Goal: Information Seeking & Learning: Compare options

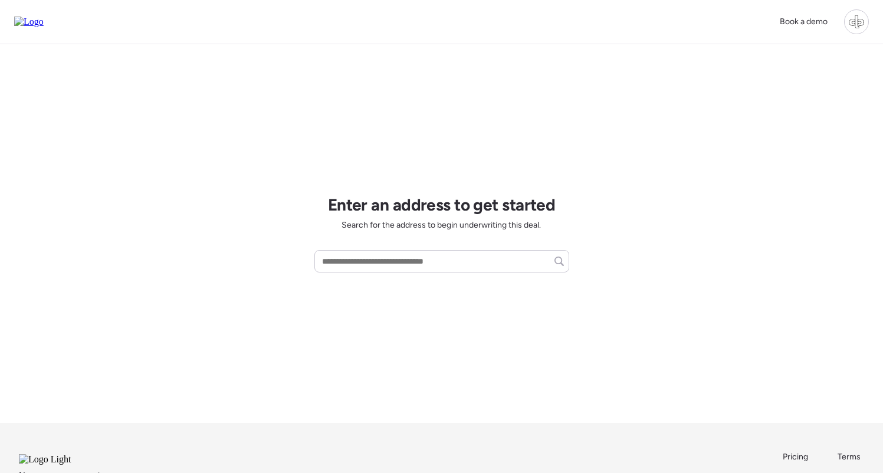
click at [863, 22] on div at bounding box center [856, 21] width 25 height 25
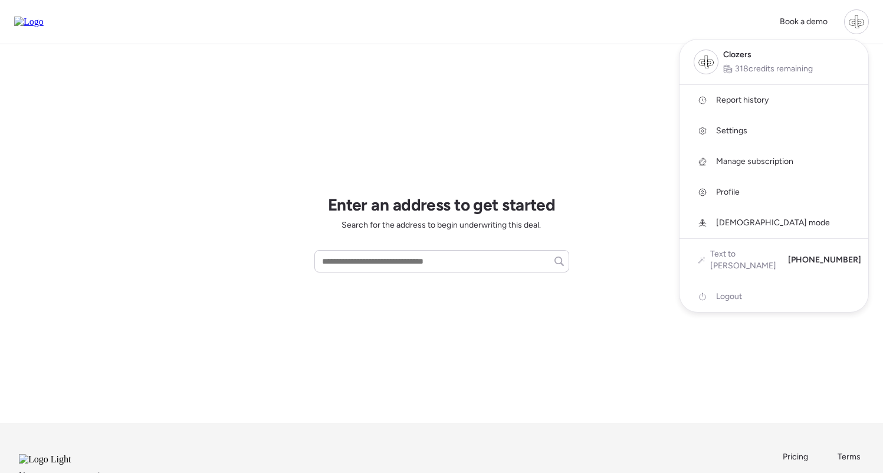
click at [730, 103] on span "Report history" at bounding box center [742, 100] width 52 height 12
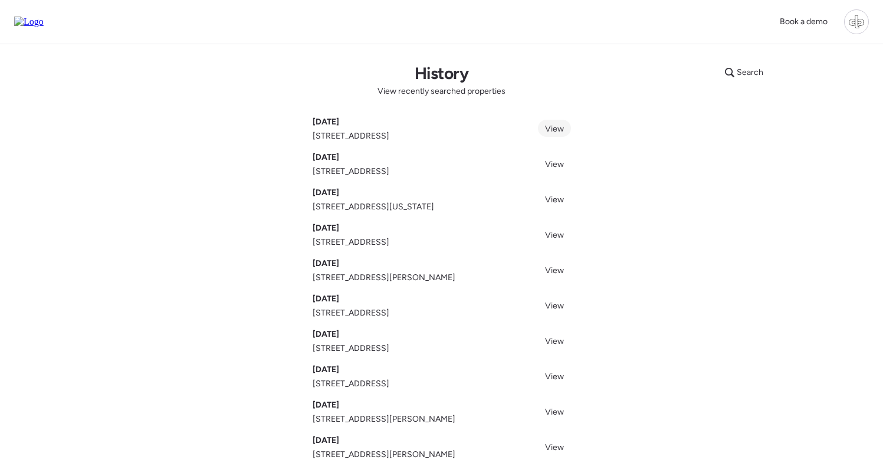
click at [547, 127] on span "View" at bounding box center [554, 129] width 19 height 10
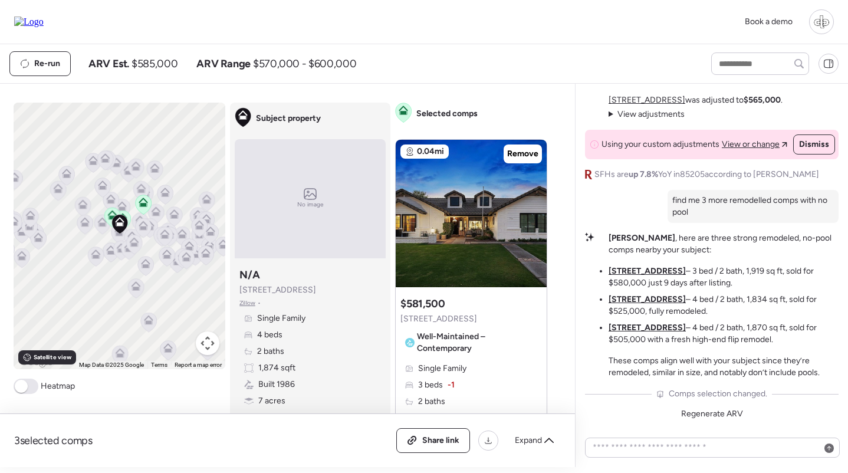
click at [147, 269] on icon at bounding box center [145, 265] width 16 height 19
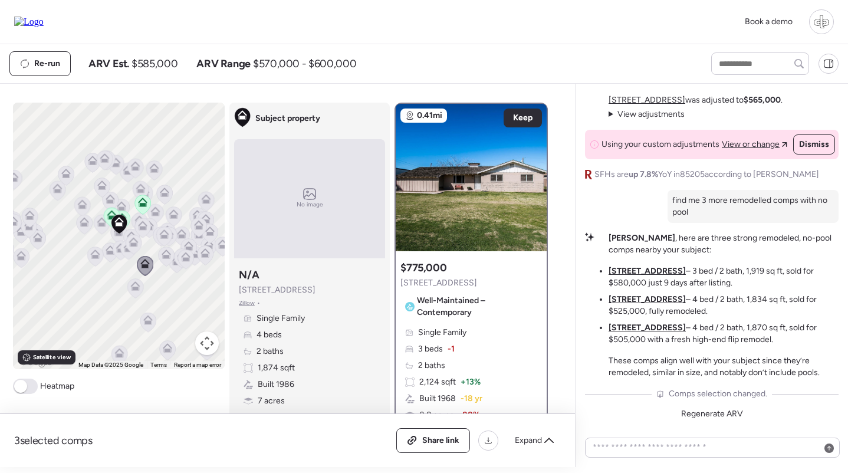
click at [171, 217] on icon at bounding box center [173, 217] width 8 height 4
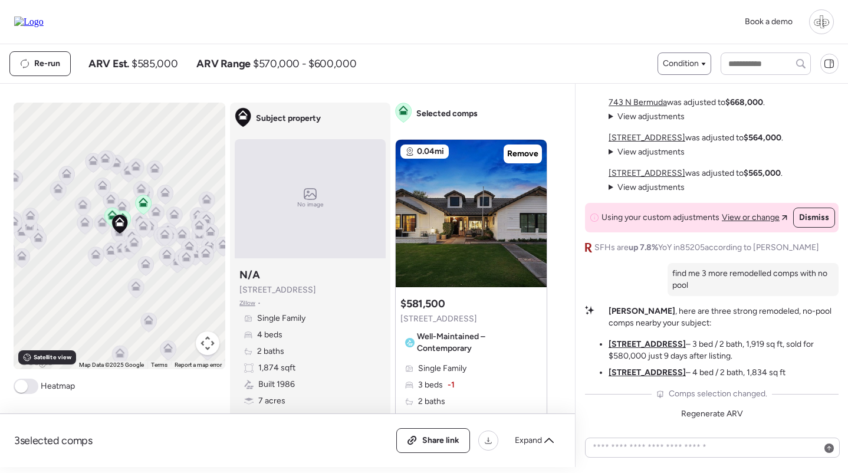
click at [679, 69] on span "Condition" at bounding box center [681, 64] width 36 height 12
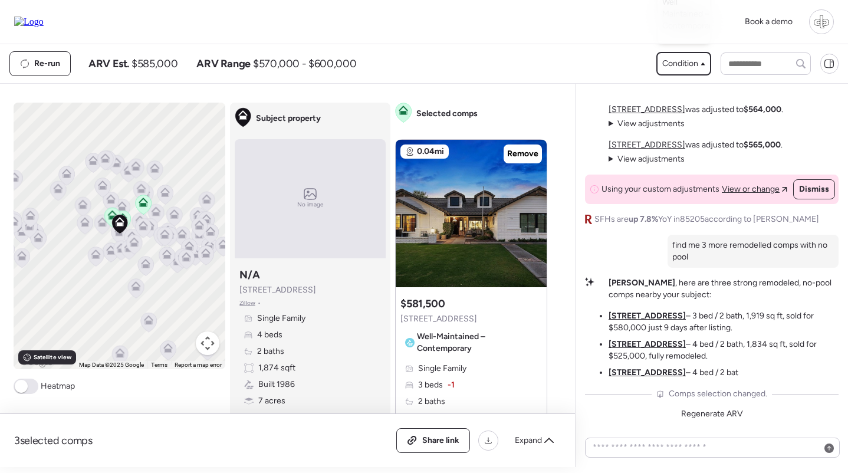
click at [679, 68] on span "Condition" at bounding box center [680, 64] width 36 height 12
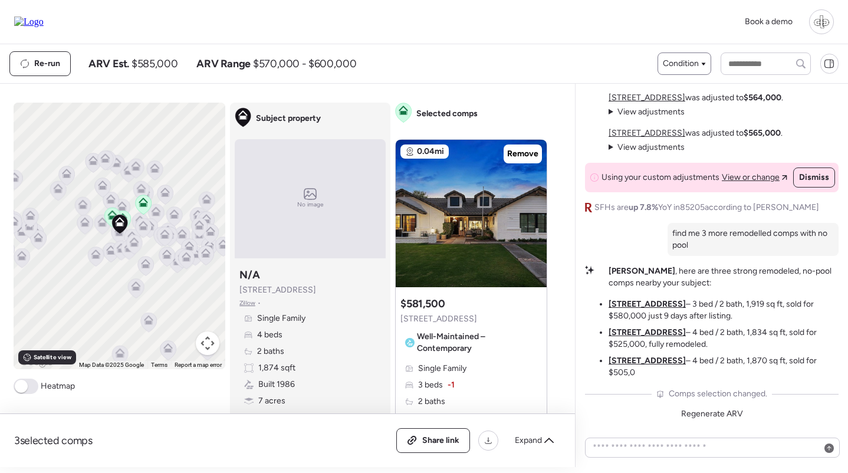
click at [682, 65] on span "Condition" at bounding box center [681, 64] width 36 height 12
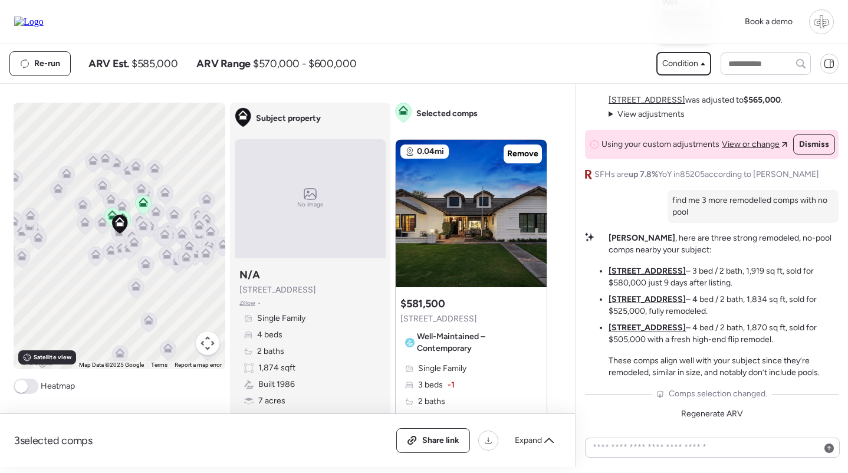
click at [692, 61] on span "Condition" at bounding box center [680, 64] width 36 height 12
click at [692, 61] on span "Condition" at bounding box center [681, 64] width 36 height 12
click at [680, 61] on span "Condition" at bounding box center [680, 64] width 36 height 12
click at [680, 66] on span "Condition" at bounding box center [681, 64] width 36 height 12
click at [682, 65] on span "Condition" at bounding box center [680, 64] width 36 height 12
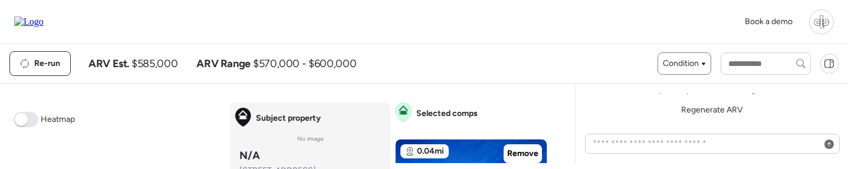
click at [676, 67] on span "Condition" at bounding box center [681, 64] width 36 height 12
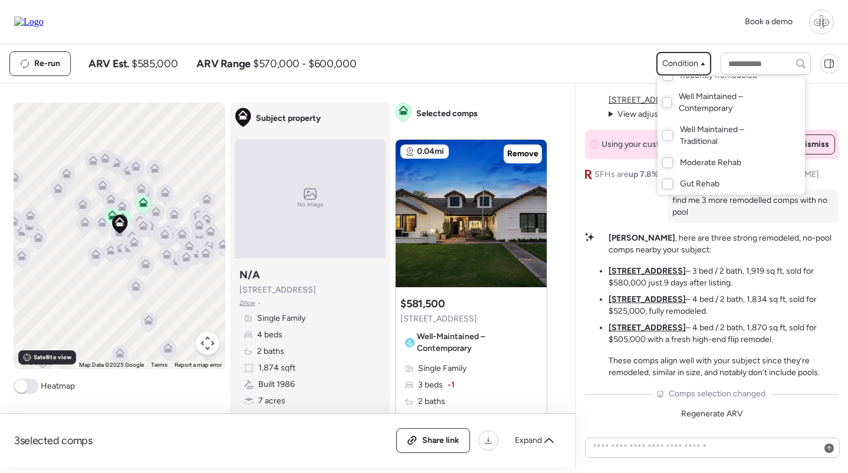
scroll to position [33, 0]
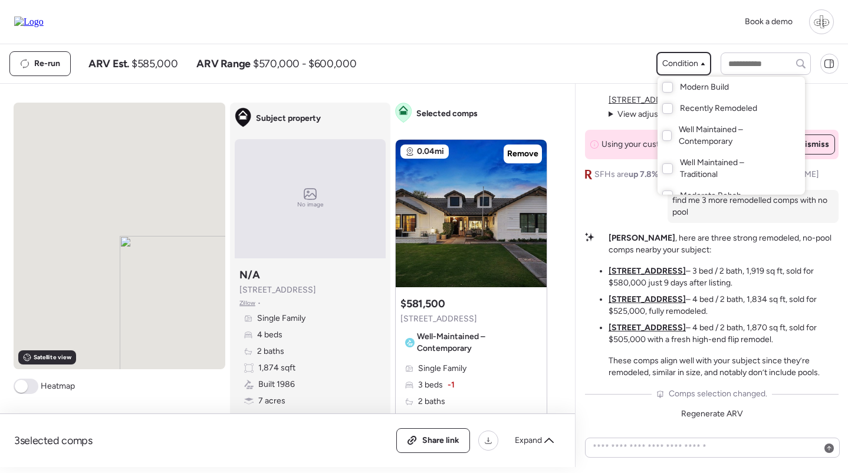
click at [501, 107] on div at bounding box center [424, 203] width 848 height 473
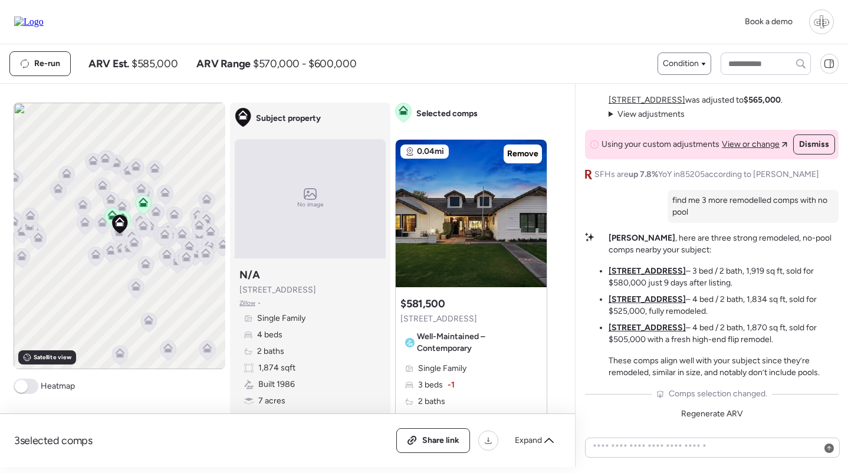
click at [666, 67] on span "Condition" at bounding box center [681, 64] width 36 height 12
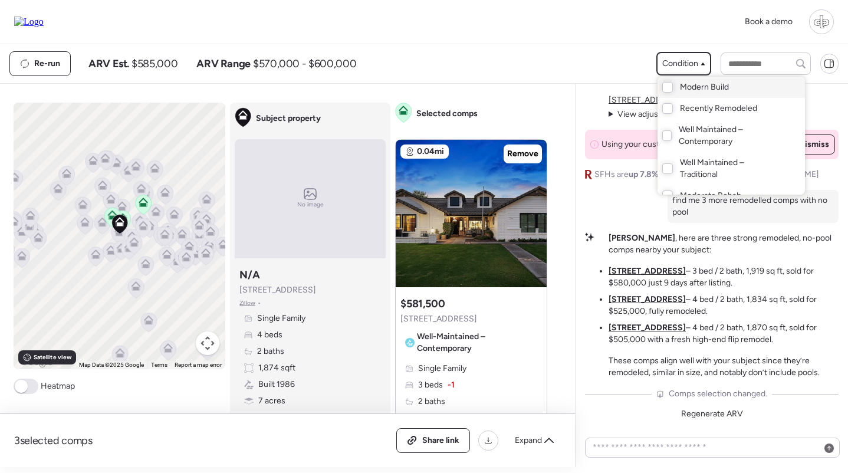
click at [683, 91] on span "Modern Build" at bounding box center [704, 87] width 49 height 12
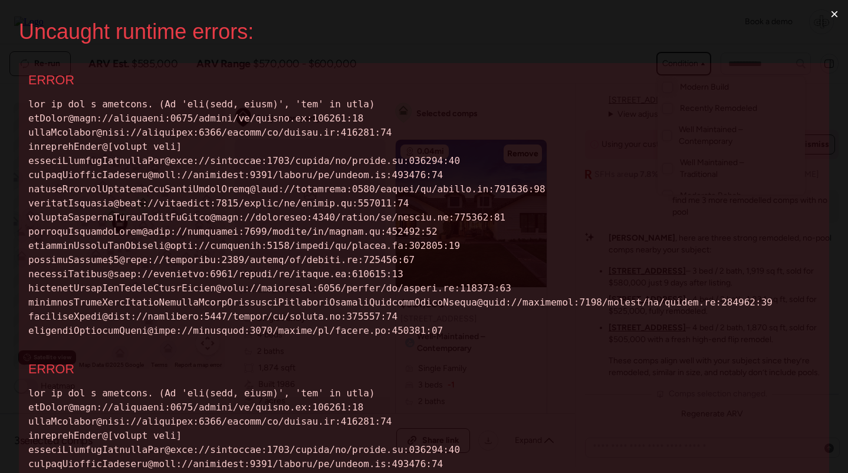
scroll to position [0, 0]
click at [832, 21] on button "×" at bounding box center [834, 14] width 27 height 28
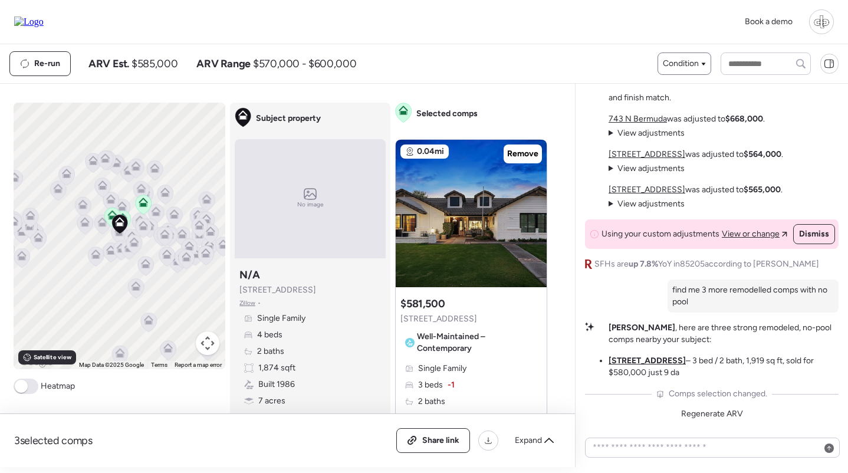
click at [680, 62] on span "Condition" at bounding box center [681, 64] width 36 height 12
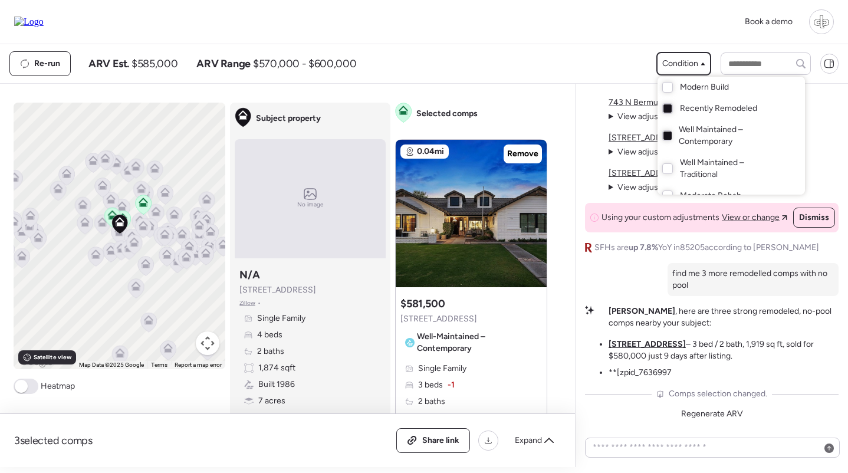
click at [518, 98] on div at bounding box center [424, 203] width 848 height 473
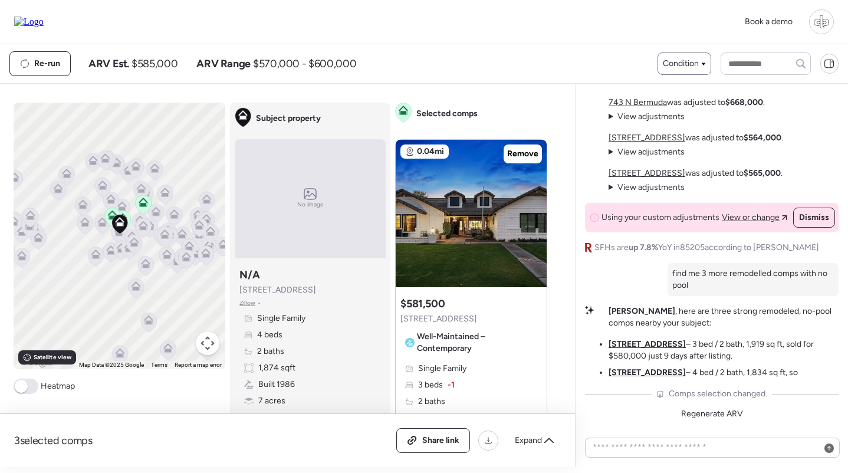
click at [672, 67] on span "Condition" at bounding box center [681, 64] width 36 height 12
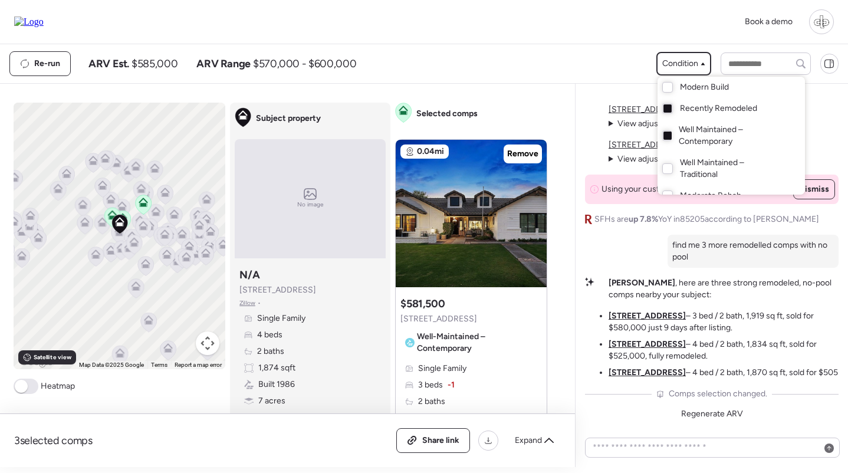
click at [692, 137] on span "Well Maintained – Contemporary" at bounding box center [730, 136] width 103 height 24
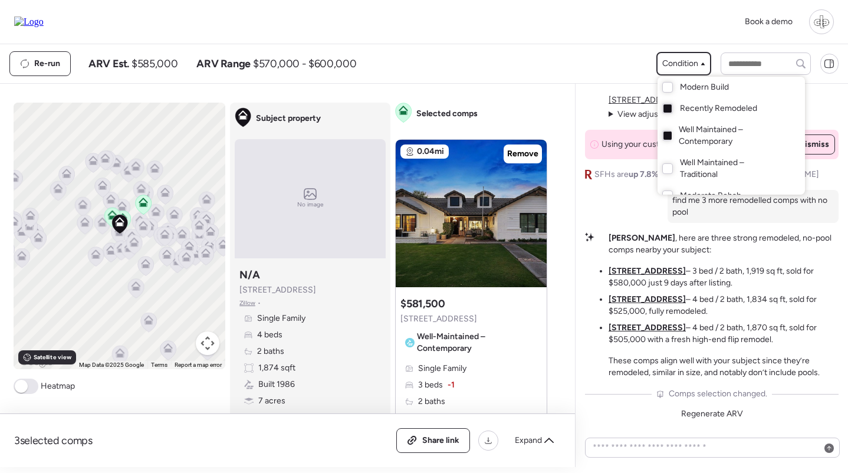
click at [709, 107] on span "Recently Remodeled" at bounding box center [718, 109] width 77 height 12
click at [700, 158] on span "Well Maintained – Traditional" at bounding box center [730, 169] width 101 height 24
click at [703, 135] on span "Well Maintained – Contemporary" at bounding box center [730, 136] width 103 height 24
click at [608, 86] on div at bounding box center [424, 203] width 848 height 473
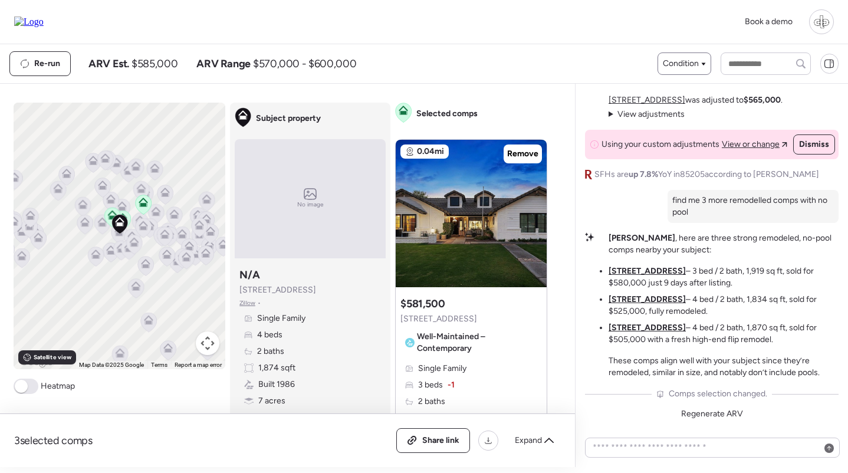
click at [677, 62] on span "Condition" at bounding box center [681, 64] width 36 height 12
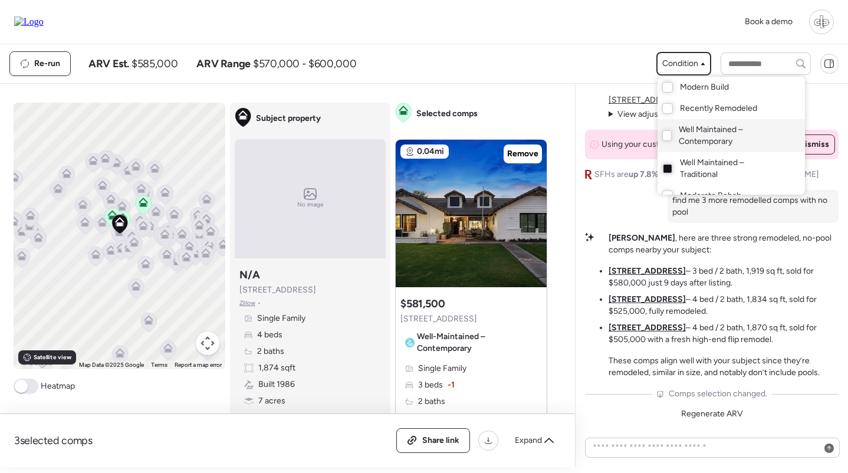
click at [683, 121] on div "Well Maintained – Contemporary" at bounding box center [730, 135] width 147 height 33
click at [680, 107] on span "Recently Remodeled" at bounding box center [718, 109] width 77 height 12
drag, startPoint x: 676, startPoint y: 67, endPoint x: 664, endPoint y: 67, distance: 11.8
click at [676, 67] on div at bounding box center [424, 203] width 848 height 473
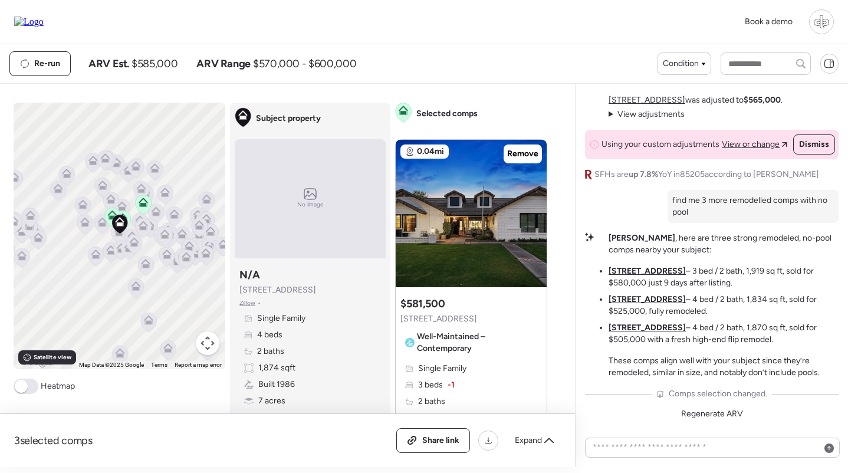
click at [559, 68] on div "Re-run ARV Est. $585,000 ARV Range $570,000 - $600,000" at bounding box center [333, 63] width 648 height 25
click at [684, 68] on span "Condition" at bounding box center [681, 64] width 36 height 12
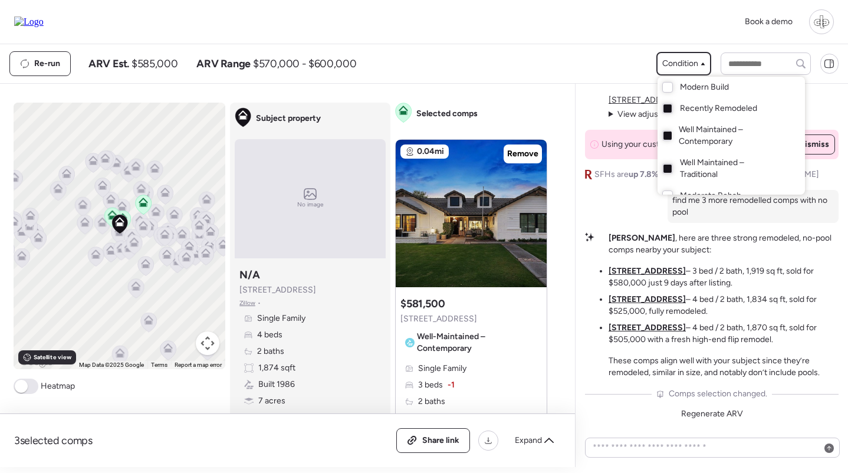
click at [598, 60] on div at bounding box center [424, 203] width 848 height 473
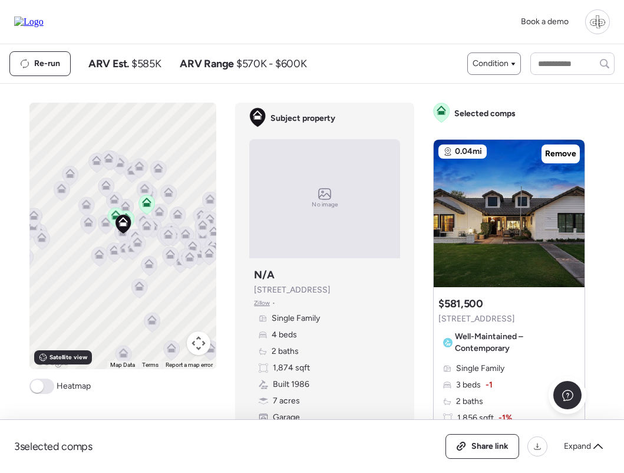
click at [492, 62] on span "Condition" at bounding box center [491, 64] width 36 height 12
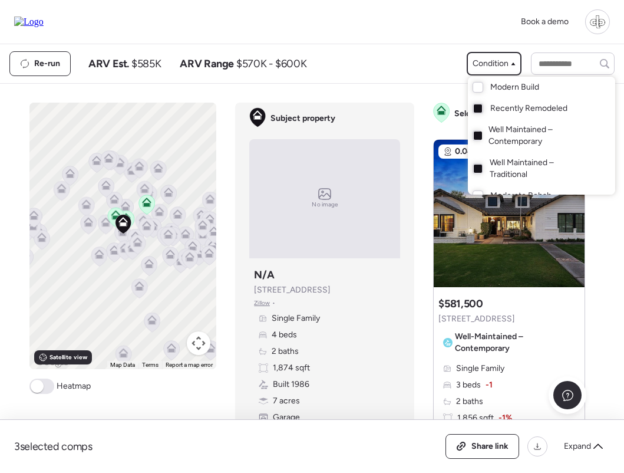
click at [395, 62] on div at bounding box center [312, 203] width 624 height 473
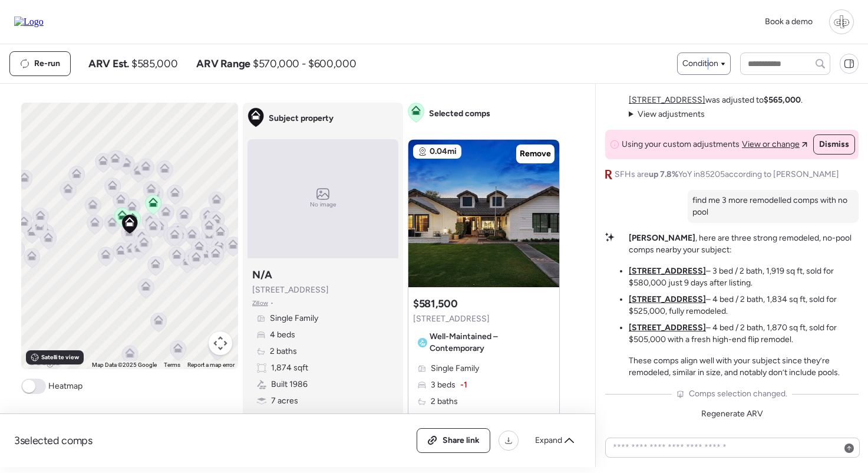
click at [703, 62] on span "Condition" at bounding box center [701, 64] width 36 height 12
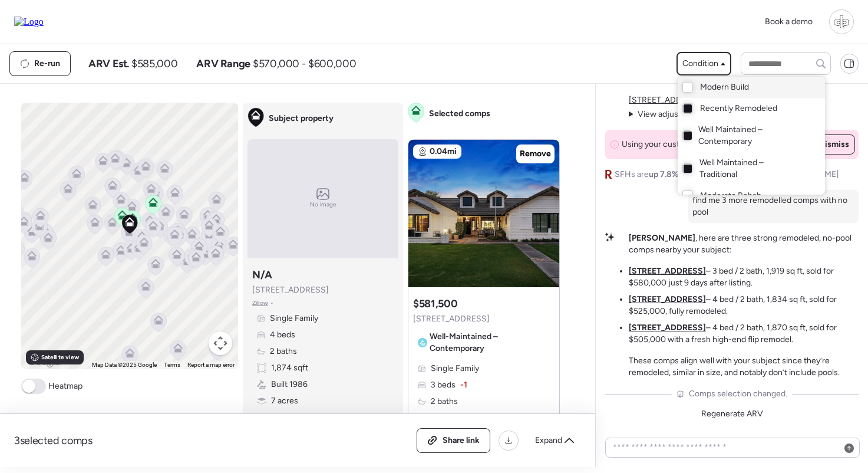
click at [710, 89] on span "Modern Build" at bounding box center [724, 87] width 49 height 12
click at [719, 88] on span "Modern Build" at bounding box center [724, 87] width 49 height 12
click at [625, 60] on div at bounding box center [434, 203] width 868 height 473
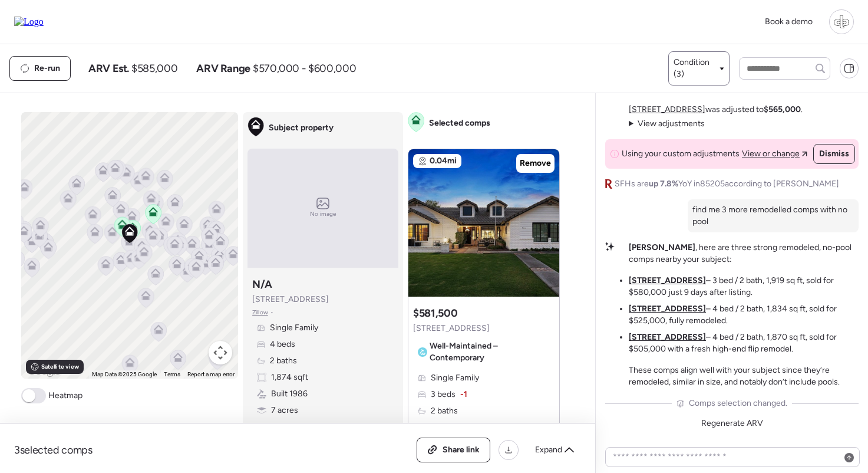
click at [696, 73] on span "Condition (3)" at bounding box center [696, 69] width 44 height 24
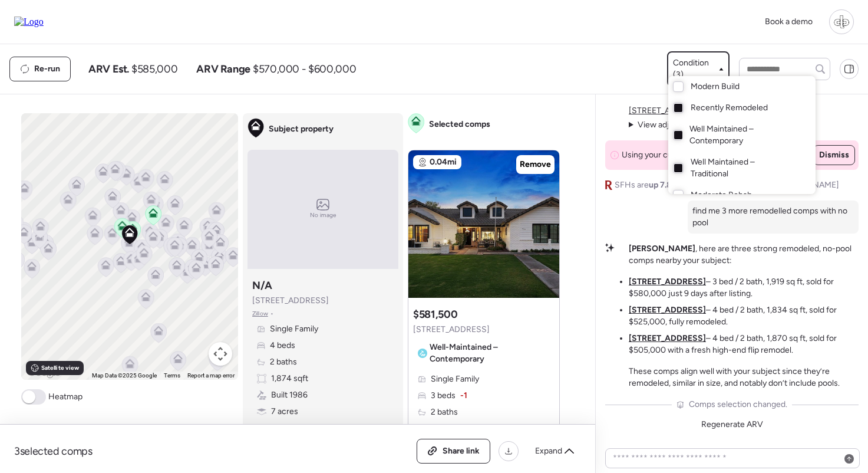
click at [603, 67] on div at bounding box center [434, 203] width 868 height 473
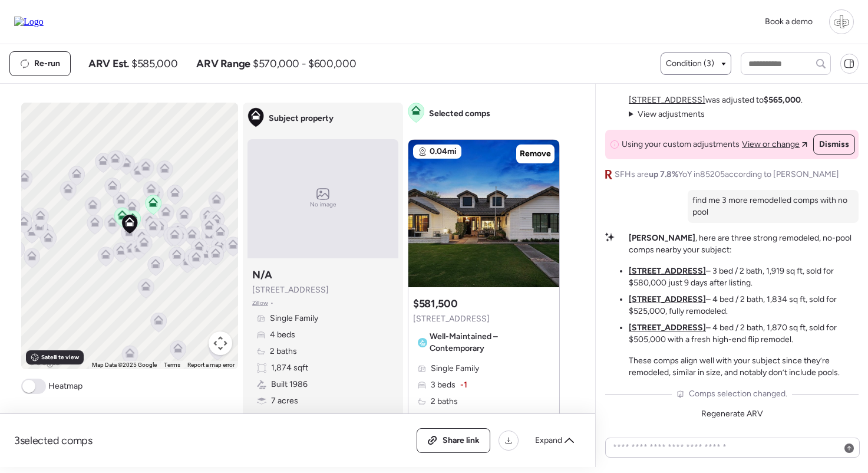
click at [714, 67] on div "Condition (3)" at bounding box center [696, 64] width 60 height 12
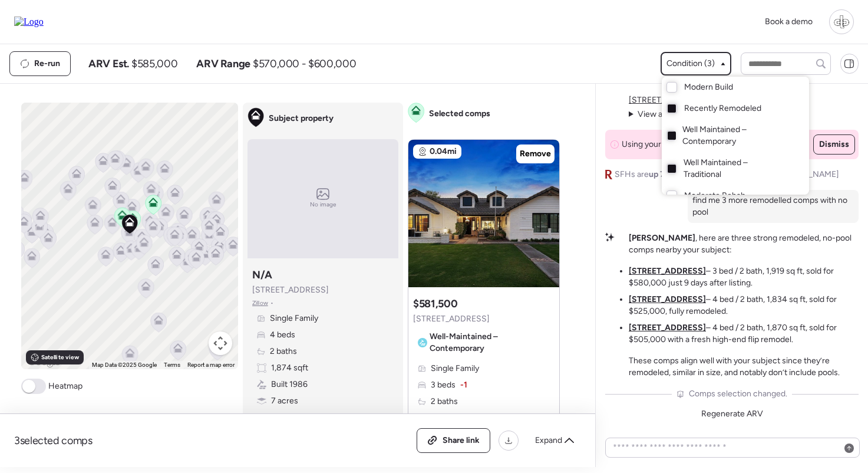
click at [600, 70] on div at bounding box center [434, 203] width 868 height 473
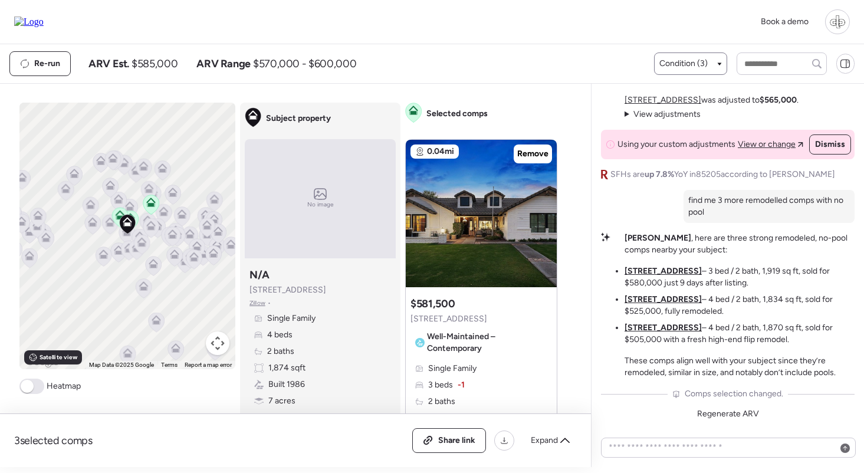
click at [713, 67] on div "Condition (3)" at bounding box center [690, 64] width 62 height 12
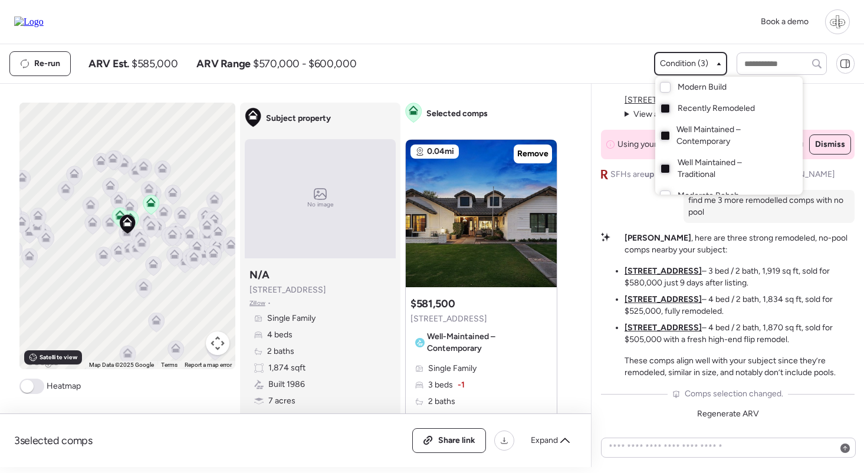
click at [690, 110] on span "Recently Remodeled" at bounding box center [715, 109] width 77 height 12
click at [591, 45] on div at bounding box center [432, 203] width 864 height 473
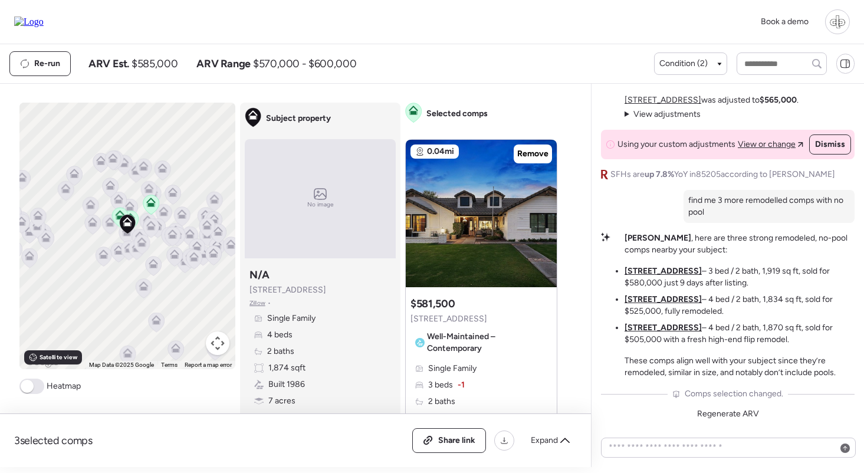
click at [684, 51] on div "Re-run ARV Est. $585,000 ARV Range $570,000 - $600,000 Condition (2)" at bounding box center [432, 63] width 864 height 39
click at [684, 66] on span "Condition (2)" at bounding box center [683, 64] width 48 height 12
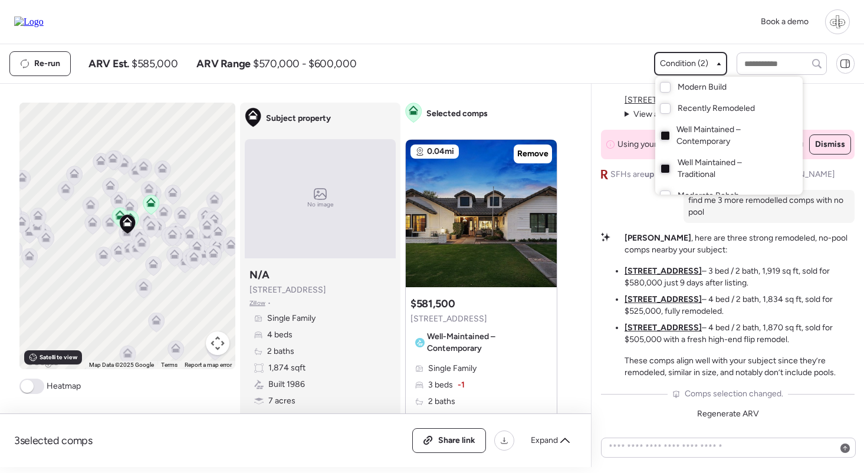
click at [593, 67] on div at bounding box center [432, 203] width 864 height 473
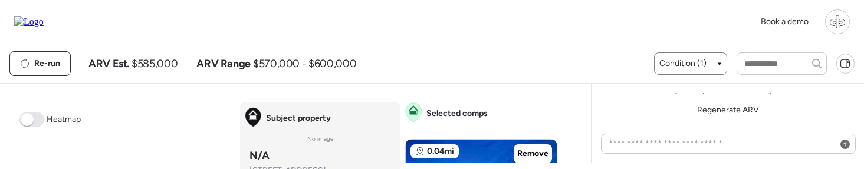
click at [703, 64] on div "Condition (1)" at bounding box center [690, 64] width 62 height 12
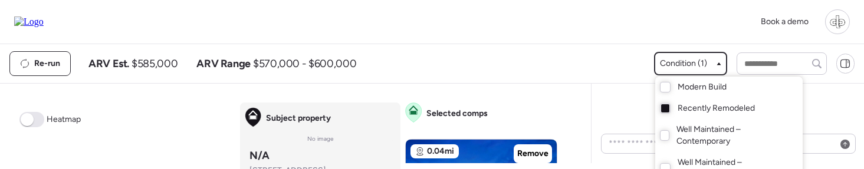
click at [699, 69] on div at bounding box center [432, 51] width 864 height 169
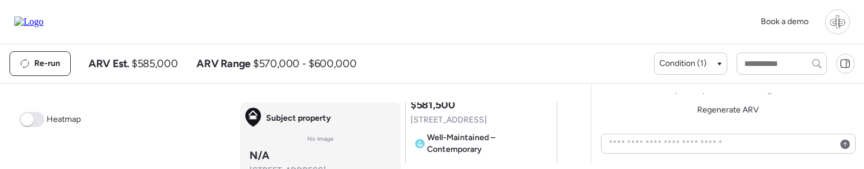
scroll to position [210, 0]
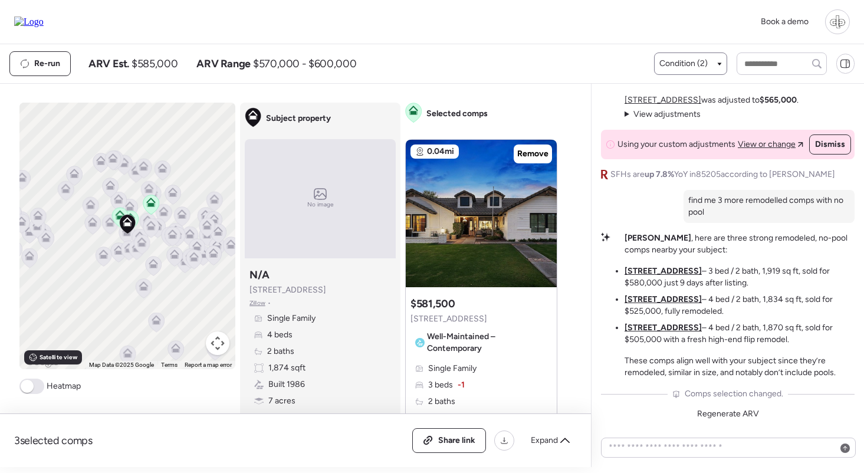
click at [690, 65] on span "Condition (2)" at bounding box center [683, 64] width 48 height 12
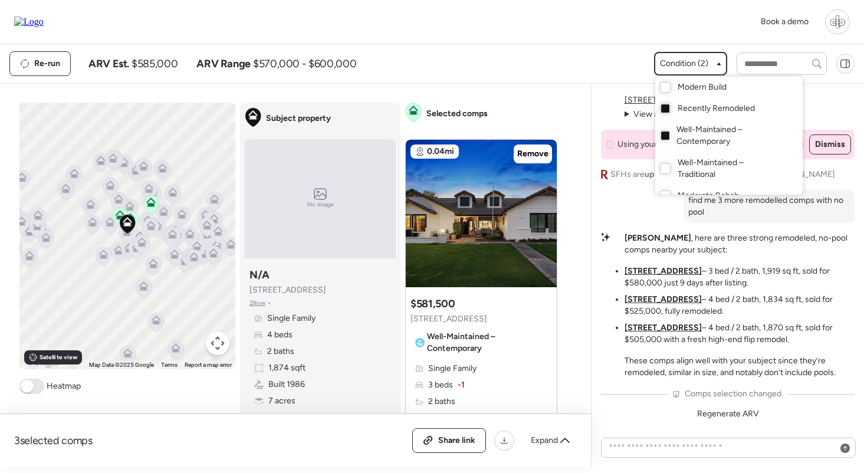
click at [690, 65] on div at bounding box center [432, 203] width 864 height 473
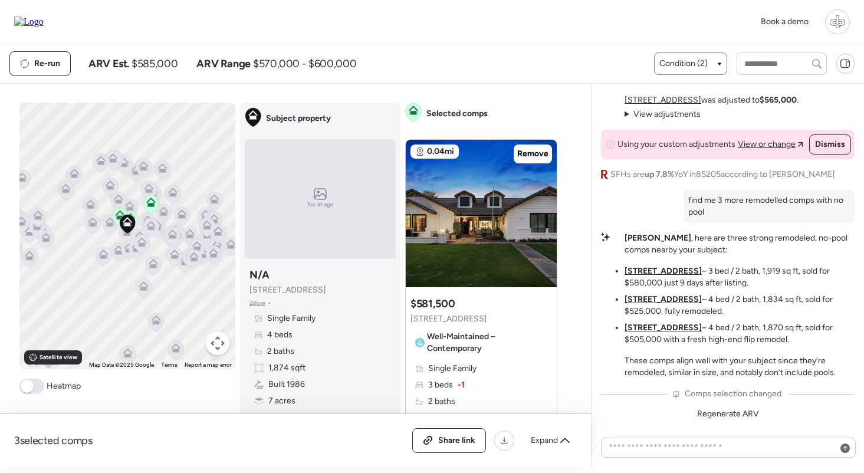
click at [695, 71] on div "Condition (2)" at bounding box center [690, 63] width 73 height 22
click at [693, 70] on span "Condition (2)" at bounding box center [683, 64] width 48 height 12
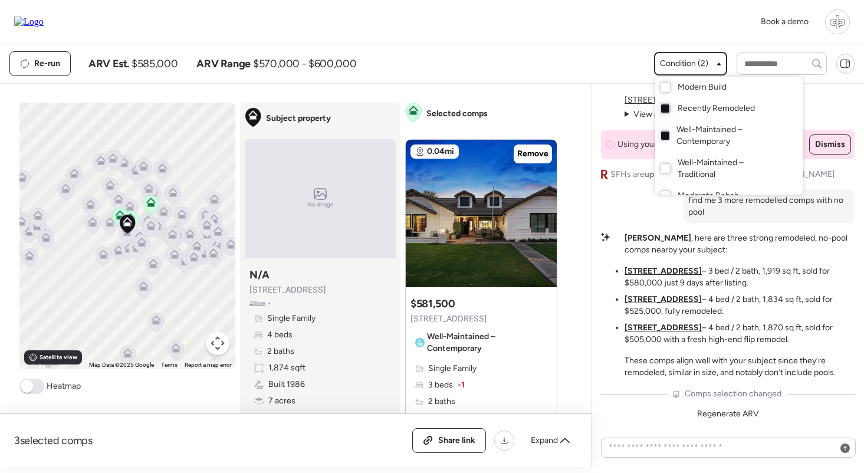
scroll to position [-1, 0]
click at [613, 58] on div at bounding box center [432, 203] width 864 height 473
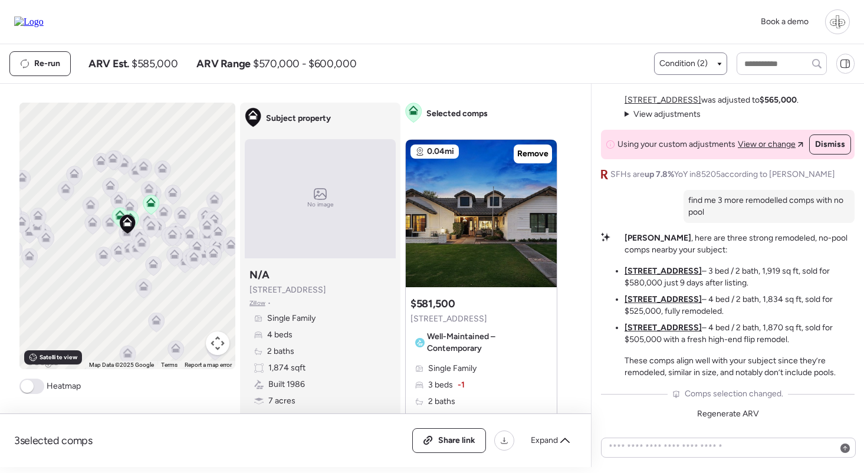
click at [686, 59] on span "Condition (2)" at bounding box center [683, 64] width 48 height 12
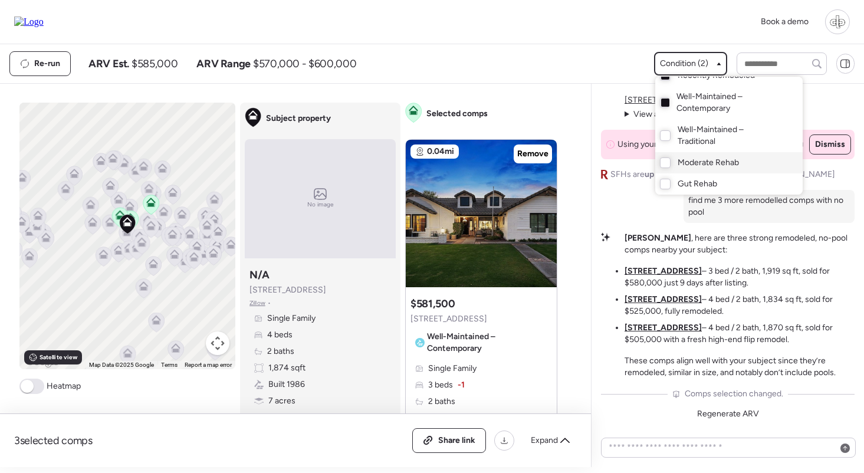
scroll to position [33, 0]
click at [700, 177] on div "Gut Rehab" at bounding box center [728, 183] width 147 height 21
click at [581, 75] on div at bounding box center [432, 203] width 864 height 473
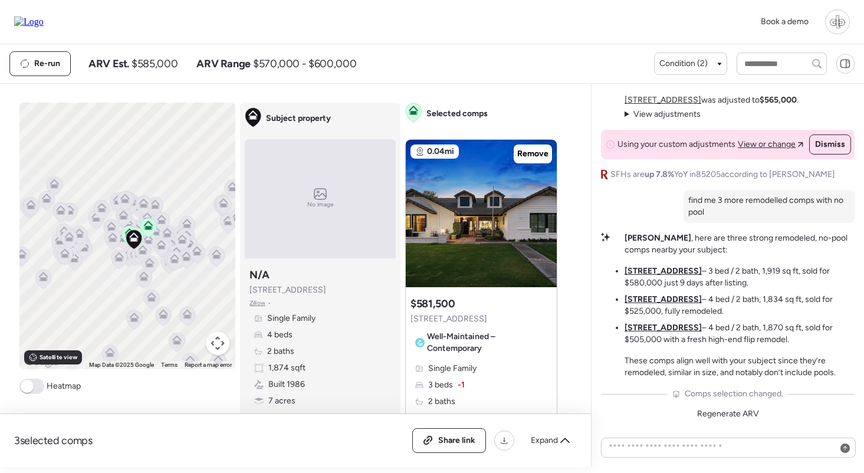
click at [160, 243] on icon at bounding box center [161, 242] width 9 height 5
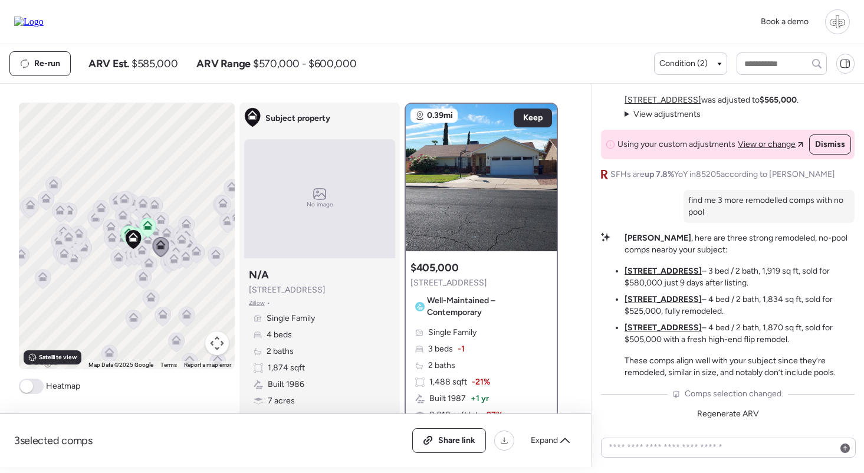
click at [186, 269] on div at bounding box center [185, 260] width 17 height 22
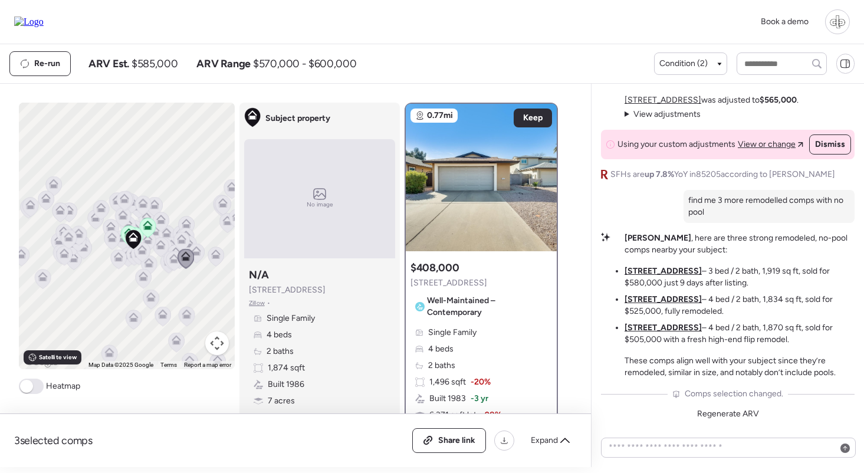
click at [199, 248] on icon at bounding box center [196, 250] width 9 height 9
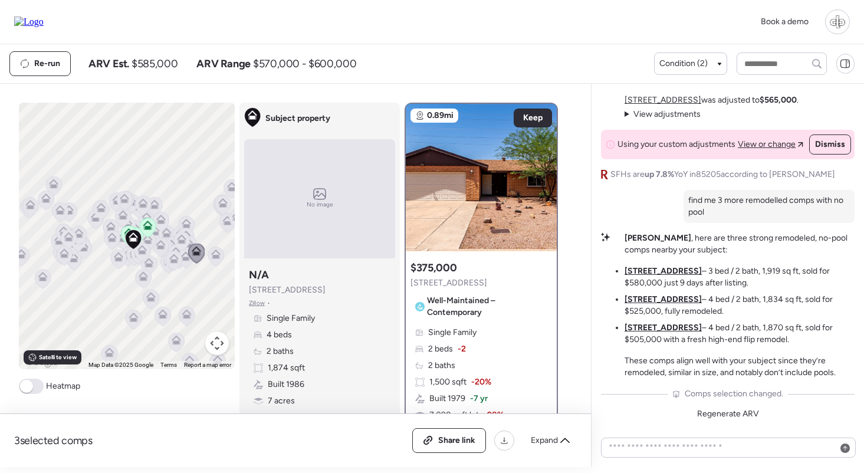
click at [180, 221] on icon at bounding box center [187, 225] width 16 height 19
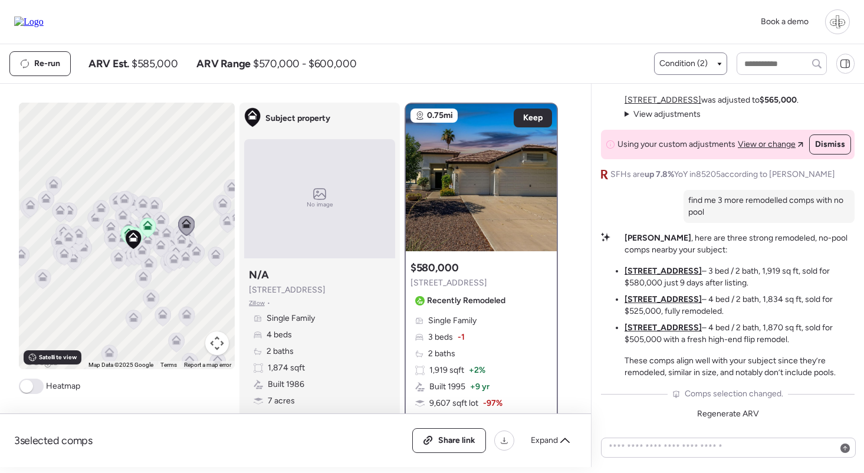
click at [664, 64] on span "Condition (2)" at bounding box center [683, 64] width 48 height 12
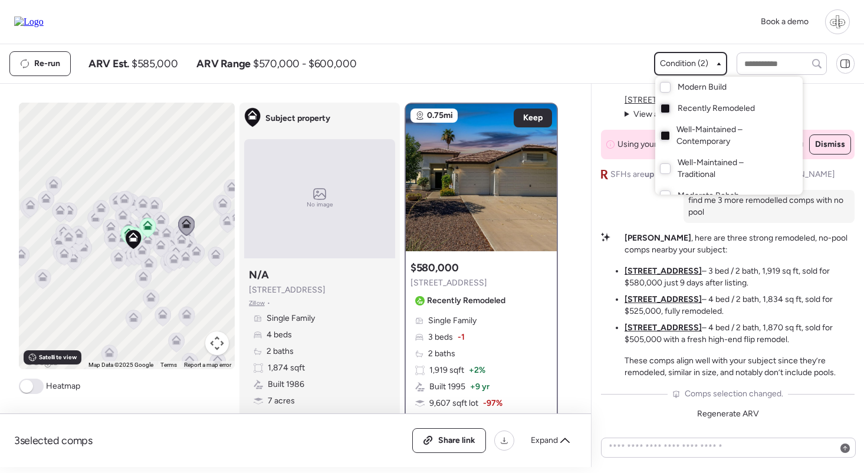
click at [678, 137] on span "Well-Maintained – Contemporary" at bounding box center [727, 136] width 103 height 24
click at [676, 124] on span "Well-Maintained – Contemporary" at bounding box center [727, 136] width 103 height 24
click at [609, 35] on div "Book a demo" at bounding box center [432, 22] width 864 height 44
click at [610, 64] on div at bounding box center [432, 203] width 864 height 473
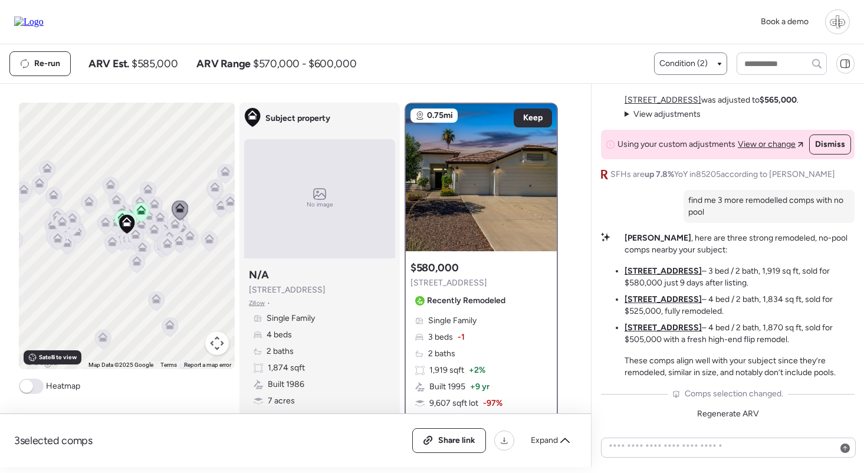
click at [680, 65] on span "Condition (2)" at bounding box center [683, 64] width 48 height 12
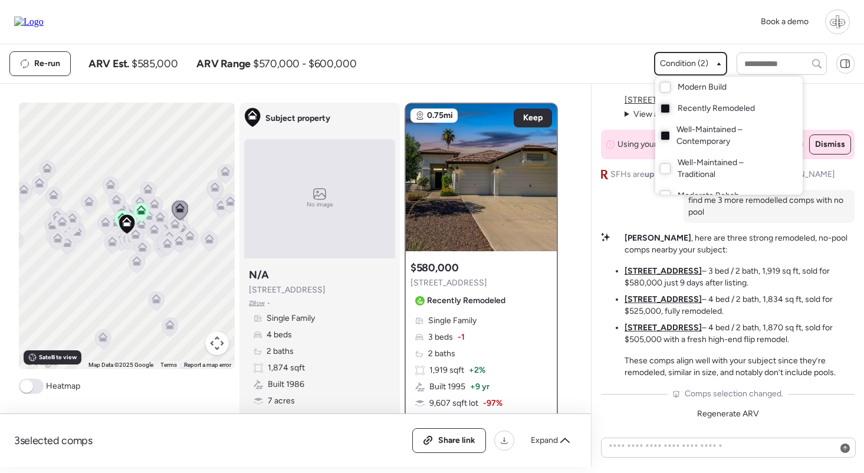
click at [667, 134] on div "Well-Maintained – Contemporary" at bounding box center [728, 135] width 147 height 33
click at [680, 107] on span "Recently Remodeled" at bounding box center [715, 109] width 77 height 12
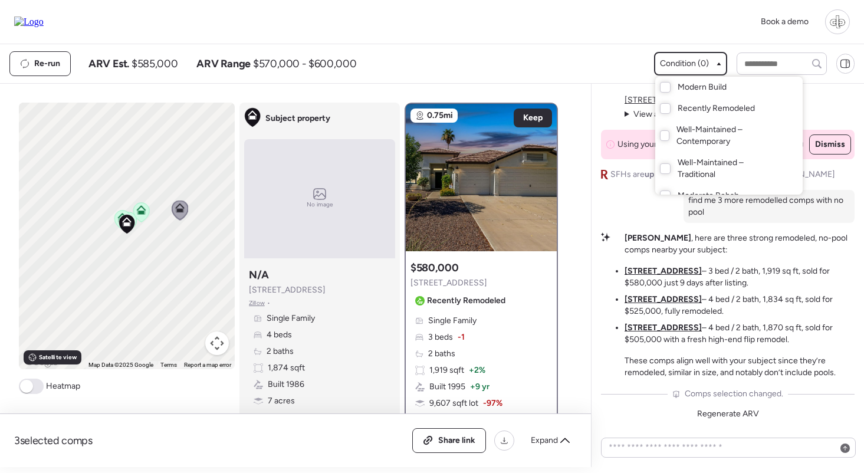
click at [179, 231] on div at bounding box center [432, 203] width 864 height 473
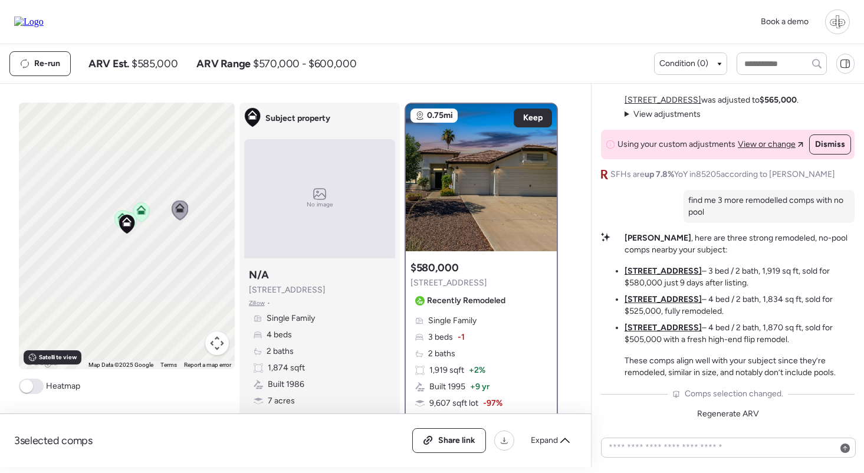
click at [180, 210] on icon at bounding box center [180, 211] width 8 height 4
click at [143, 209] on icon at bounding box center [141, 209] width 9 height 9
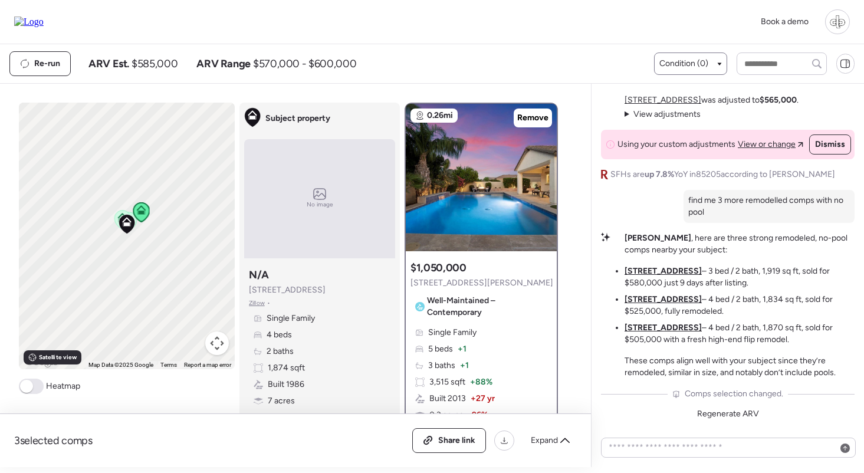
click at [696, 57] on div "Condition (0)" at bounding box center [690, 63] width 73 height 22
click at [685, 63] on span "Condition (0)" at bounding box center [683, 64] width 49 height 12
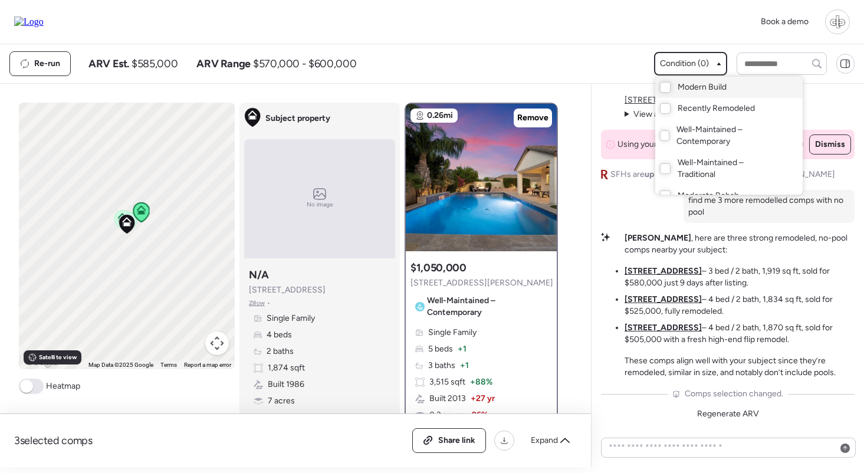
click at [683, 87] on span "Modern Build" at bounding box center [701, 87] width 49 height 12
click at [117, 188] on div at bounding box center [432, 203] width 864 height 473
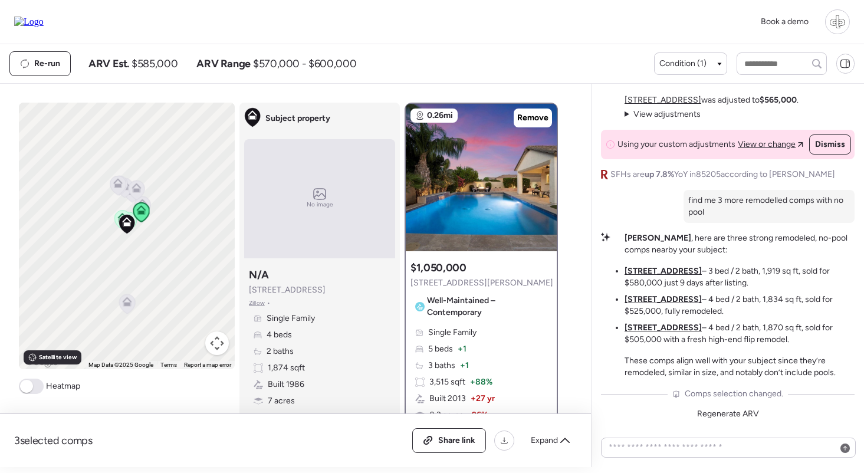
click at [116, 187] on icon at bounding box center [118, 186] width 8 height 4
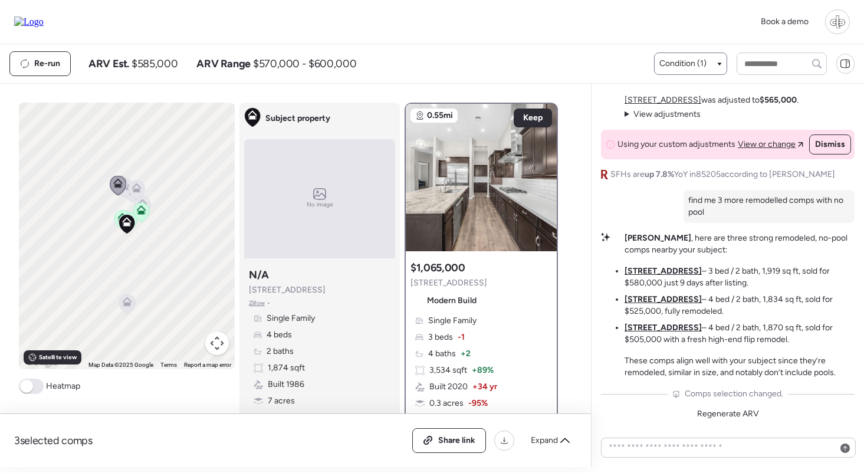
click at [681, 62] on span "Condition (1)" at bounding box center [682, 64] width 47 height 12
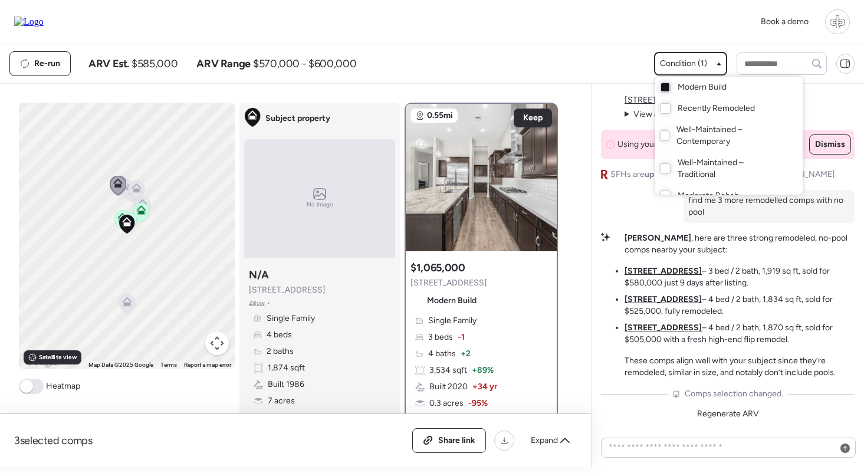
click at [669, 86] on div "Modern Build" at bounding box center [728, 87] width 147 height 21
click at [685, 110] on span "Recently Remodeled" at bounding box center [715, 109] width 77 height 12
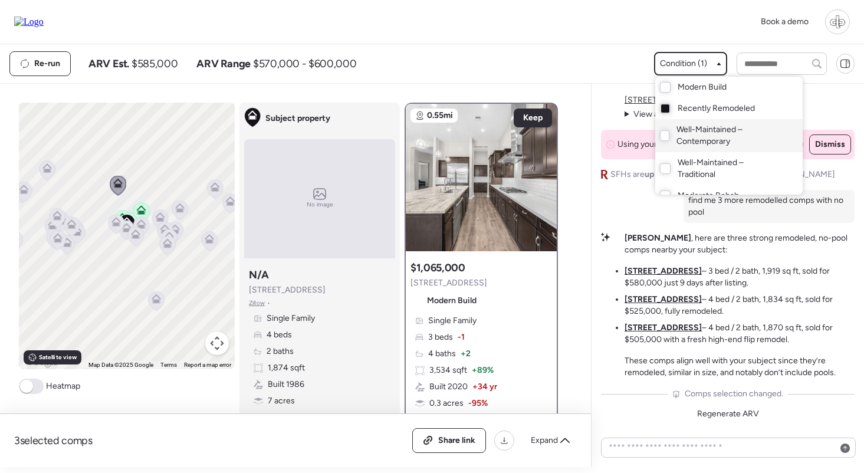
click at [687, 139] on span "Well-Maintained – Contemporary" at bounding box center [727, 136] width 103 height 24
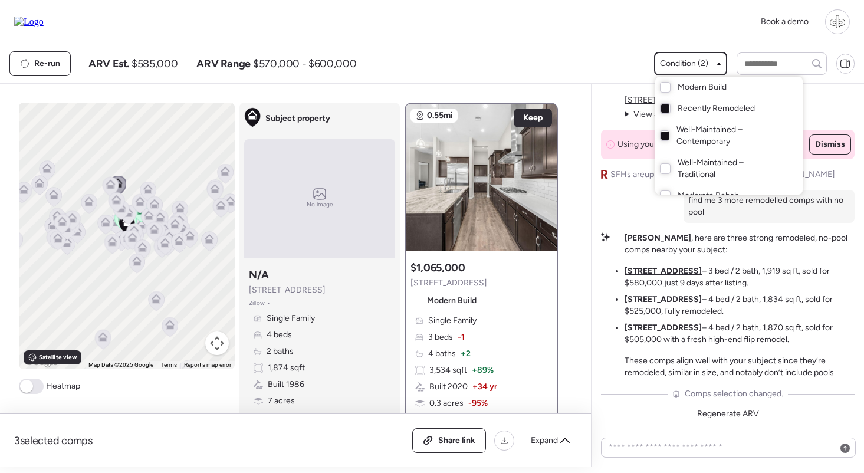
click at [690, 135] on span "Well-Maintained – Contemporary" at bounding box center [727, 136] width 103 height 24
click at [153, 249] on div at bounding box center [432, 203] width 864 height 473
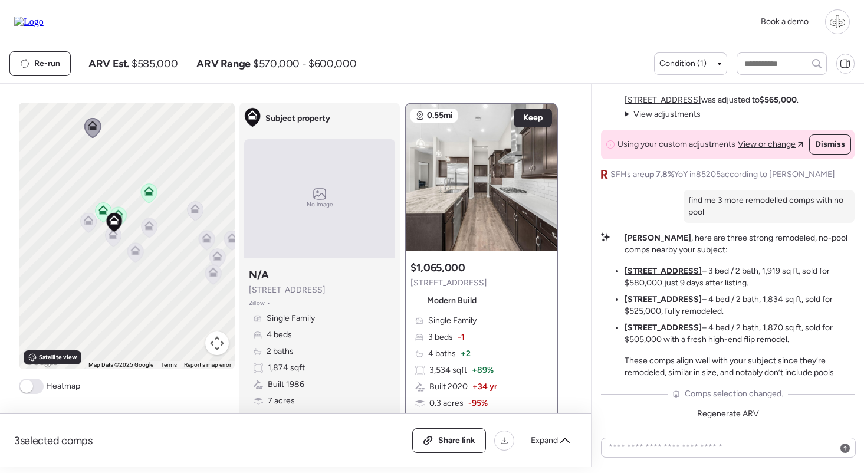
click at [136, 250] on icon at bounding box center [135, 250] width 9 height 9
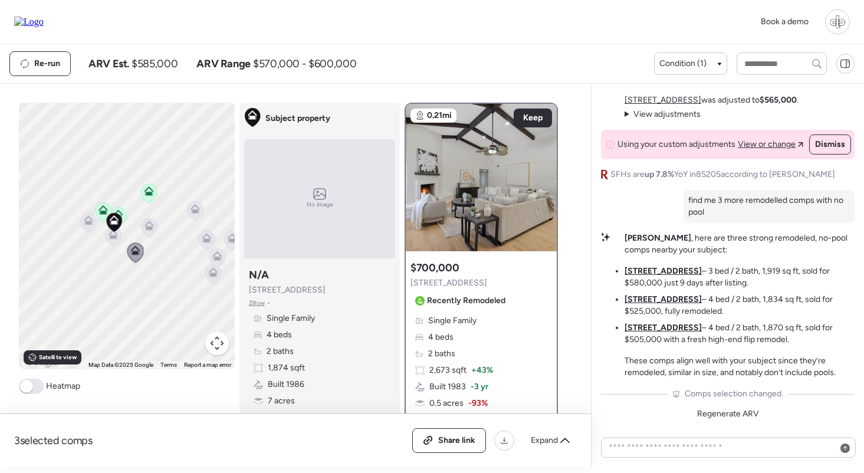
click at [153, 225] on icon at bounding box center [148, 225] width 9 height 9
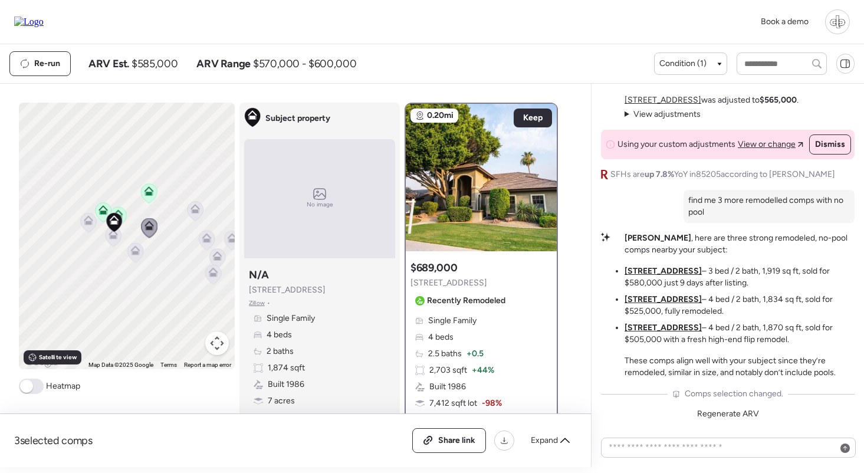
click at [205, 239] on icon at bounding box center [207, 241] width 8 height 4
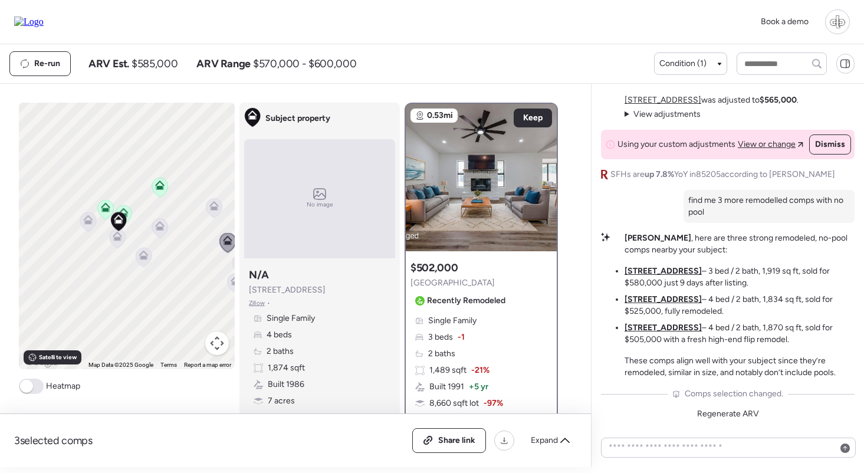
click at [118, 251] on div at bounding box center [117, 240] width 17 height 22
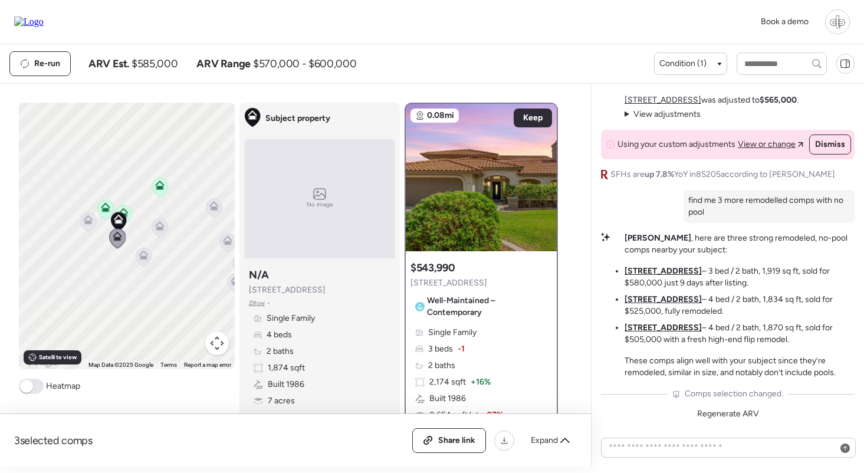
click at [87, 228] on icon at bounding box center [88, 221] width 16 height 19
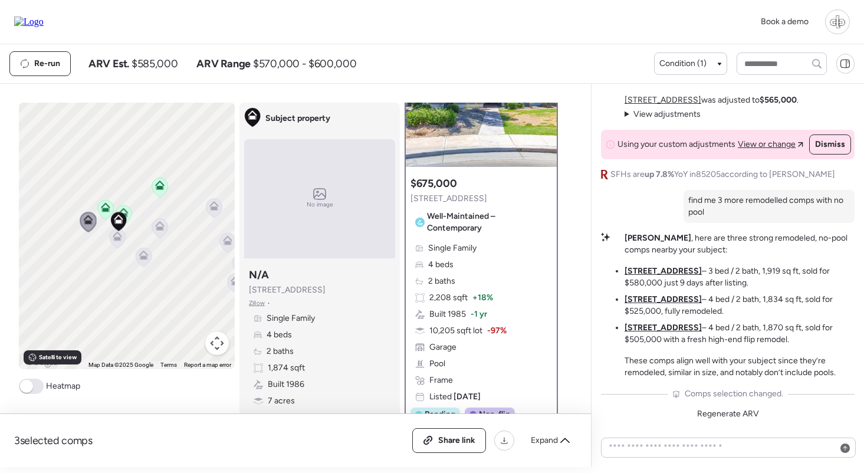
scroll to position [8, 0]
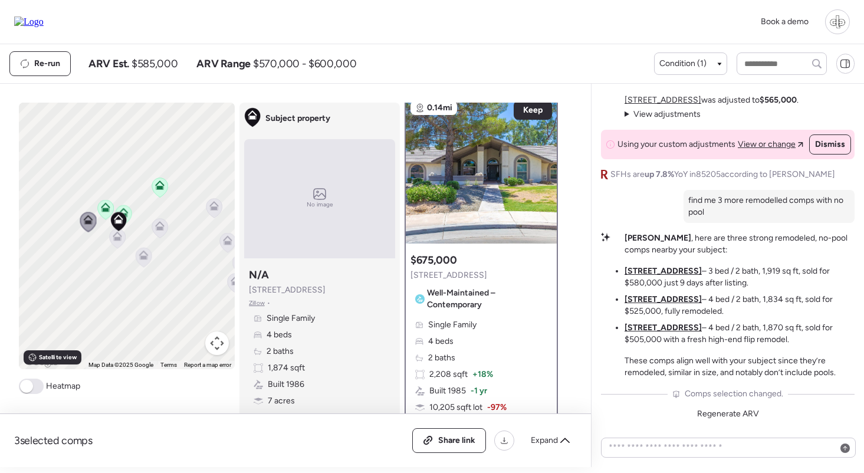
click at [157, 188] on icon at bounding box center [160, 188] width 8 height 4
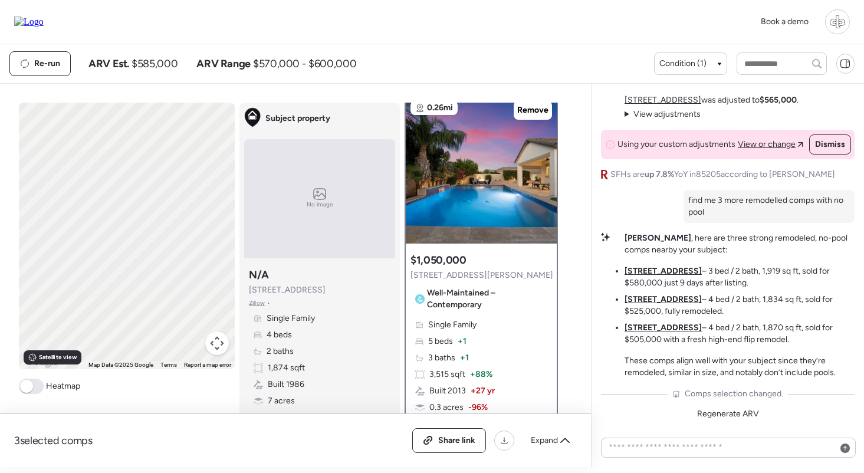
scroll to position [0, 0]
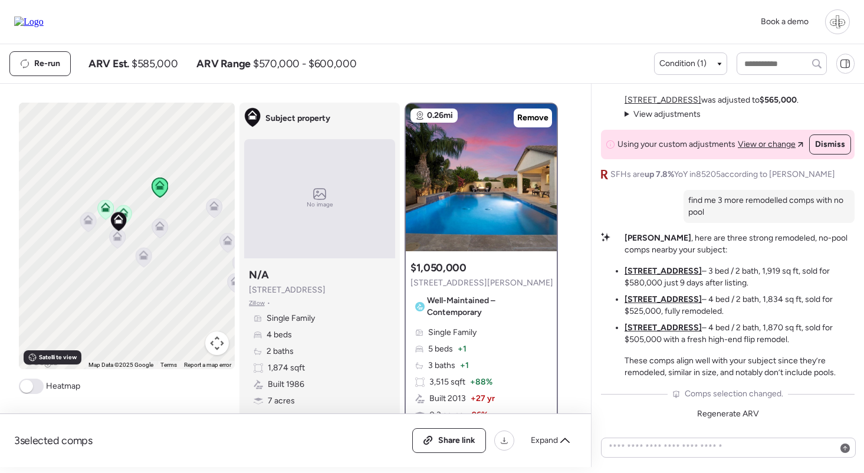
click at [124, 213] on icon at bounding box center [118, 222] width 17 height 20
click at [104, 205] on icon at bounding box center [105, 205] width 9 height 5
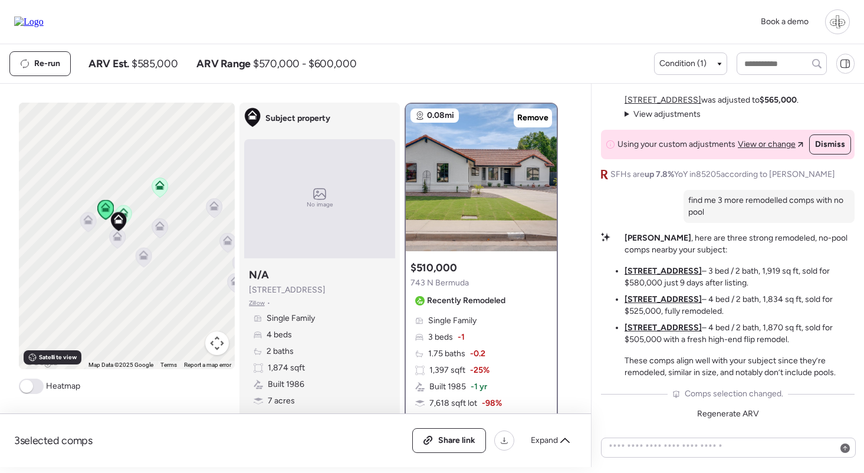
click at [122, 248] on icon at bounding box center [117, 239] width 17 height 20
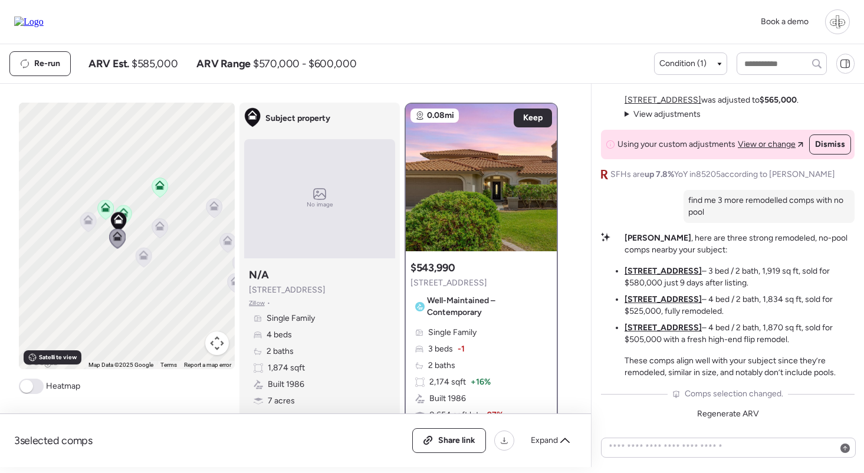
click at [162, 231] on icon at bounding box center [160, 228] width 16 height 19
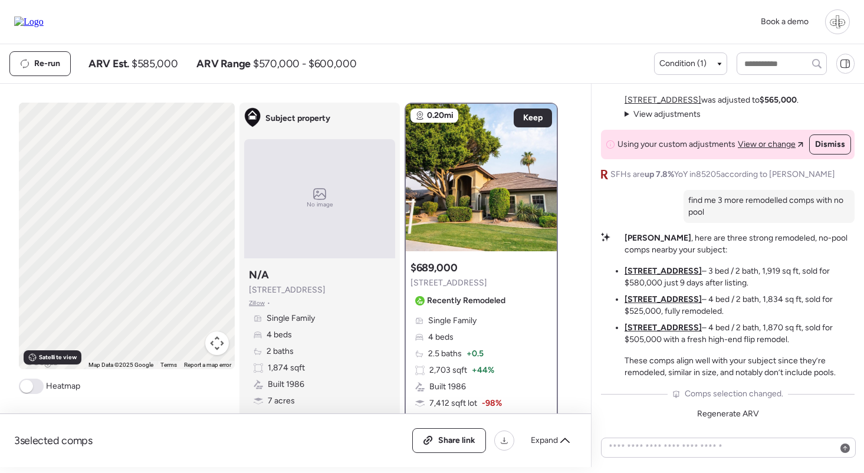
click at [152, 254] on div "To navigate, press the arrow keys. To activate drag with keyboard, press Alt + …" at bounding box center [127, 236] width 216 height 266
click at [71, 243] on div at bounding box center [65, 233] width 17 height 22
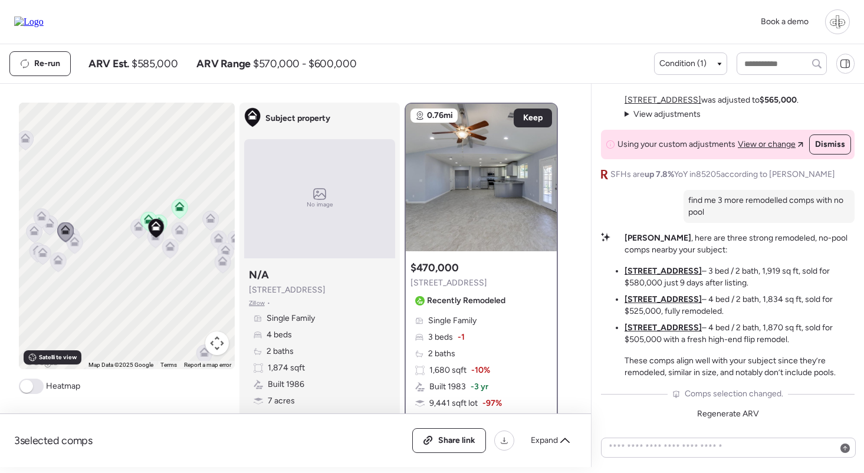
click at [41, 250] on icon at bounding box center [42, 252] width 9 height 9
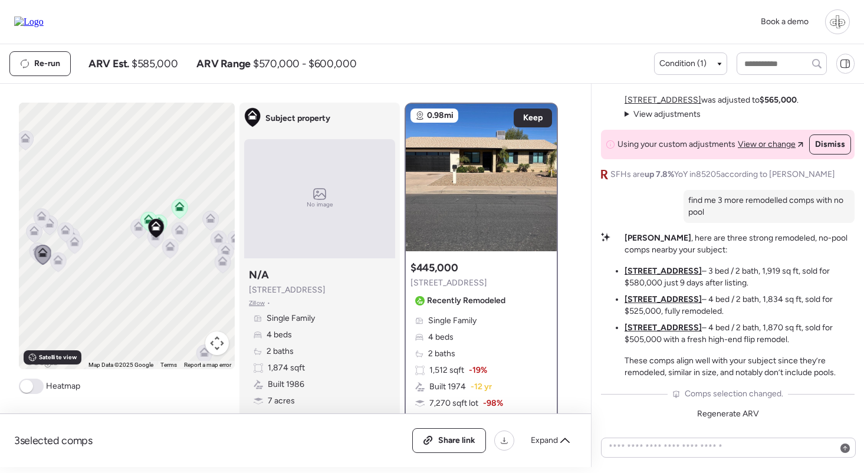
click at [63, 268] on icon at bounding box center [58, 261] width 16 height 19
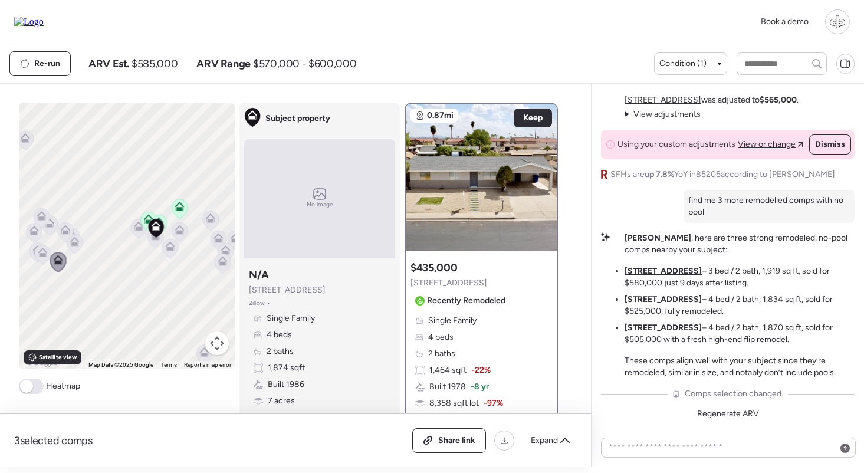
click at [41, 228] on icon at bounding box center [42, 218] width 17 height 20
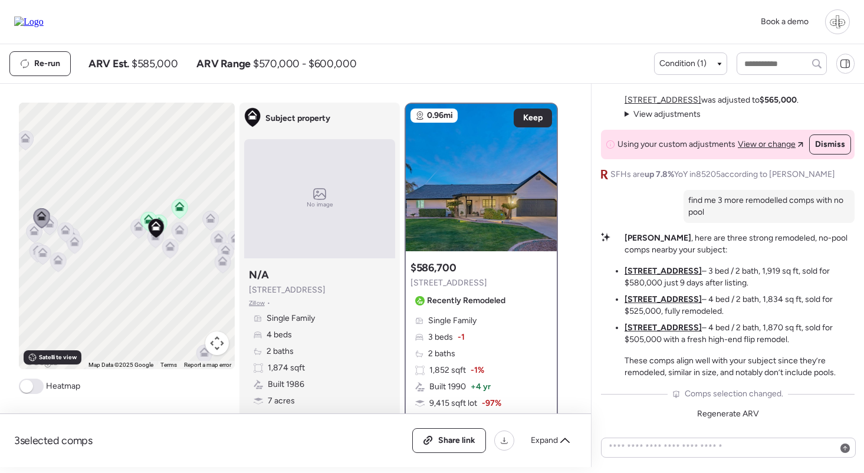
click at [35, 238] on icon at bounding box center [35, 232] width 16 height 19
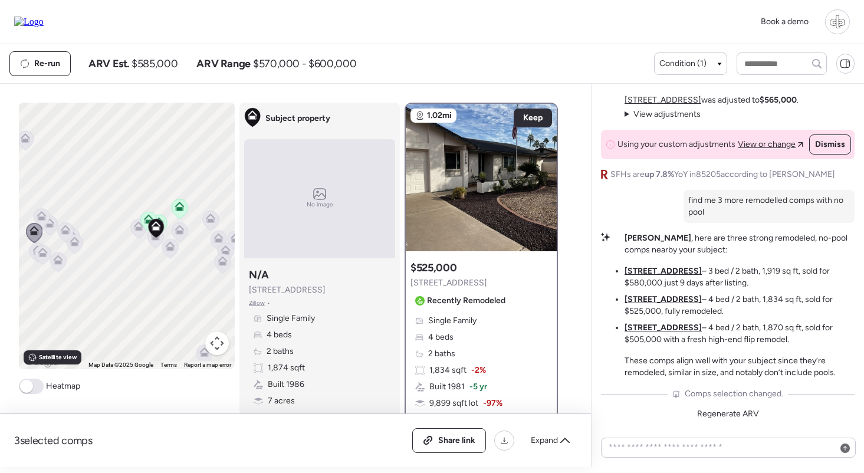
click at [27, 146] on icon at bounding box center [26, 140] width 16 height 19
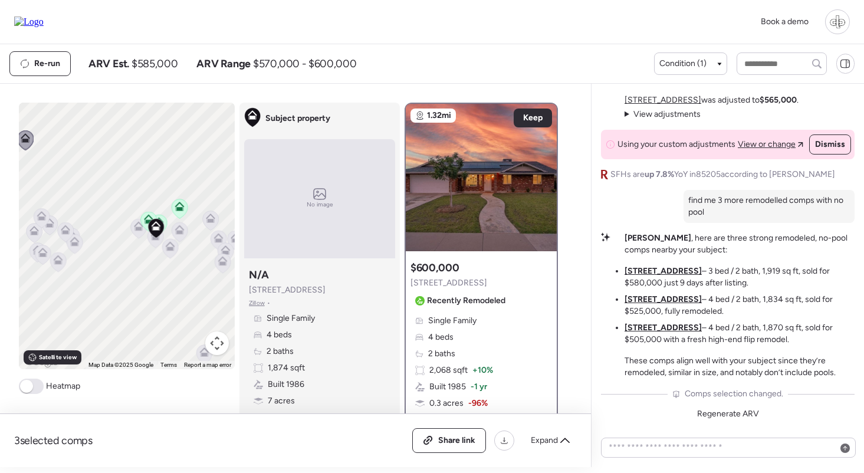
drag, startPoint x: 188, startPoint y: 258, endPoint x: 133, endPoint y: 258, distance: 55.4
click at [133, 258] on div "To navigate, press the arrow keys. To activate drag with keyboard, press Alt + …" at bounding box center [127, 236] width 216 height 266
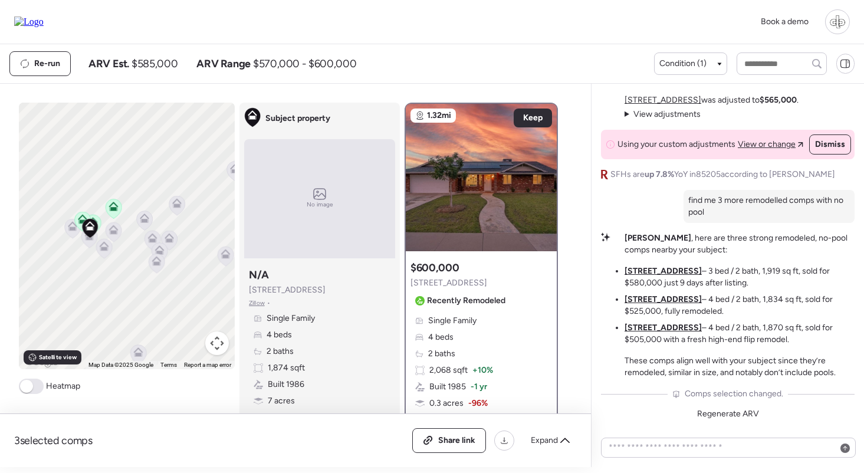
click at [157, 266] on icon at bounding box center [157, 263] width 16 height 19
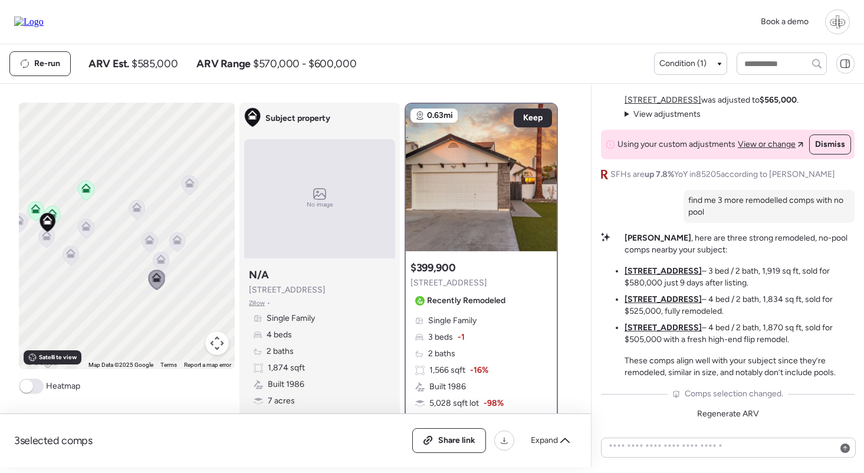
click at [157, 255] on icon at bounding box center [160, 259] width 9 height 9
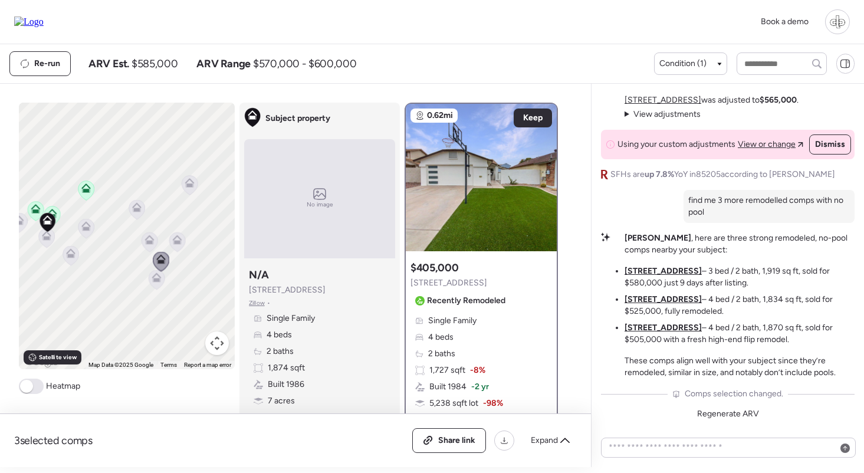
click at [152, 238] on icon at bounding box center [149, 239] width 9 height 9
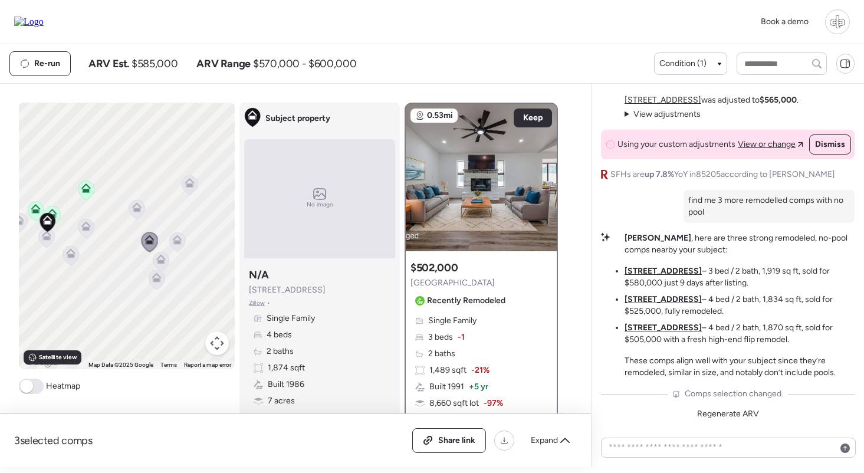
click at [182, 245] on icon at bounding box center [177, 239] width 9 height 9
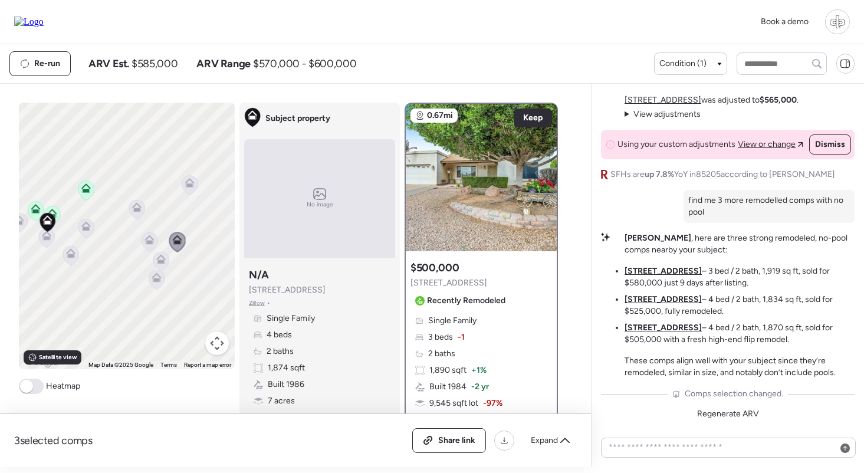
click at [137, 210] on icon at bounding box center [137, 210] width 8 height 4
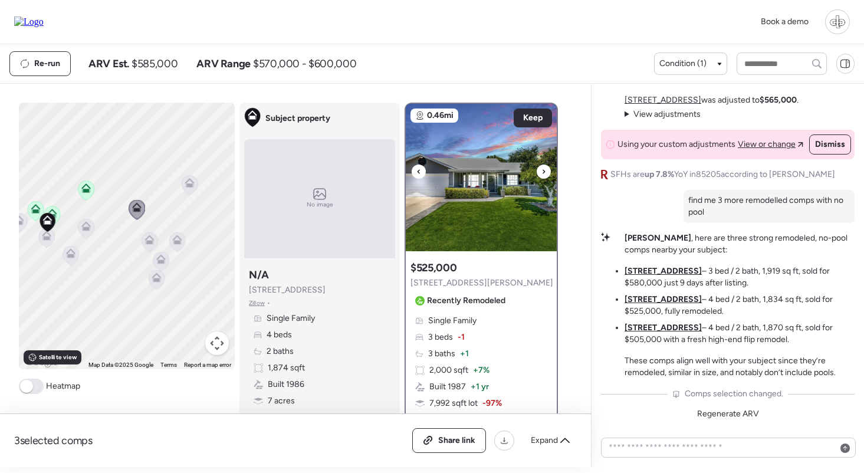
click at [460, 191] on img at bounding box center [481, 177] width 151 height 147
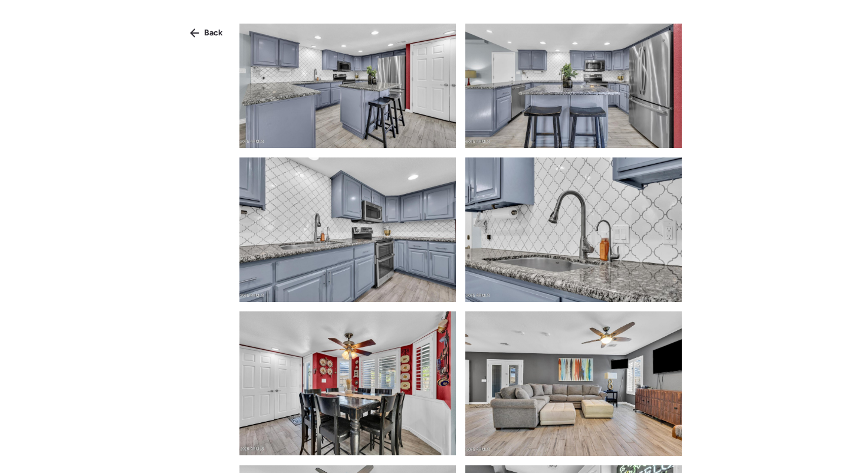
scroll to position [1136, 0]
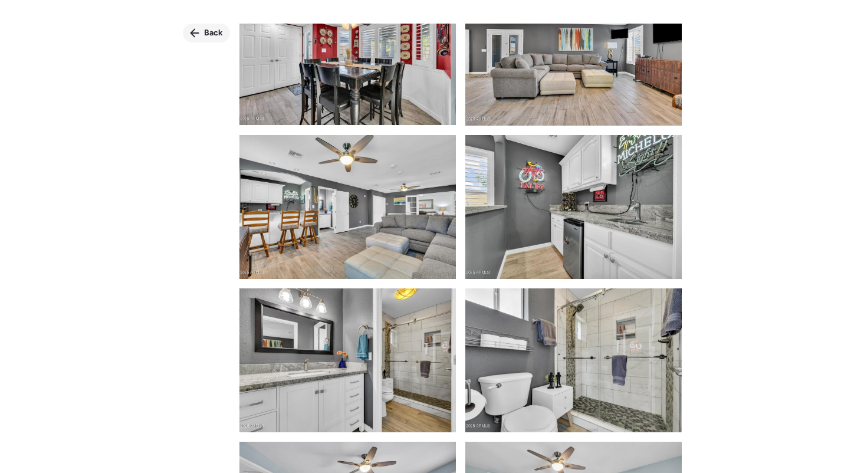
click at [205, 29] on span "Back" at bounding box center [213, 33] width 19 height 12
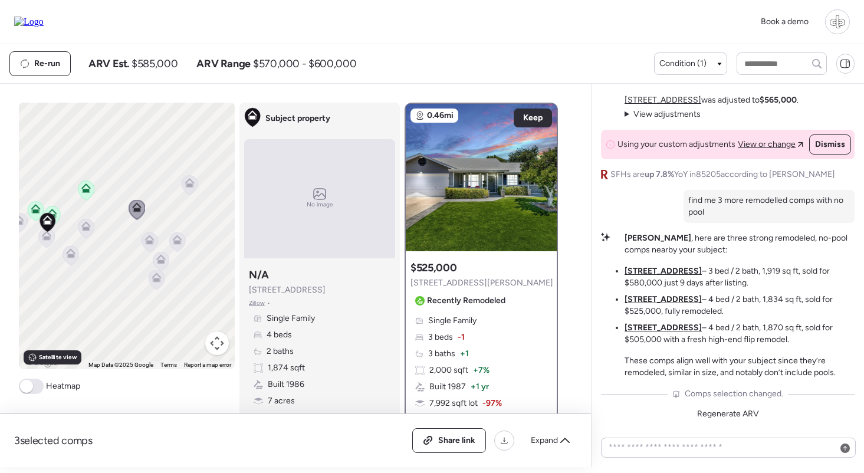
click at [184, 182] on icon at bounding box center [190, 185] width 16 height 19
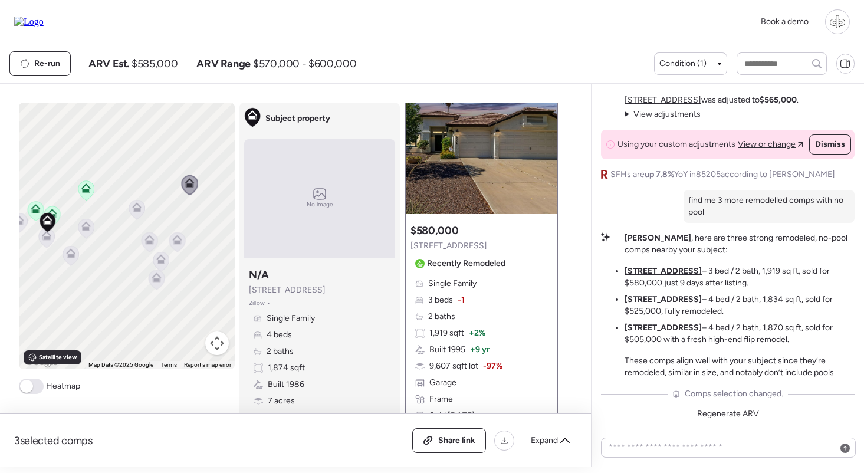
scroll to position [77, 0]
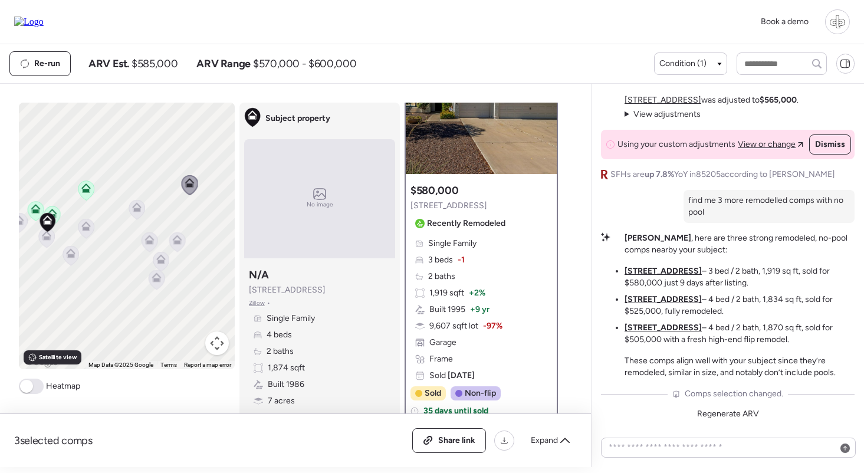
click at [86, 232] on icon at bounding box center [86, 228] width 16 height 19
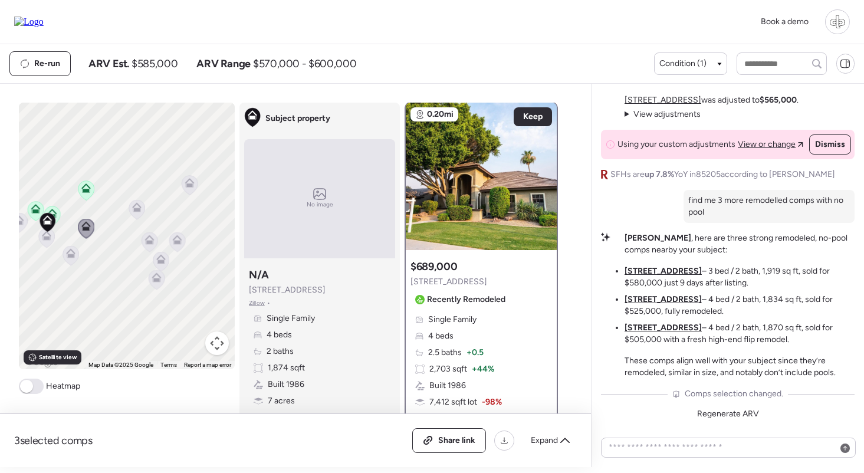
scroll to position [0, 0]
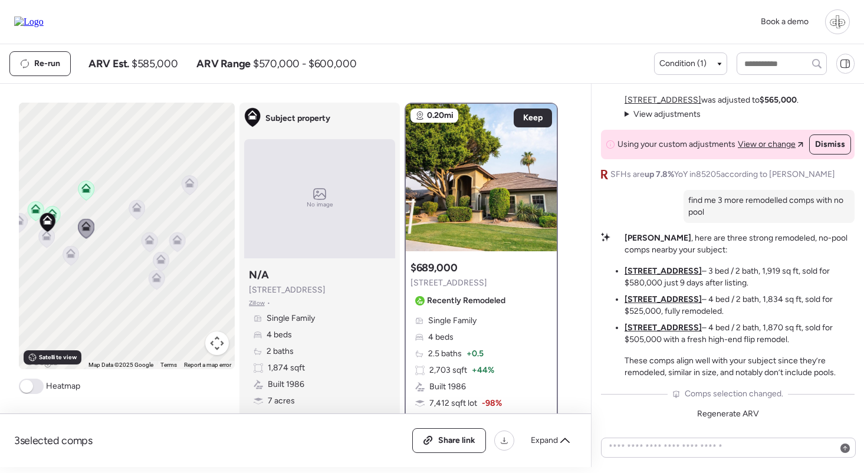
click at [76, 259] on icon at bounding box center [71, 255] width 16 height 19
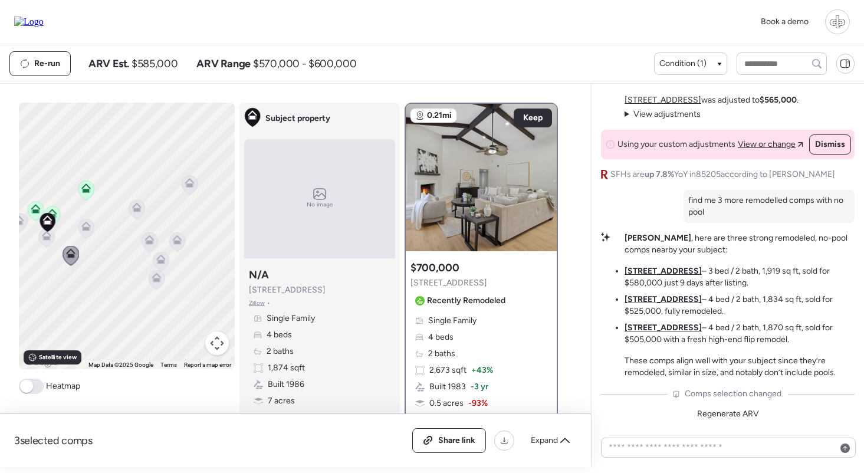
click at [47, 242] on icon at bounding box center [47, 237] width 16 height 19
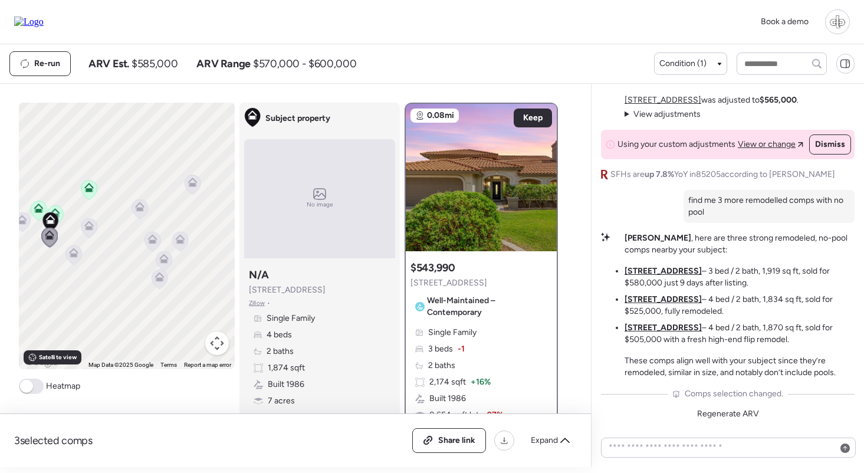
drag, startPoint x: 119, startPoint y: 278, endPoint x: 197, endPoint y: 268, distance: 78.4
click at [199, 268] on div "To navigate, press the arrow keys. To activate drag with keyboard, press Alt + …" at bounding box center [127, 236] width 216 height 266
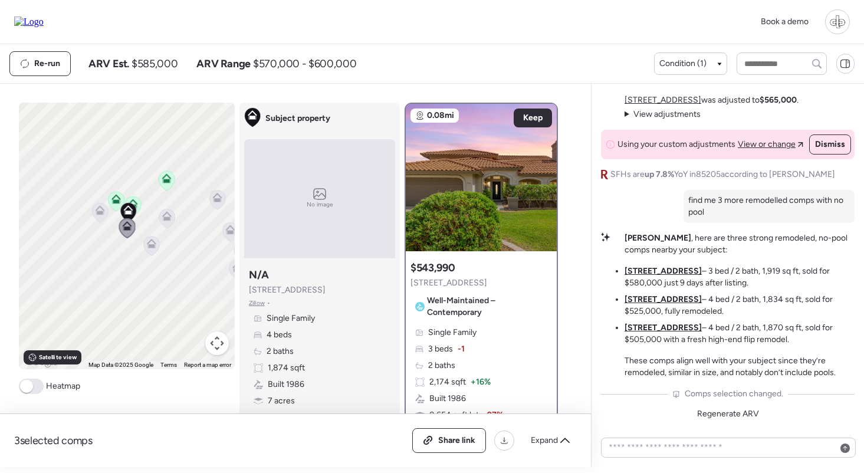
click at [472, 314] on span "Well-Maintained – Contemporary" at bounding box center [487, 307] width 121 height 24
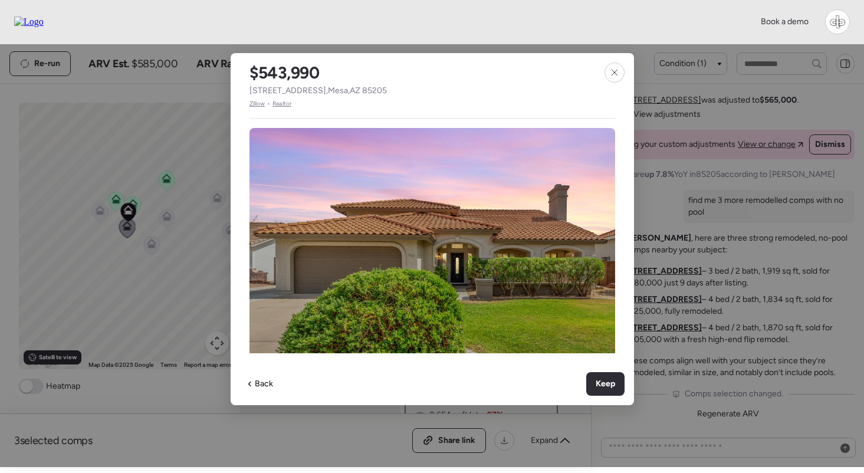
click at [257, 104] on span "Zillow" at bounding box center [257, 103] width 16 height 9
click at [613, 73] on icon at bounding box center [614, 72] width 9 height 9
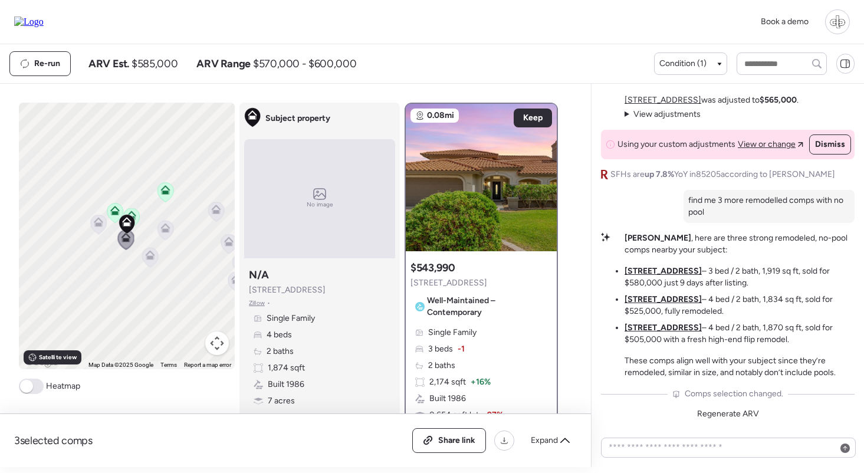
scroll to position [-2, 0]
click at [511, 225] on img at bounding box center [481, 177] width 151 height 147
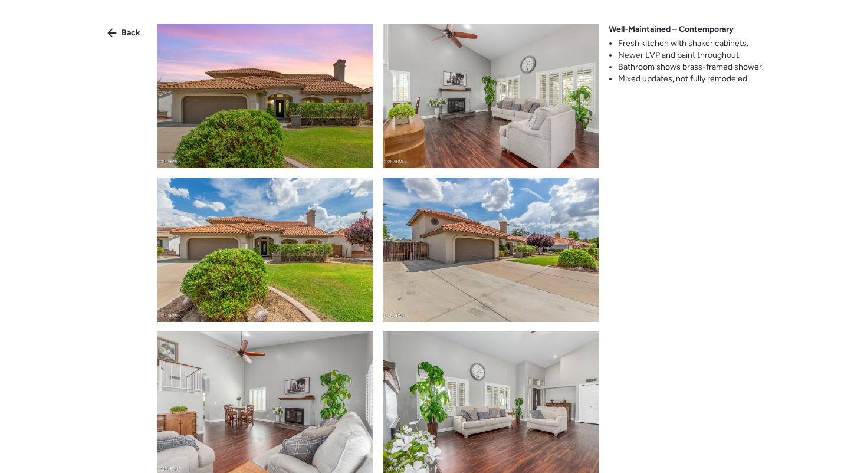
scroll to position [0, 0]
click at [511, 225] on img at bounding box center [491, 249] width 216 height 144
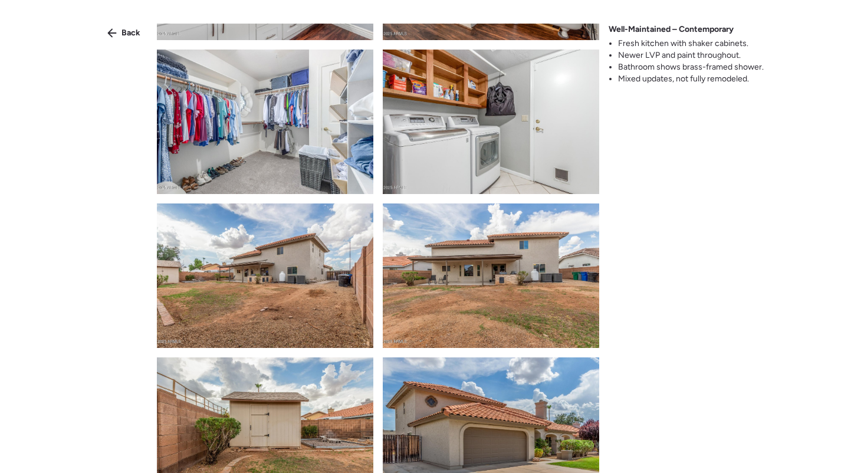
scroll to position [2199, 0]
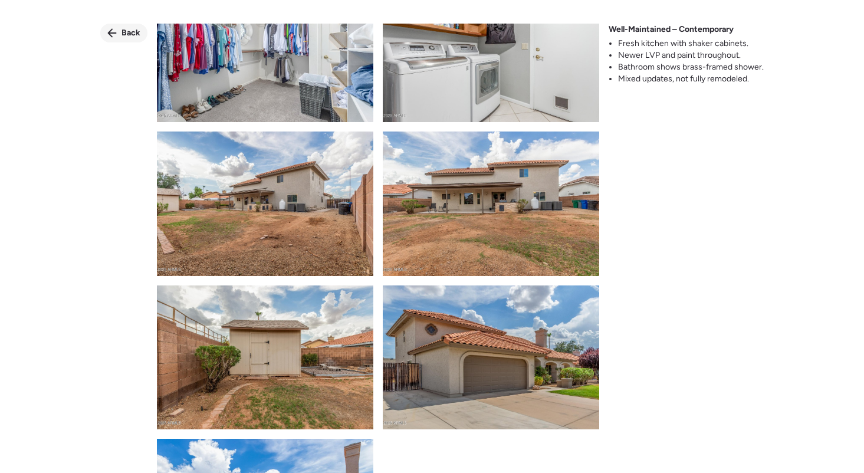
click at [129, 36] on span "Back" at bounding box center [130, 33] width 19 height 12
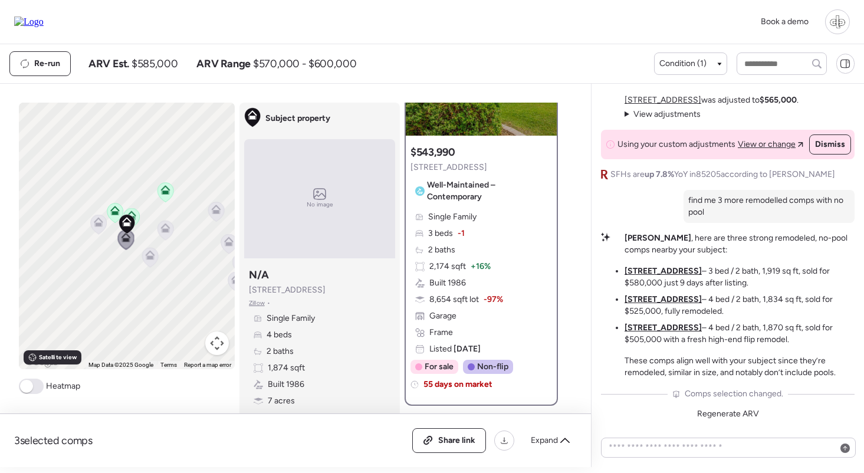
scroll to position [116, 0]
click at [475, 259] on div "Single Family 3 beds -1 2 baths 2,174 sqft + 16% Built 1986 8,654 sqft lot -97%…" at bounding box center [480, 282] width 141 height 144
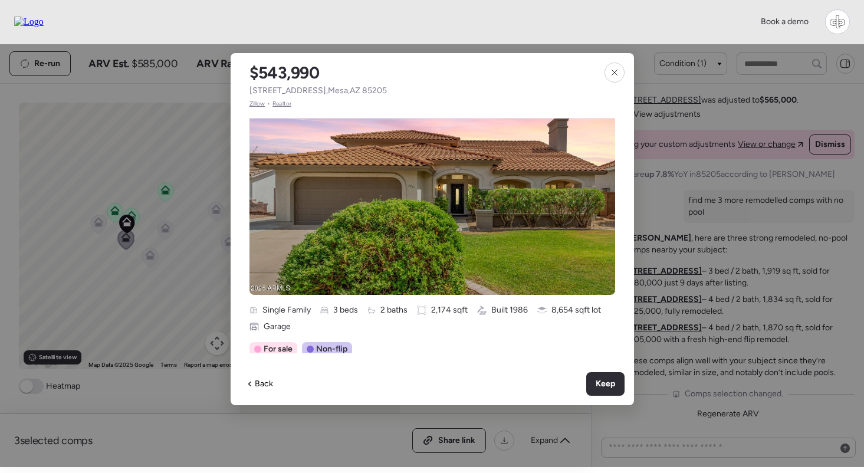
scroll to position [368, 0]
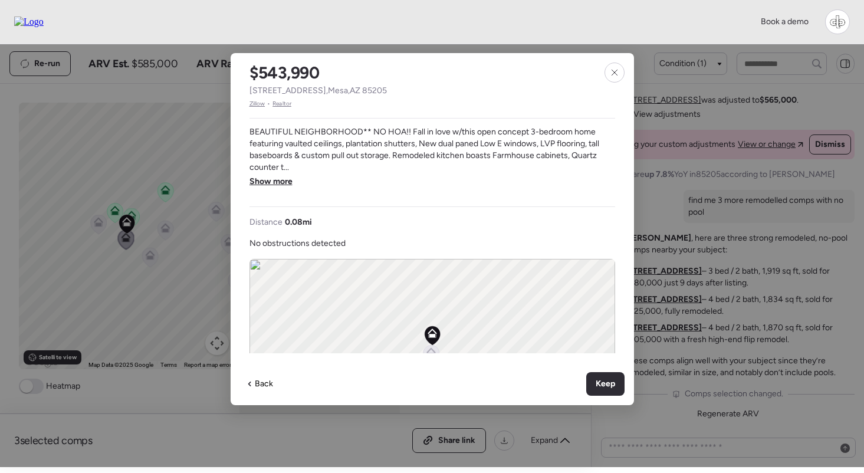
click at [288, 172] on span "BEAUTIFUL NEIGHBORHOOD** NO HOA!! Fall in love w/this open concept 3-bedroom ho…" at bounding box center [432, 149] width 366 height 47
click at [265, 183] on span "Show more" at bounding box center [270, 182] width 43 height 12
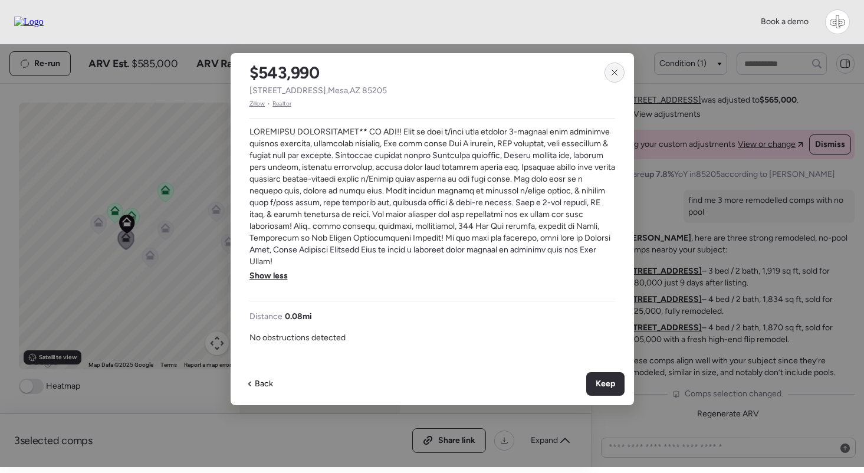
click at [618, 74] on icon at bounding box center [614, 72] width 9 height 9
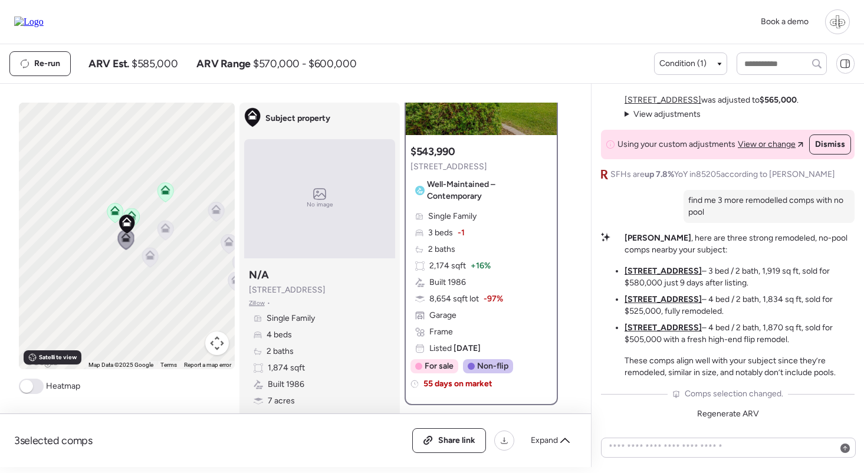
click at [169, 232] on icon at bounding box center [165, 227] width 9 height 9
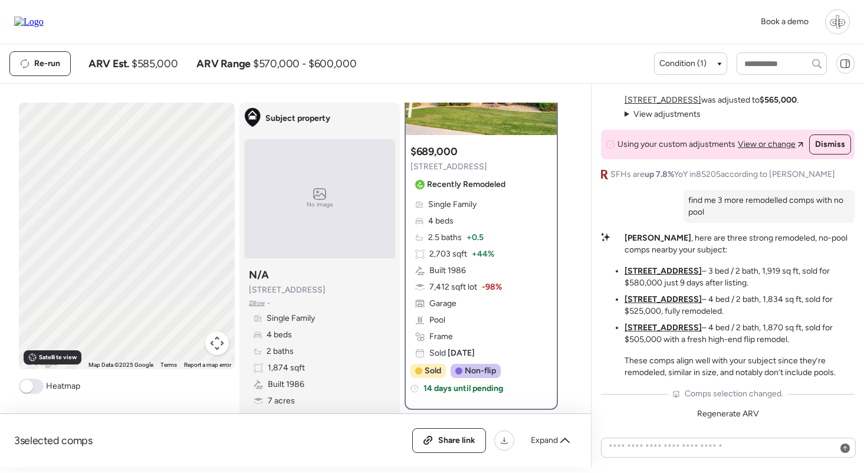
scroll to position [0, 0]
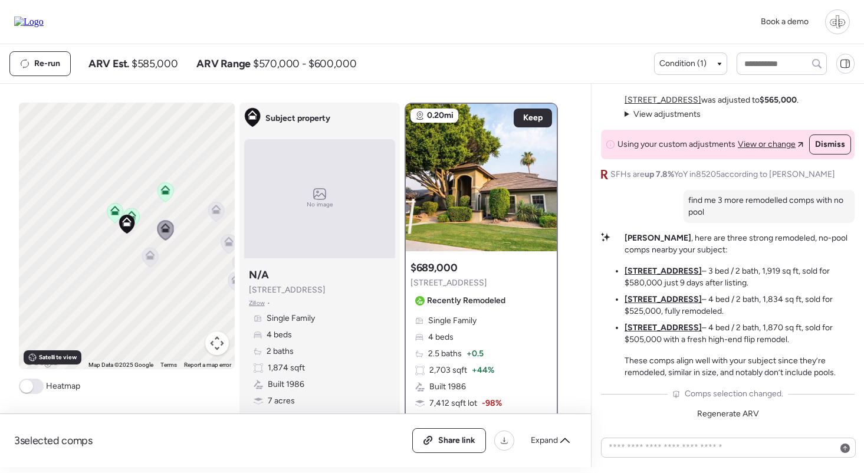
click at [150, 255] on icon at bounding box center [150, 255] width 9 height 9
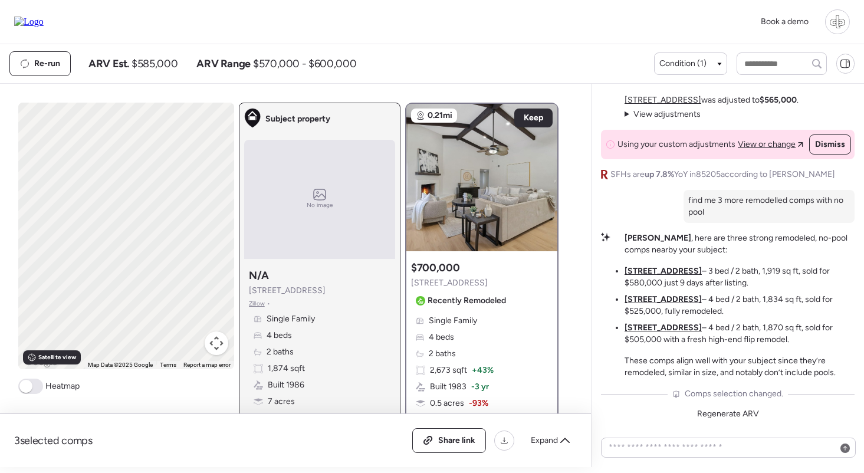
click at [134, 215] on div "To navigate, press the arrow keys. To activate drag with keyboard, press Alt + …" at bounding box center [126, 236] width 216 height 266
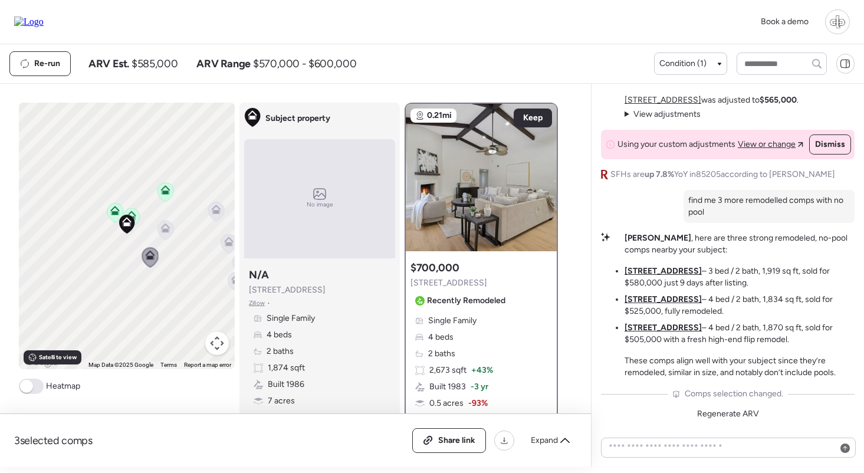
click at [114, 211] on icon at bounding box center [114, 210] width 9 height 9
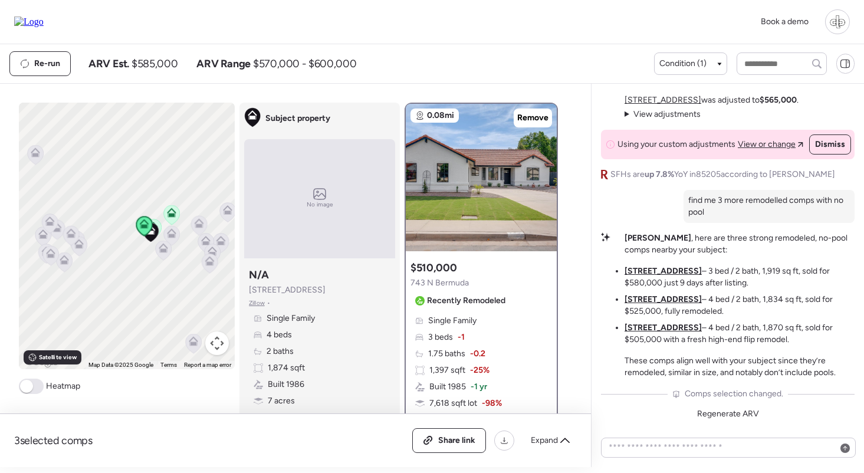
click at [199, 222] on icon at bounding box center [199, 223] width 9 height 9
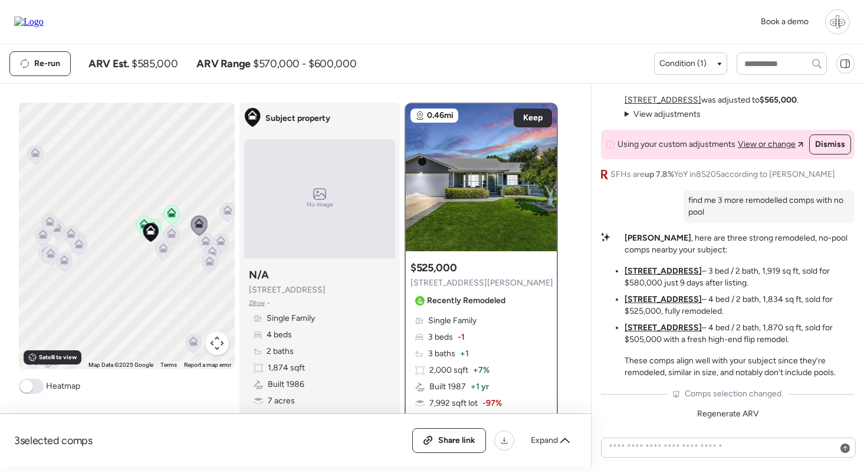
click at [171, 211] on icon at bounding box center [171, 212] width 9 height 9
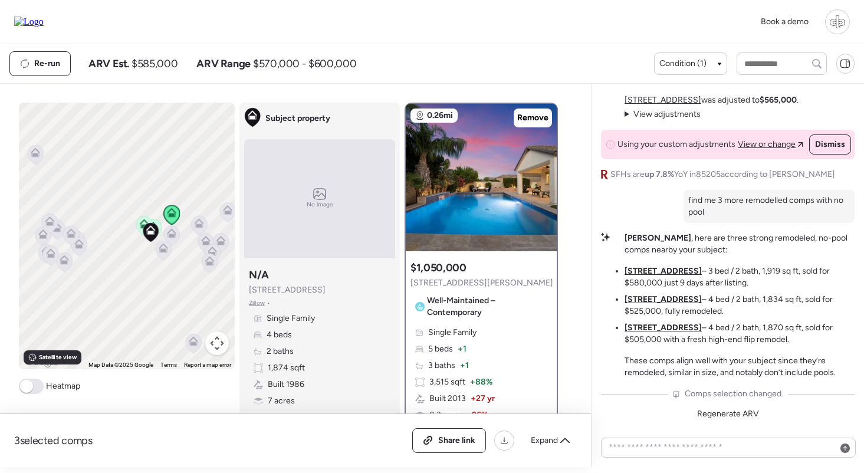
click at [163, 255] on icon at bounding box center [164, 250] width 16 height 19
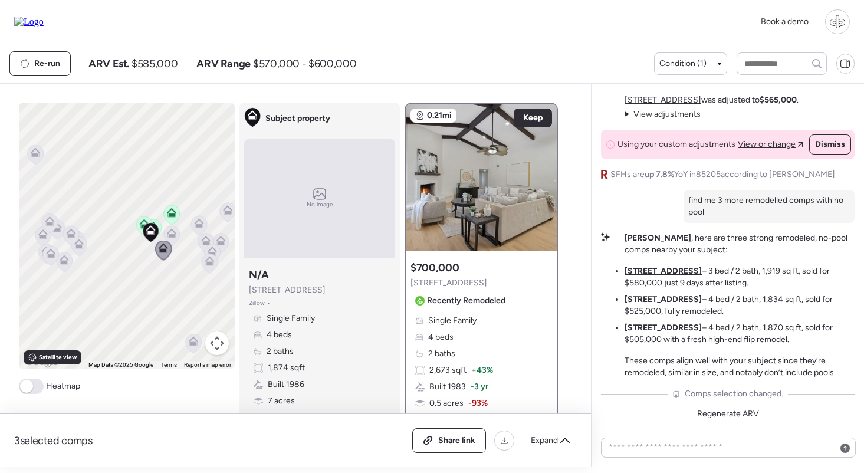
click at [208, 268] on icon at bounding box center [210, 263] width 16 height 19
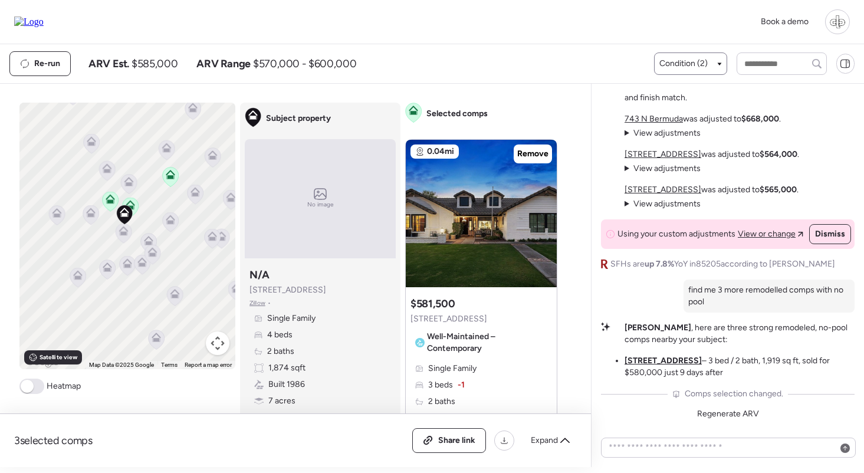
click at [689, 64] on span "Condition (2)" at bounding box center [683, 64] width 48 height 12
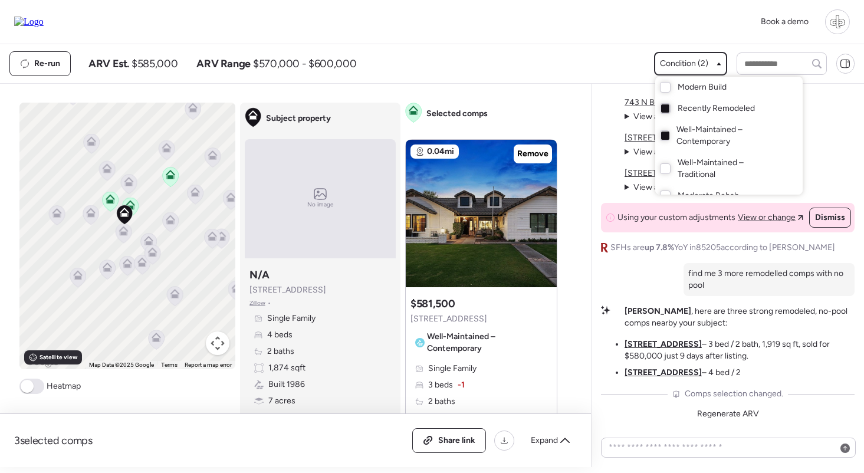
click at [678, 138] on span "Well-Maintained – Contemporary" at bounding box center [727, 136] width 103 height 24
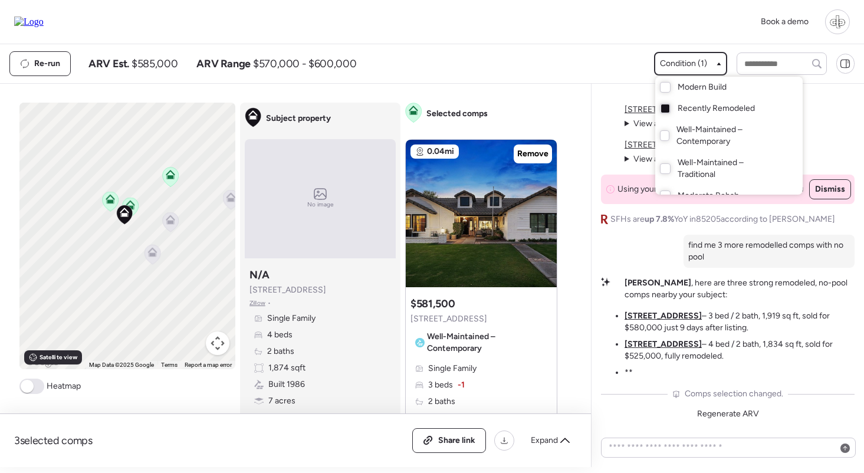
click at [513, 76] on div at bounding box center [432, 203] width 864 height 473
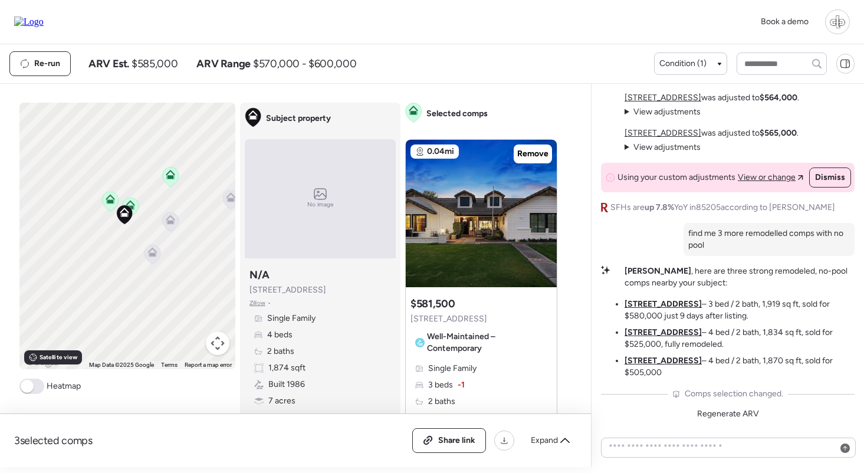
click at [171, 222] on icon at bounding box center [170, 223] width 8 height 4
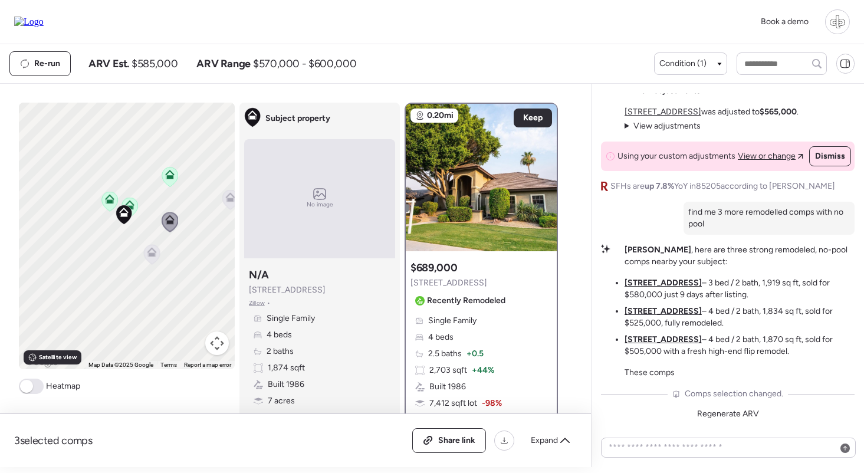
click at [152, 254] on icon at bounding box center [152, 255] width 8 height 4
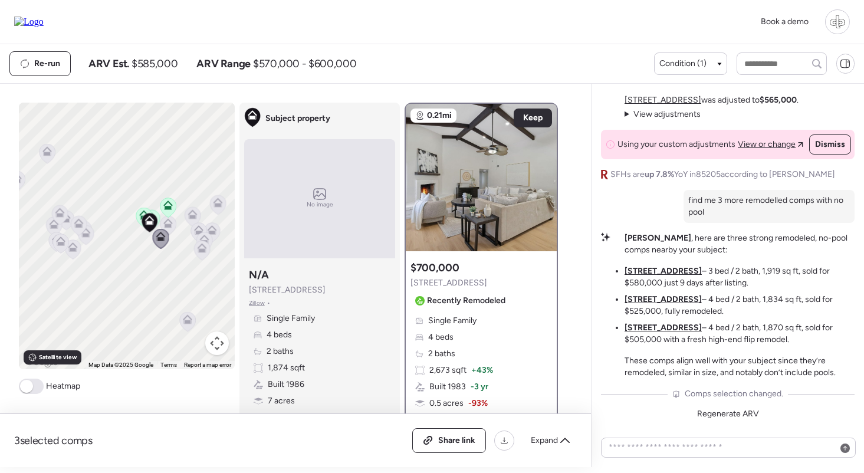
click at [88, 236] on icon at bounding box center [86, 235] width 8 height 4
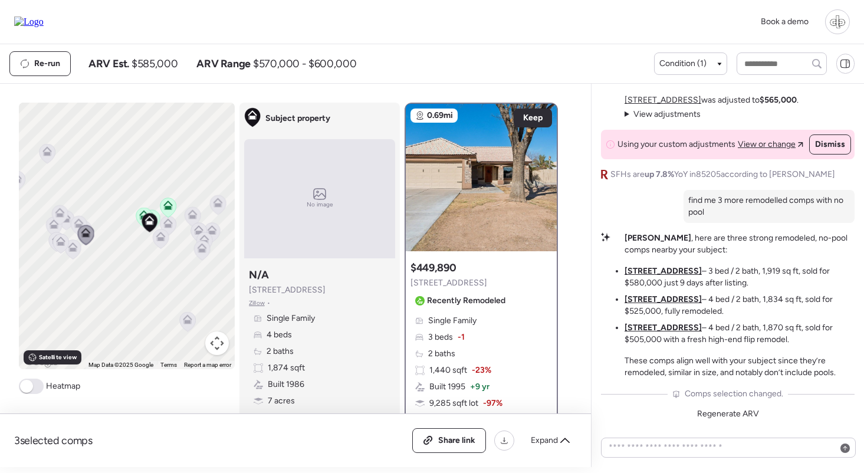
click at [75, 221] on icon at bounding box center [78, 223] width 9 height 9
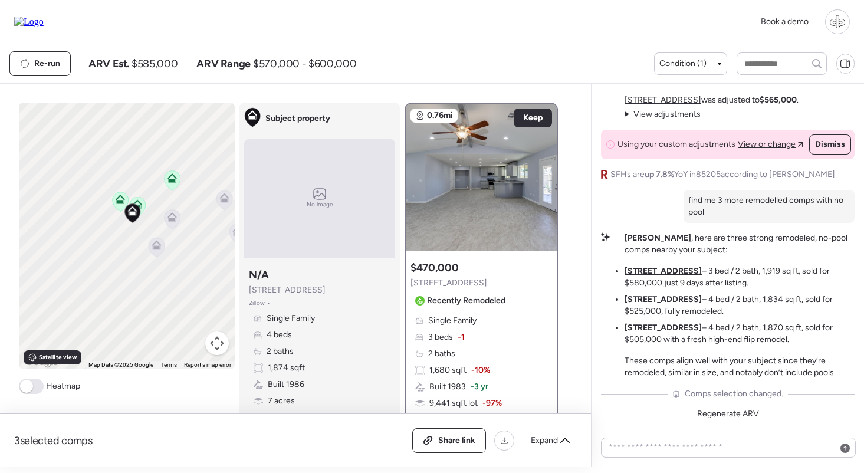
click at [174, 212] on icon at bounding box center [172, 219] width 16 height 19
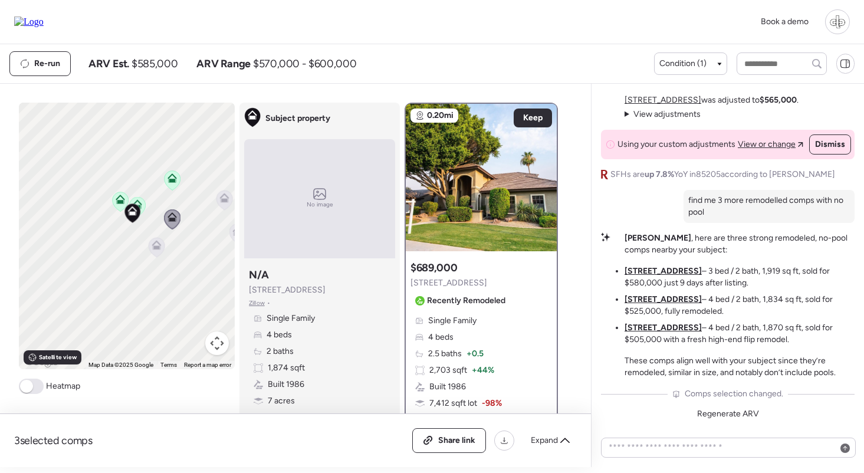
click at [222, 199] on icon at bounding box center [225, 201] width 8 height 4
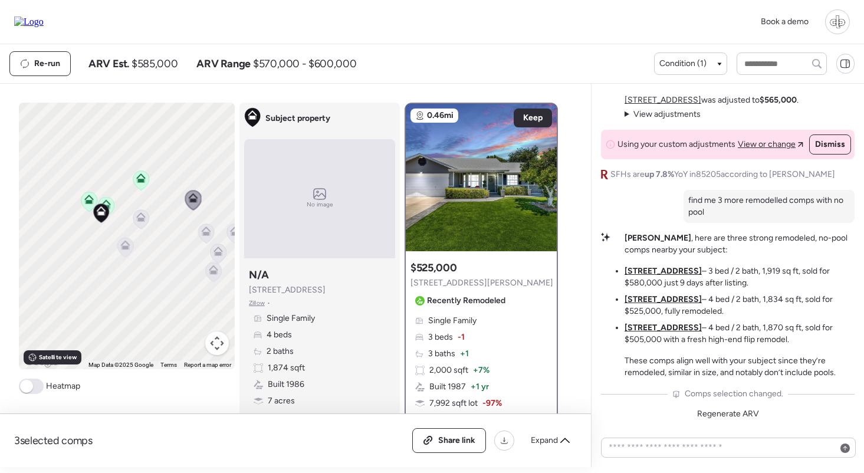
drag, startPoint x: 206, startPoint y: 241, endPoint x: 172, endPoint y: 241, distance: 34.2
click at [172, 241] on div "To navigate, press the arrow keys. To activate drag with keyboard, press Alt + …" at bounding box center [127, 236] width 216 height 266
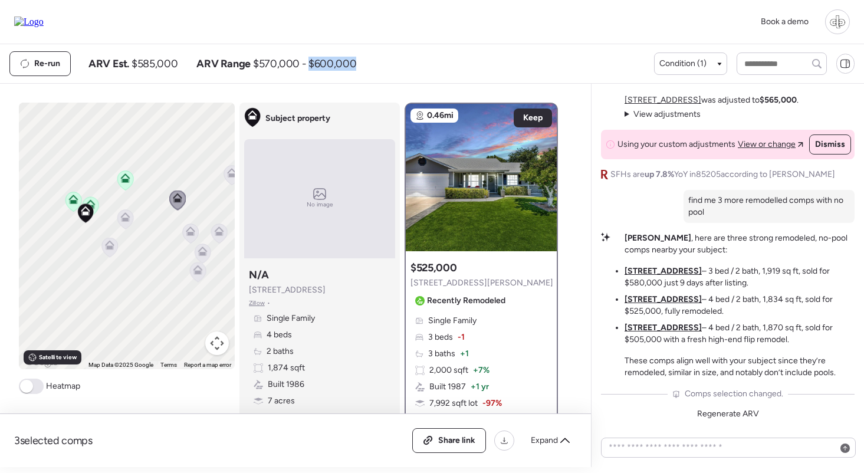
click at [427, 66] on div "Re-run ARV Est. $585,000 ARV Range $570,000 - $600,000" at bounding box center [331, 63] width 644 height 25
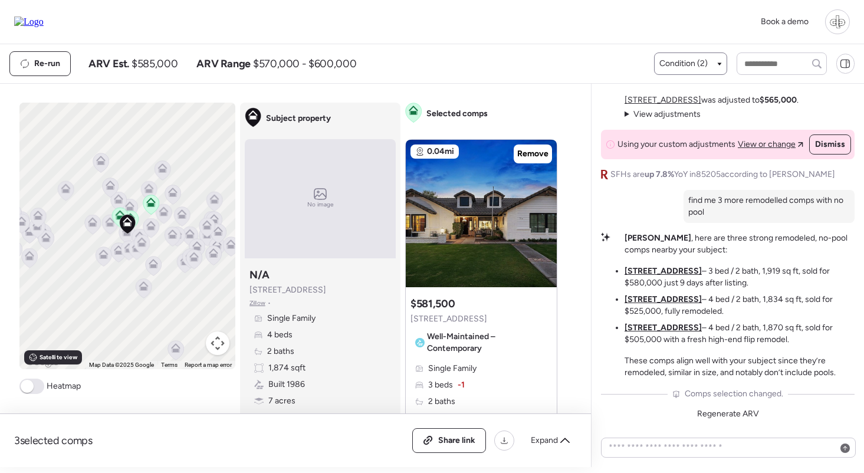
click at [697, 61] on span "Condition (2)" at bounding box center [683, 64] width 48 height 12
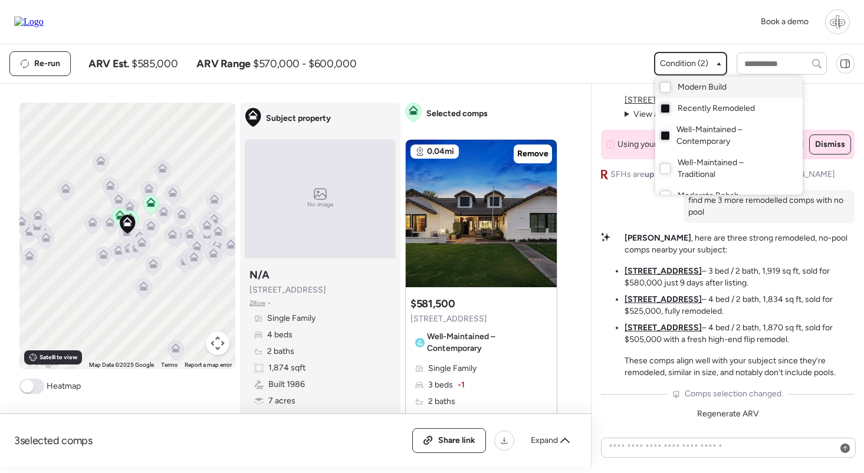
click at [690, 90] on span "Modern Build" at bounding box center [701, 87] width 49 height 12
click at [690, 91] on span "Modern Build" at bounding box center [701, 87] width 49 height 12
click at [685, 131] on span "Well-Maintained – Contemporary" at bounding box center [727, 136] width 103 height 24
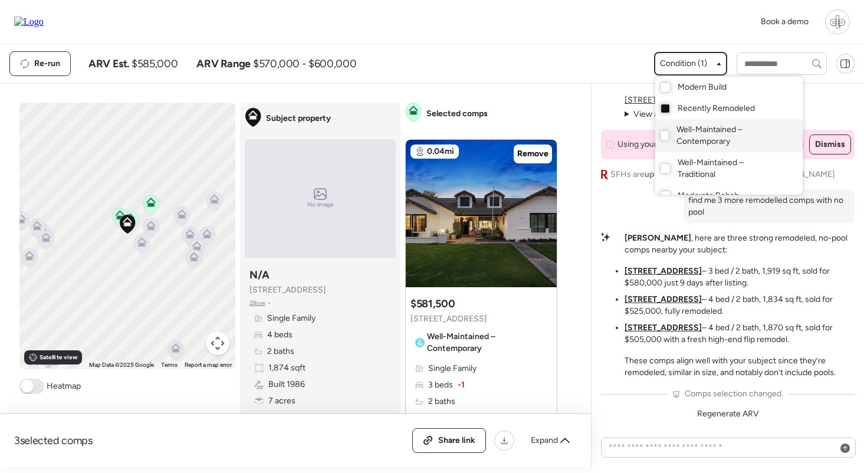
click at [685, 131] on span "Well-Maintained – Contemporary" at bounding box center [727, 136] width 103 height 24
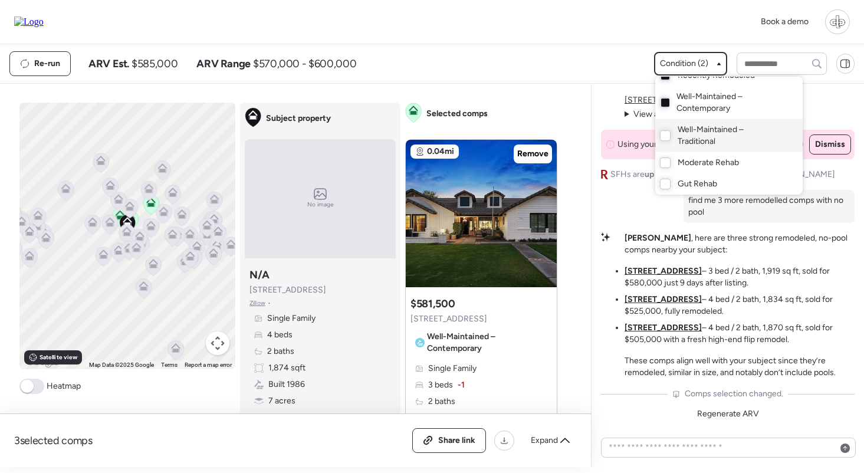
scroll to position [33, 0]
click at [680, 127] on span "Well-Maintained – Traditional" at bounding box center [728, 136] width 102 height 24
click at [680, 162] on span "Moderate Rehab" at bounding box center [707, 163] width 61 height 12
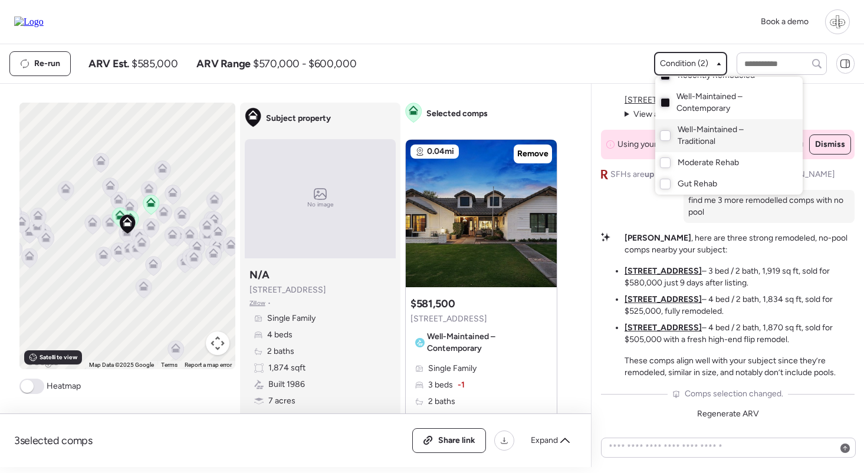
click at [678, 133] on span "Well-Maintained – Traditional" at bounding box center [728, 136] width 102 height 24
click at [678, 134] on span "Well-Maintained – Traditional" at bounding box center [728, 136] width 102 height 24
click at [689, 176] on div "Gut Rehab" at bounding box center [728, 183] width 147 height 21
click at [684, 156] on div "Moderate Rehab" at bounding box center [728, 162] width 147 height 21
click at [677, 133] on span "Well-Maintained – Traditional" at bounding box center [728, 136] width 102 height 24
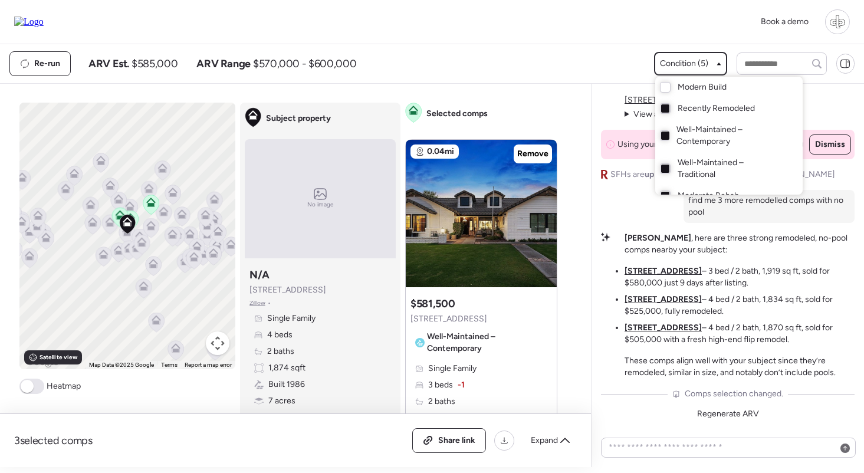
scroll to position [0, 0]
click at [677, 90] on span "Modern Build" at bounding box center [701, 87] width 49 height 12
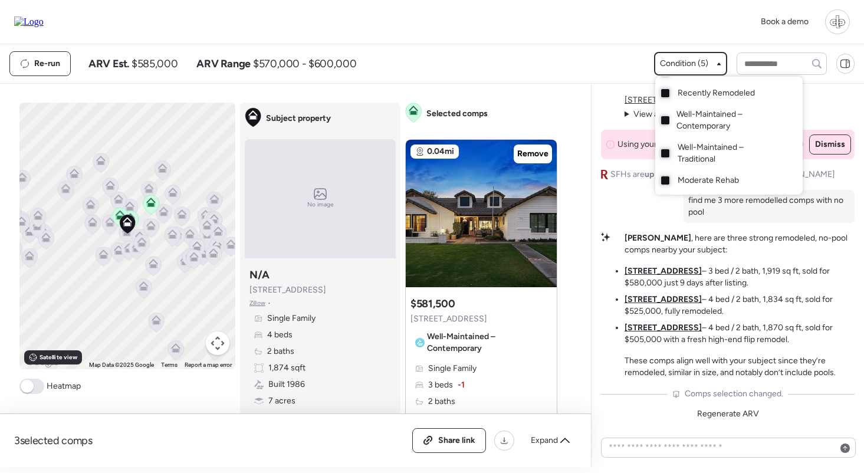
click at [689, 130] on span "Well-Maintained – Contemporary" at bounding box center [727, 120] width 103 height 24
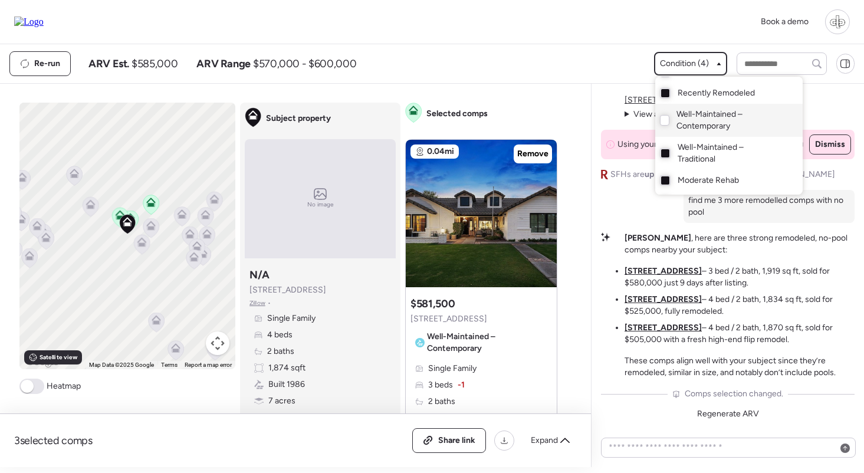
click at [689, 130] on span "Well-Maintained – Contemporary" at bounding box center [727, 120] width 103 height 24
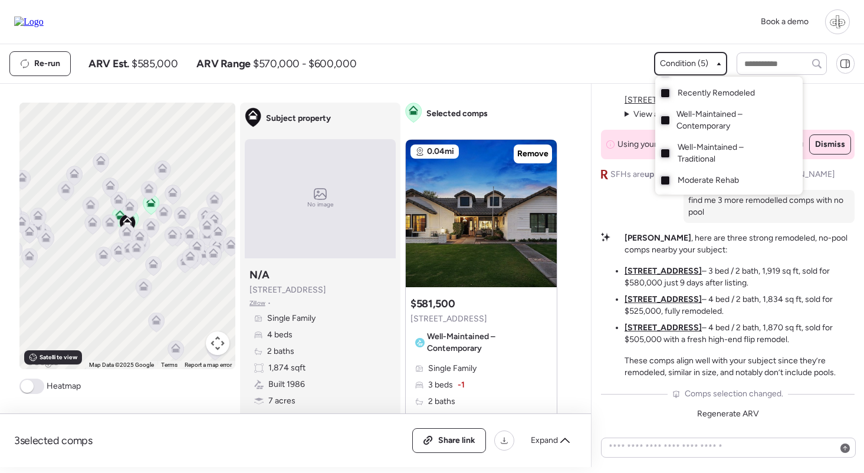
click at [689, 159] on span "Well-Maintained – Traditional" at bounding box center [728, 153] width 102 height 24
click at [689, 177] on span "Moderate Rehab" at bounding box center [707, 181] width 61 height 12
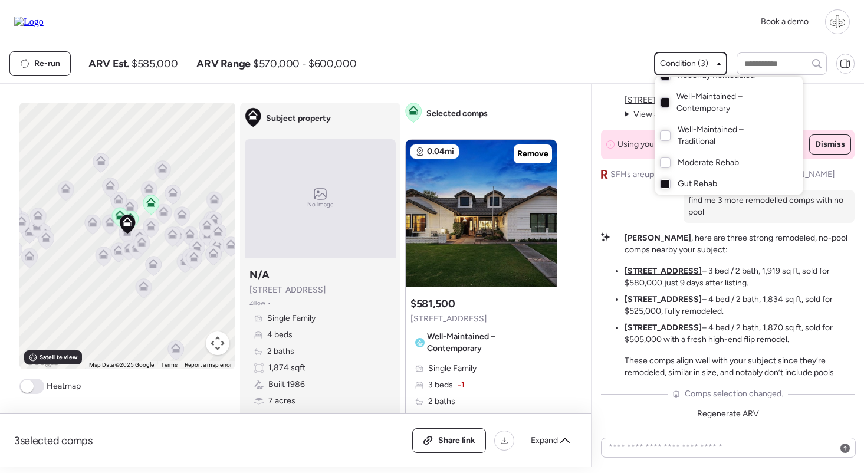
scroll to position [33, 0]
click at [689, 177] on div "Gut Rehab" at bounding box center [728, 183] width 147 height 21
click at [150, 225] on div at bounding box center [432, 203] width 864 height 473
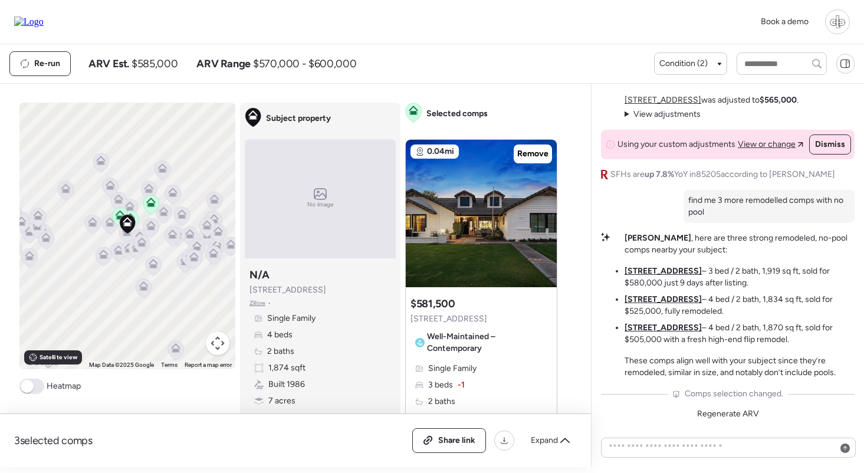
click at [154, 233] on icon at bounding box center [151, 227] width 16 height 19
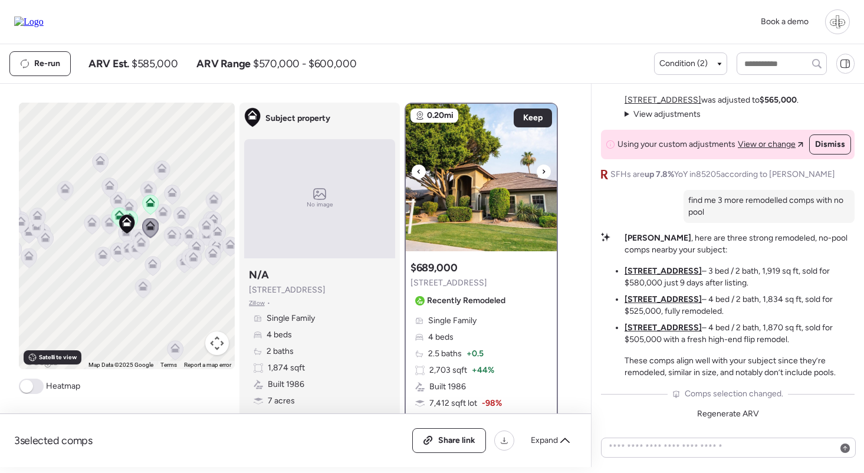
click at [541, 174] on div at bounding box center [544, 171] width 14 height 14
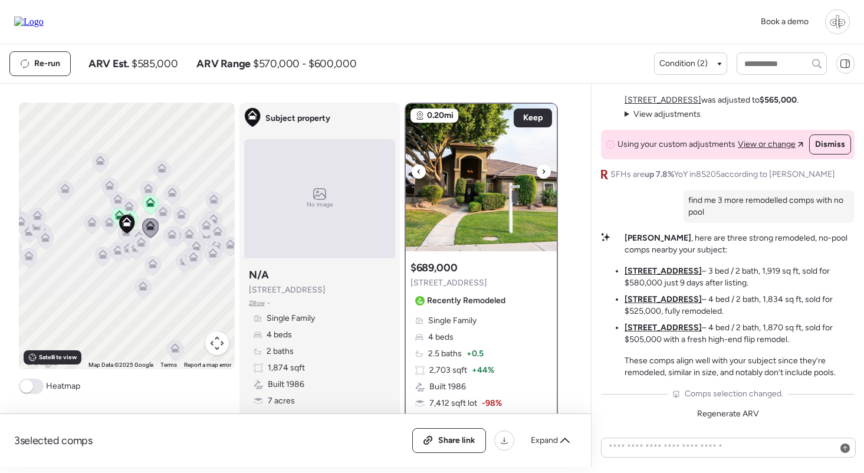
click at [541, 174] on div at bounding box center [544, 171] width 14 height 14
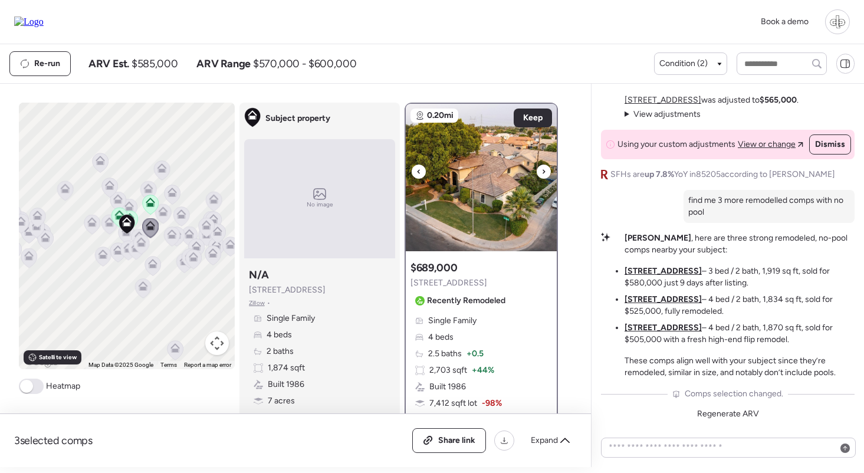
click at [541, 174] on div at bounding box center [544, 171] width 14 height 14
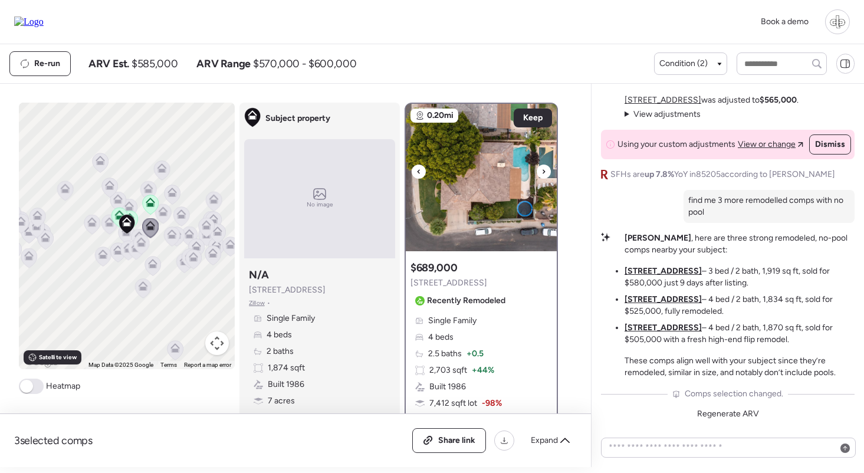
click at [541, 174] on div at bounding box center [544, 171] width 14 height 14
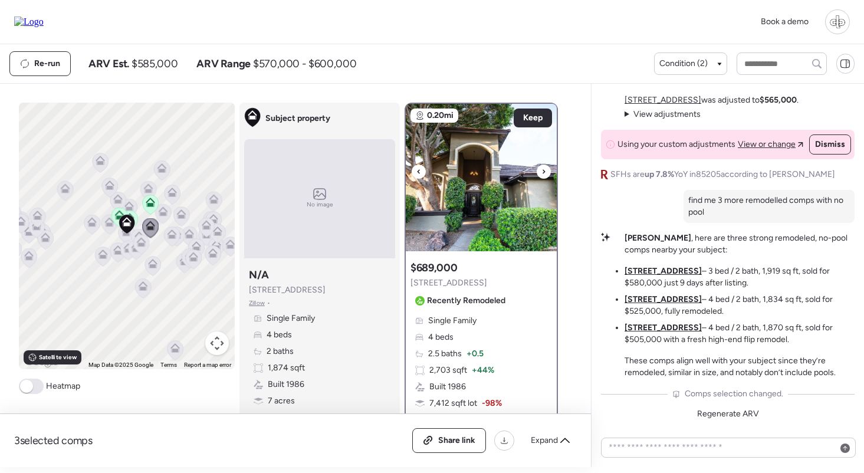
click at [541, 174] on div at bounding box center [544, 171] width 14 height 14
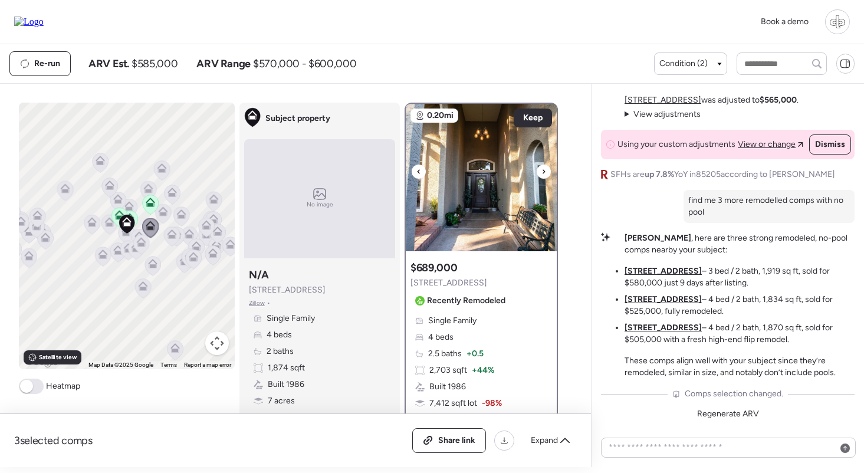
click at [541, 174] on div at bounding box center [544, 171] width 14 height 14
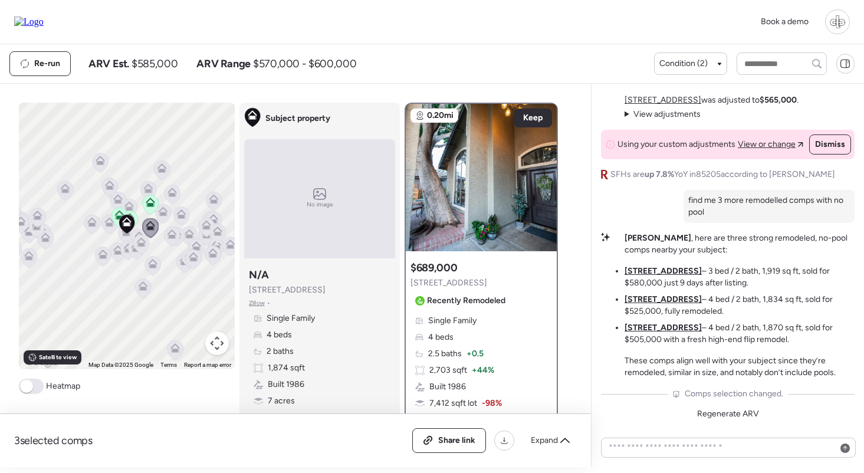
click at [134, 248] on icon at bounding box center [141, 245] width 17 height 20
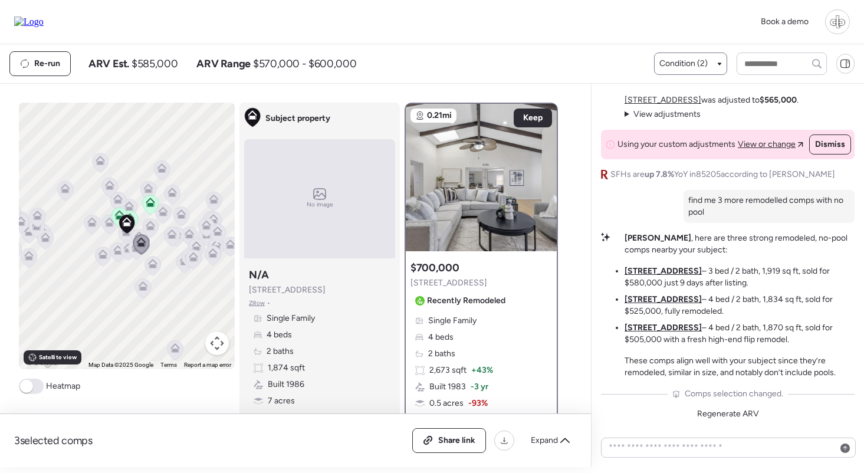
click at [693, 62] on span "Condition (2)" at bounding box center [683, 64] width 48 height 12
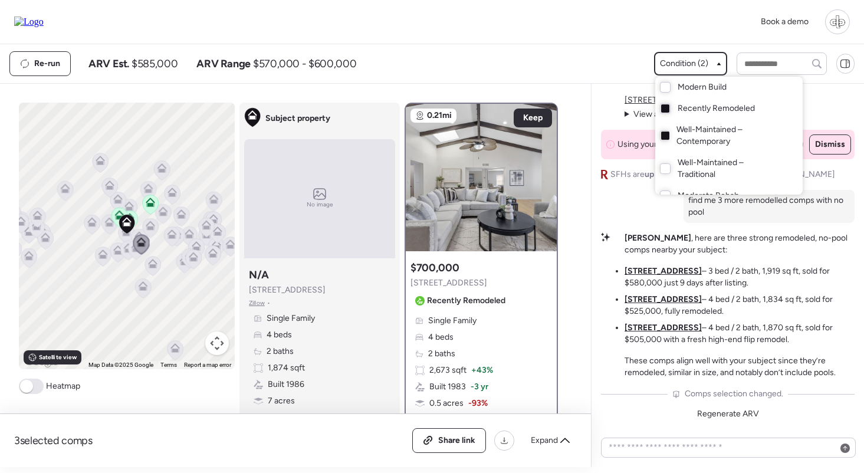
click at [664, 131] on div "Well-Maintained – Contemporary" at bounding box center [728, 135] width 147 height 33
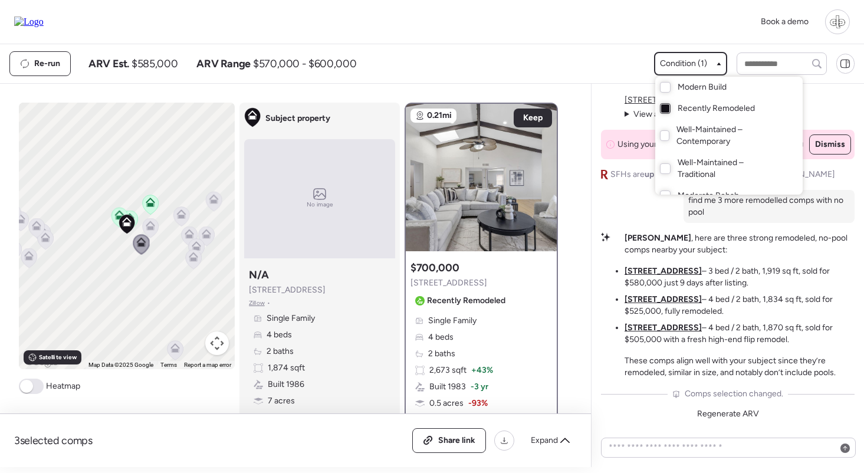
click at [664, 107] on div at bounding box center [665, 108] width 8 height 8
click at [673, 55] on div at bounding box center [432, 203] width 864 height 473
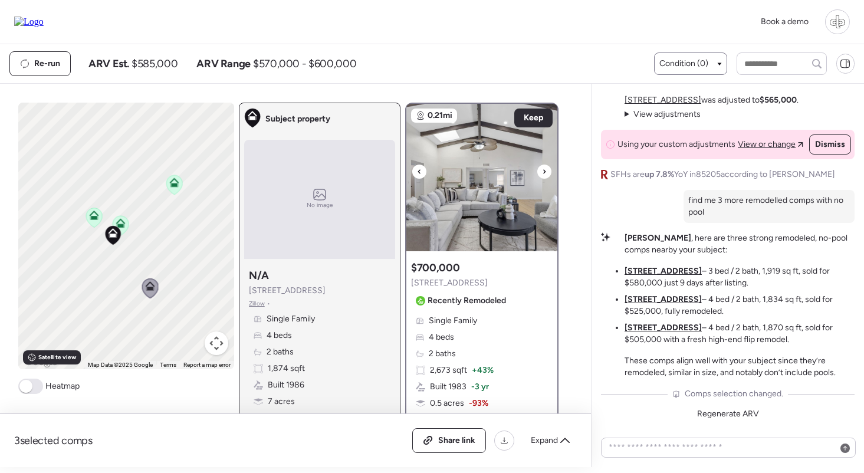
click at [504, 179] on img at bounding box center [481, 177] width 151 height 147
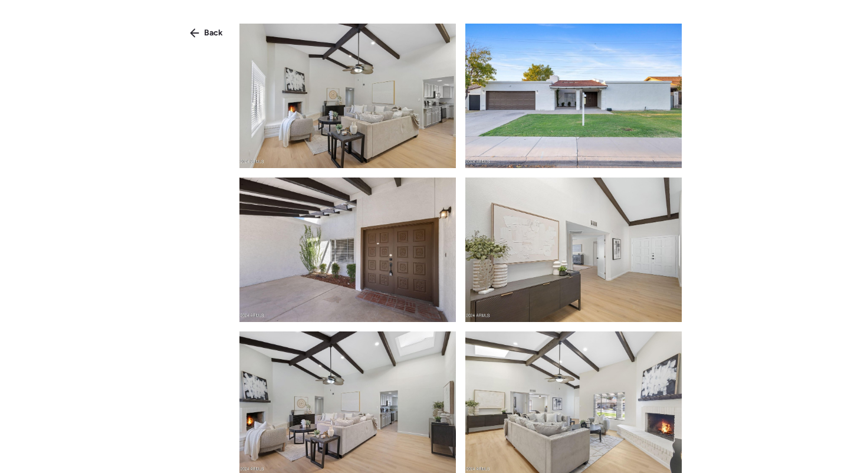
click at [213, 44] on div "Back" at bounding box center [432, 257] width 864 height 515
click at [213, 36] on span "Back" at bounding box center [213, 33] width 19 height 12
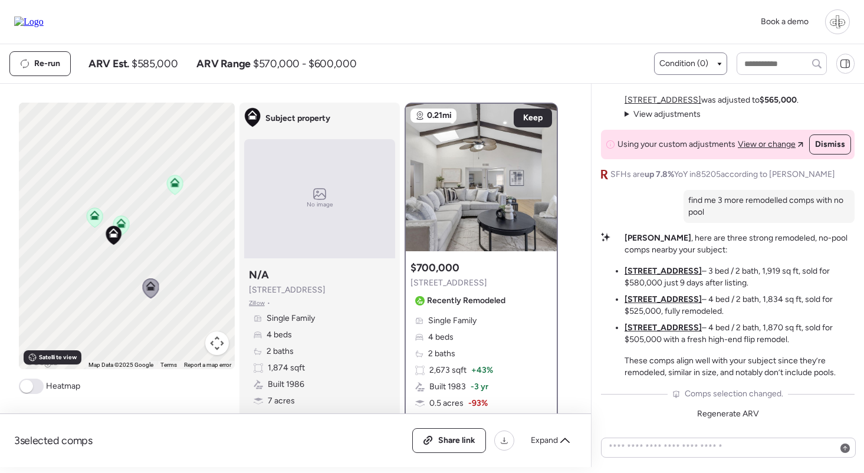
click at [176, 181] on icon at bounding box center [174, 180] width 9 height 5
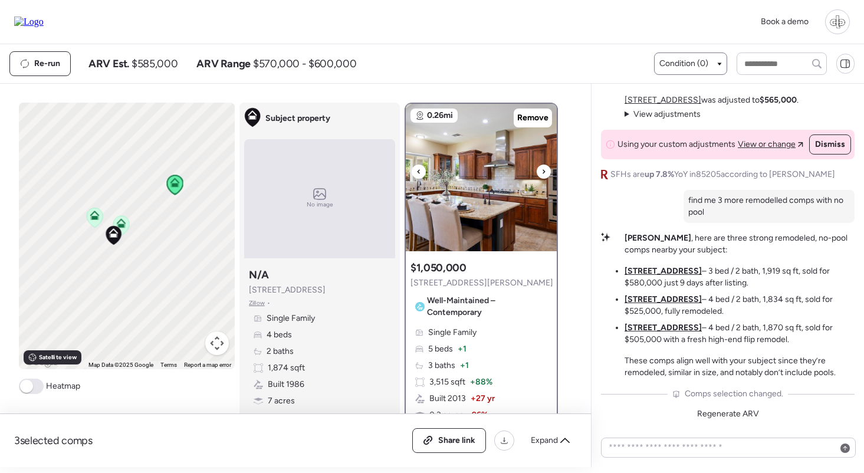
click at [544, 173] on icon at bounding box center [543, 171] width 2 height 4
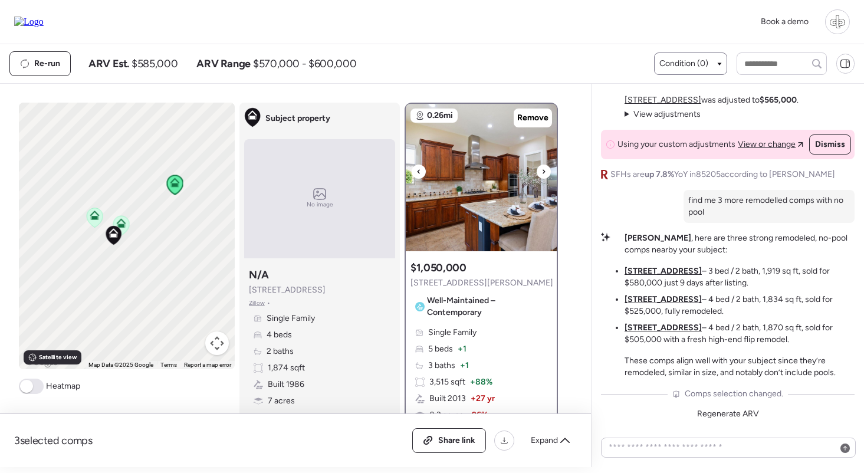
click at [544, 173] on icon at bounding box center [543, 171] width 2 height 4
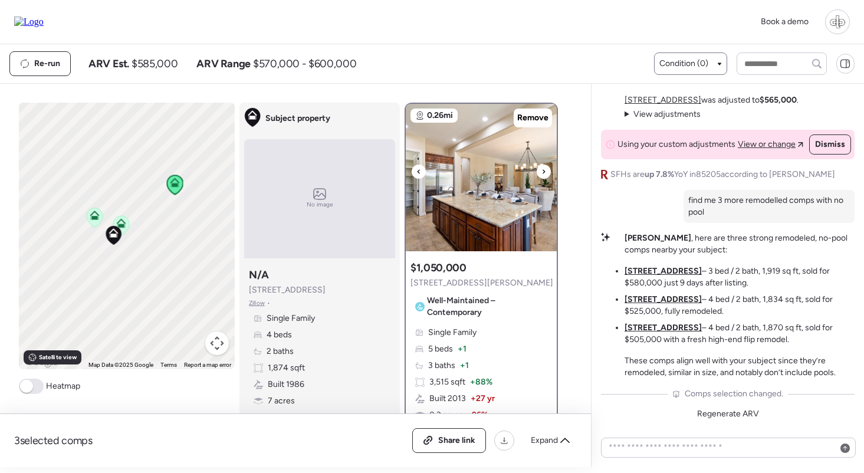
click at [544, 173] on icon at bounding box center [543, 171] width 2 height 4
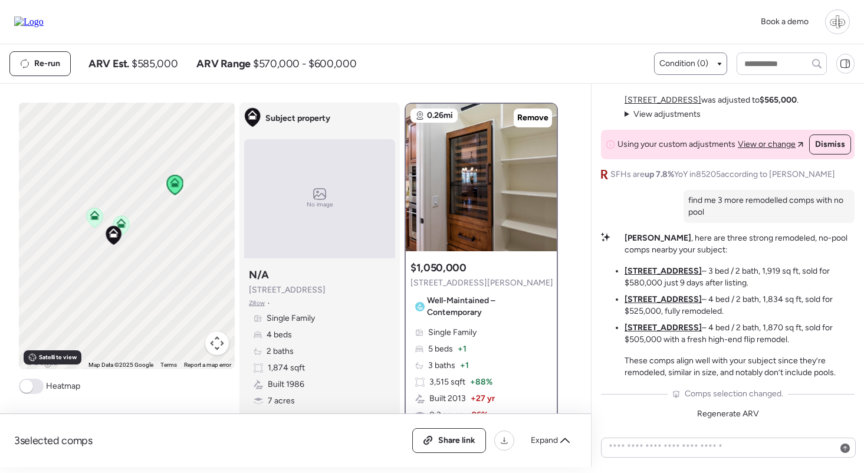
click at [687, 56] on div "Condition (0)" at bounding box center [690, 63] width 73 height 22
click at [681, 65] on span "Condition (0)" at bounding box center [683, 64] width 49 height 12
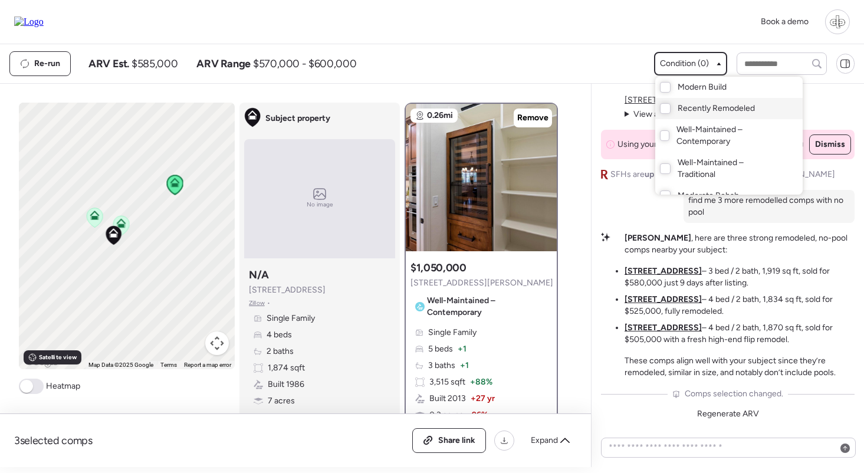
click at [690, 115] on div "Recently Remodeled" at bounding box center [728, 108] width 147 height 21
click at [689, 137] on span "Well-Maintained – Contemporary" at bounding box center [727, 136] width 103 height 24
click at [671, 61] on div at bounding box center [432, 203] width 864 height 473
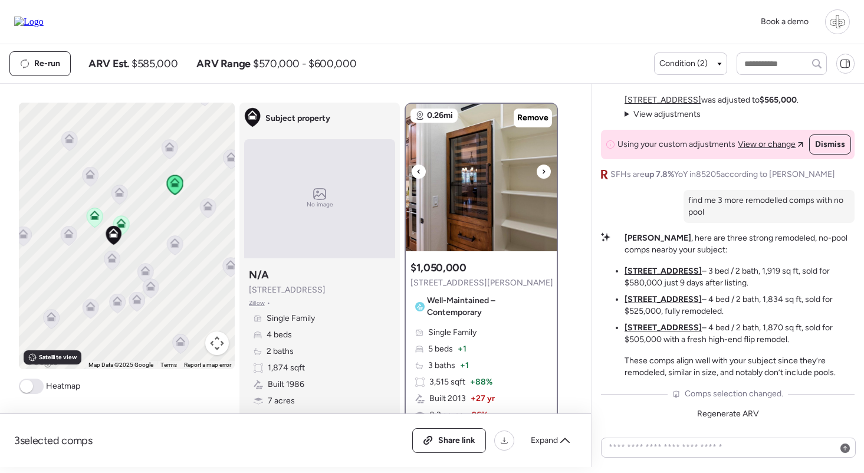
click at [503, 170] on img at bounding box center [481, 177] width 151 height 147
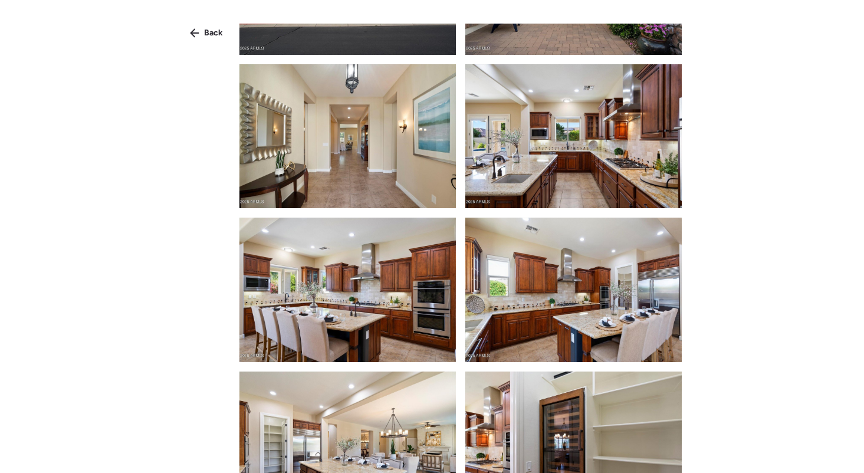
scroll to position [328, 0]
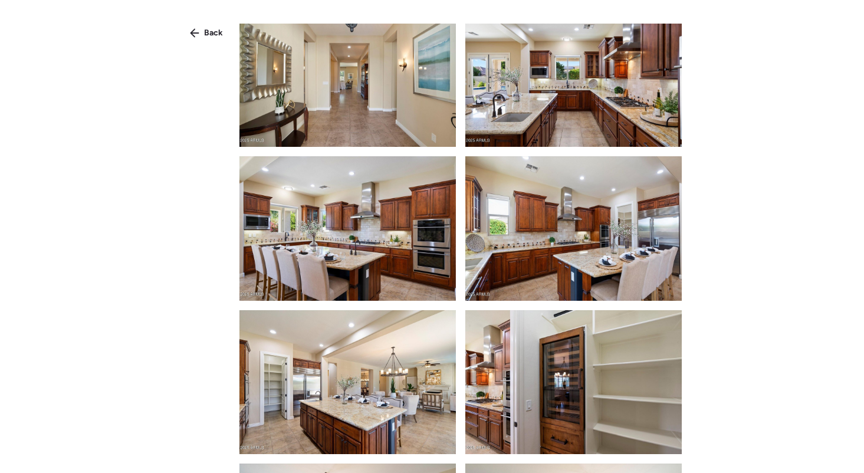
click at [546, 164] on img at bounding box center [573, 228] width 216 height 144
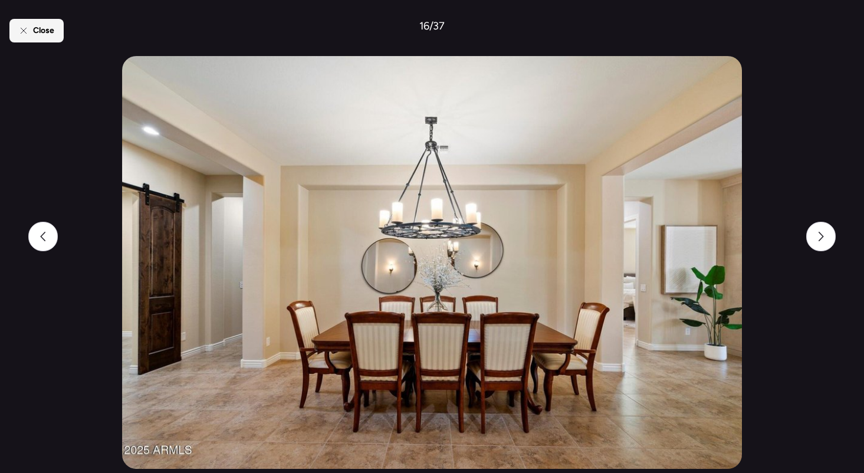
click at [26, 25] on div "Close" at bounding box center [36, 31] width 54 height 24
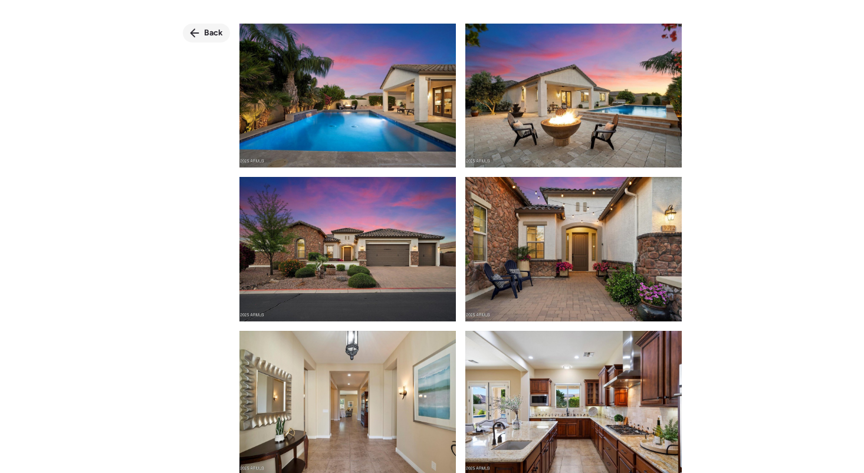
click at [211, 32] on span "Back" at bounding box center [213, 33] width 19 height 12
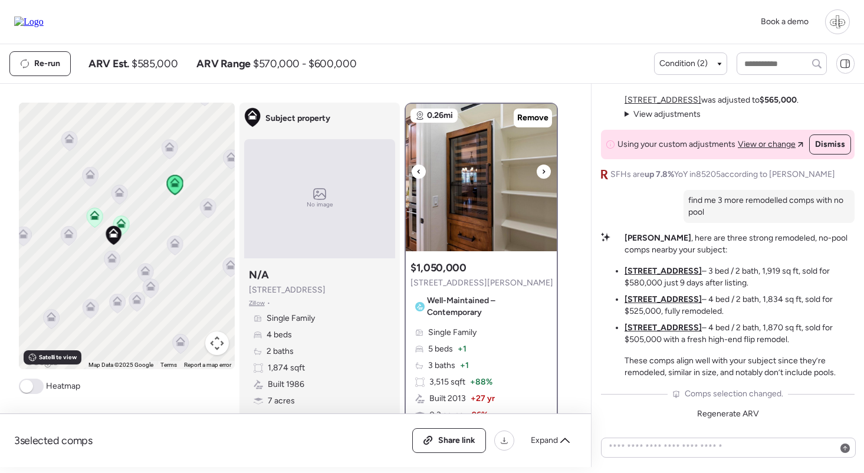
click at [492, 218] on img at bounding box center [481, 177] width 151 height 147
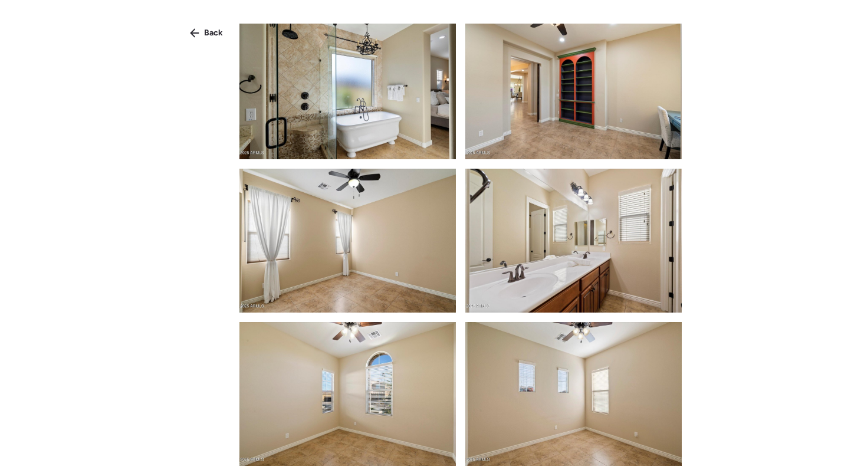
scroll to position [1574, 0]
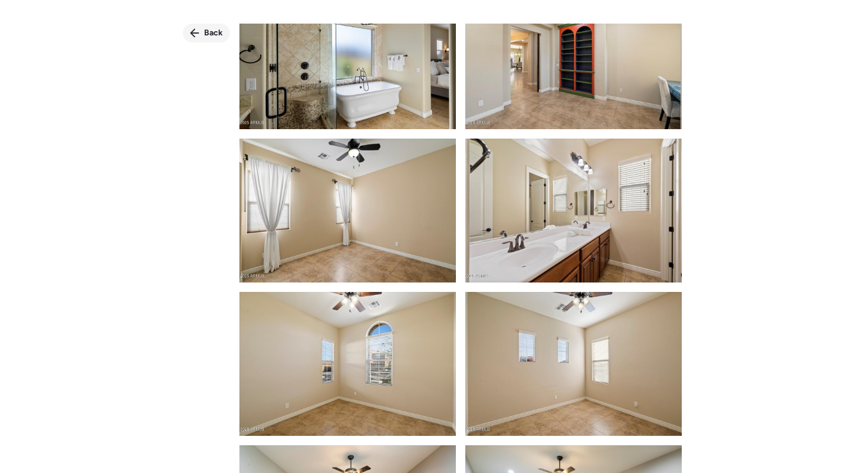
click at [206, 28] on span "Back" at bounding box center [213, 33] width 19 height 12
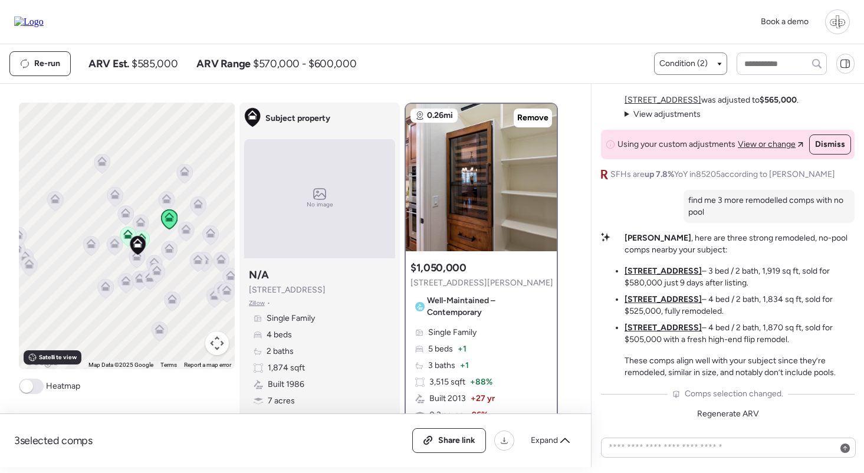
click at [674, 65] on span "Condition (2)" at bounding box center [683, 64] width 48 height 12
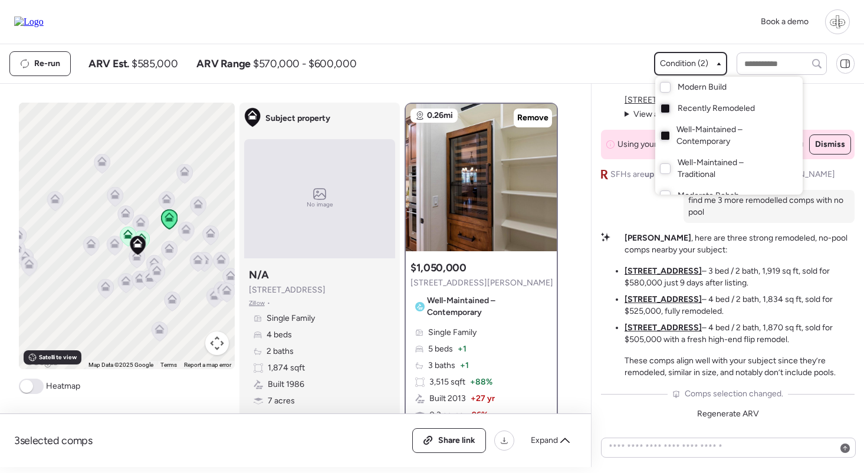
click at [643, 238] on div at bounding box center [432, 203] width 864 height 473
